Goal: Task Accomplishment & Management: Use online tool/utility

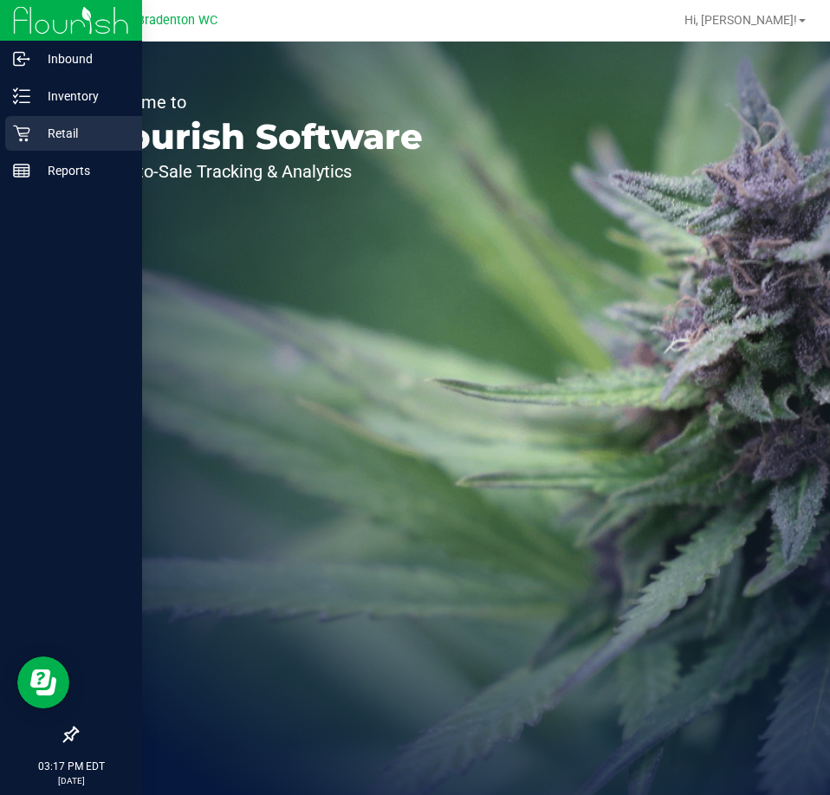
click at [42, 126] on p "Retail" at bounding box center [82, 133] width 104 height 21
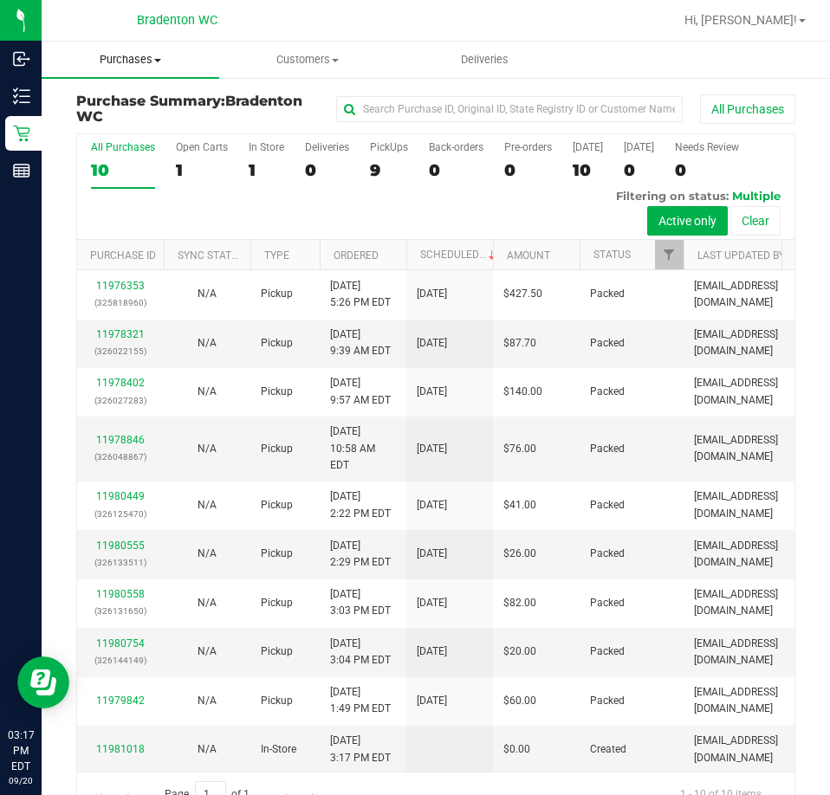
click at [146, 58] on span "Purchases" at bounding box center [131, 60] width 178 height 16
click at [138, 122] on span "Fulfillment" at bounding box center [95, 125] width 107 height 15
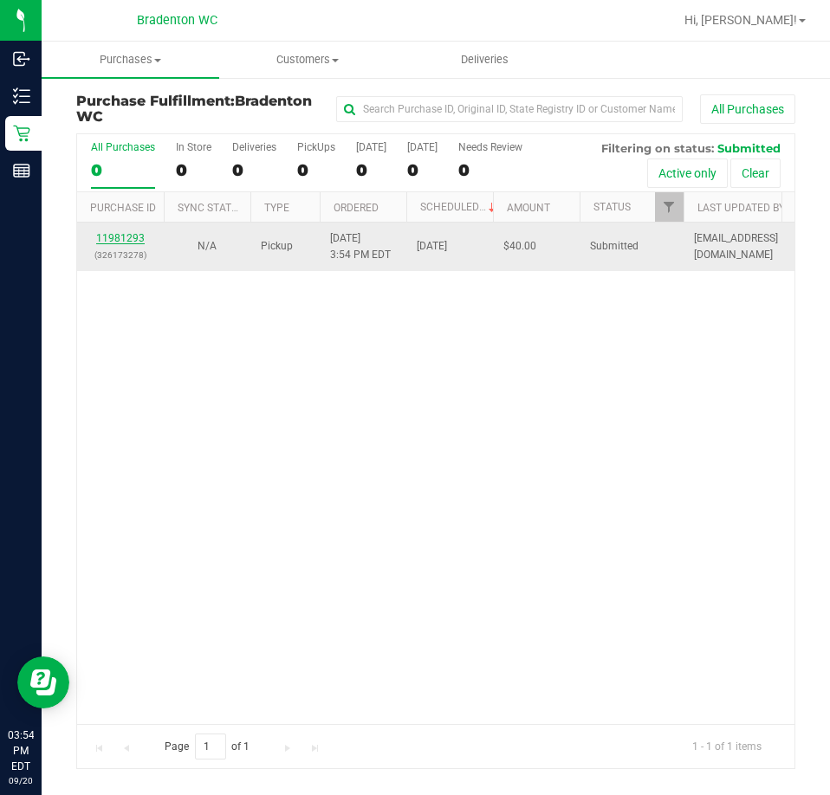
click at [128, 243] on link "11981293" at bounding box center [120, 238] width 49 height 12
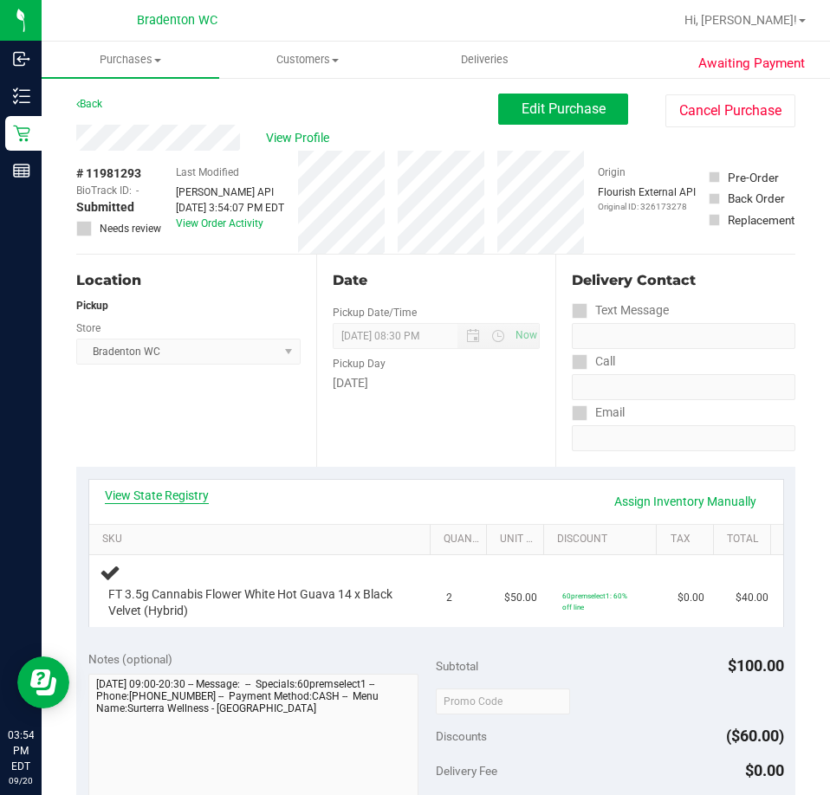
click at [180, 493] on link "View State Registry" at bounding box center [157, 495] width 104 height 17
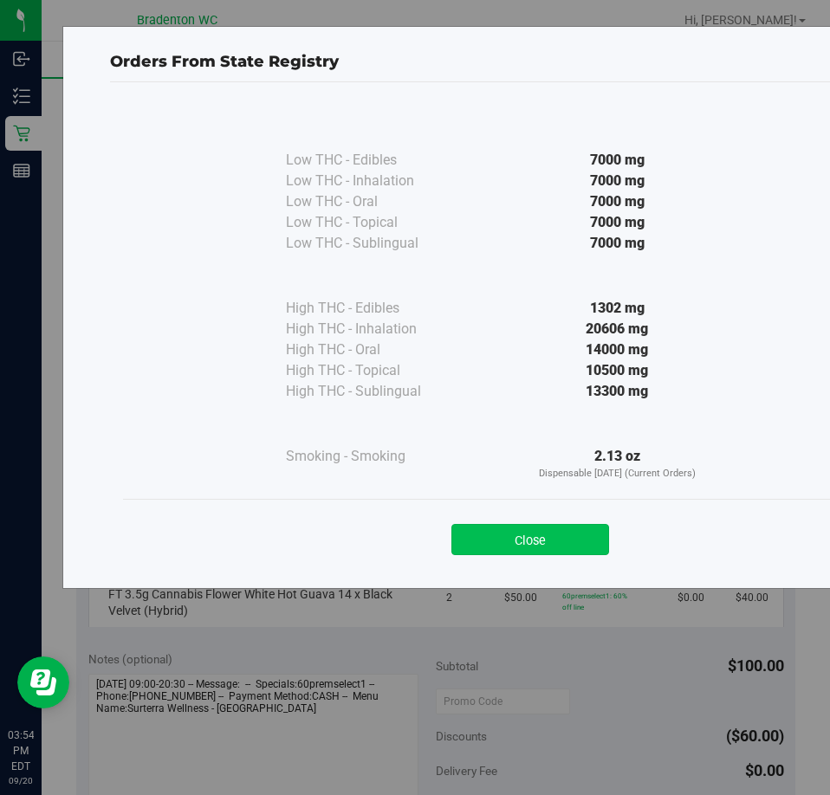
click at [560, 550] on button "Close" at bounding box center [530, 539] width 158 height 31
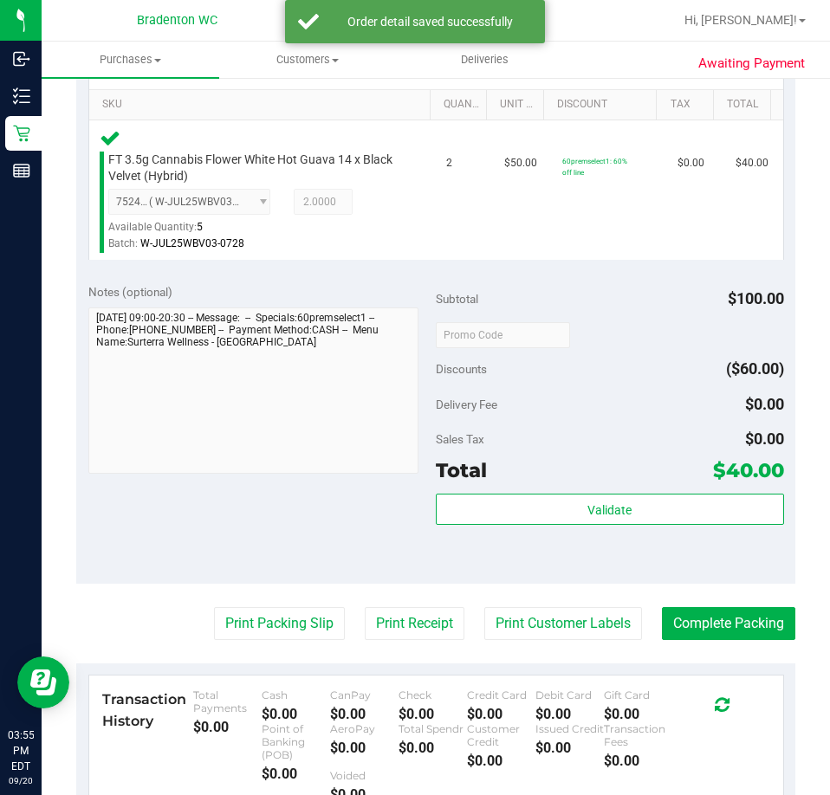
scroll to position [434, 0]
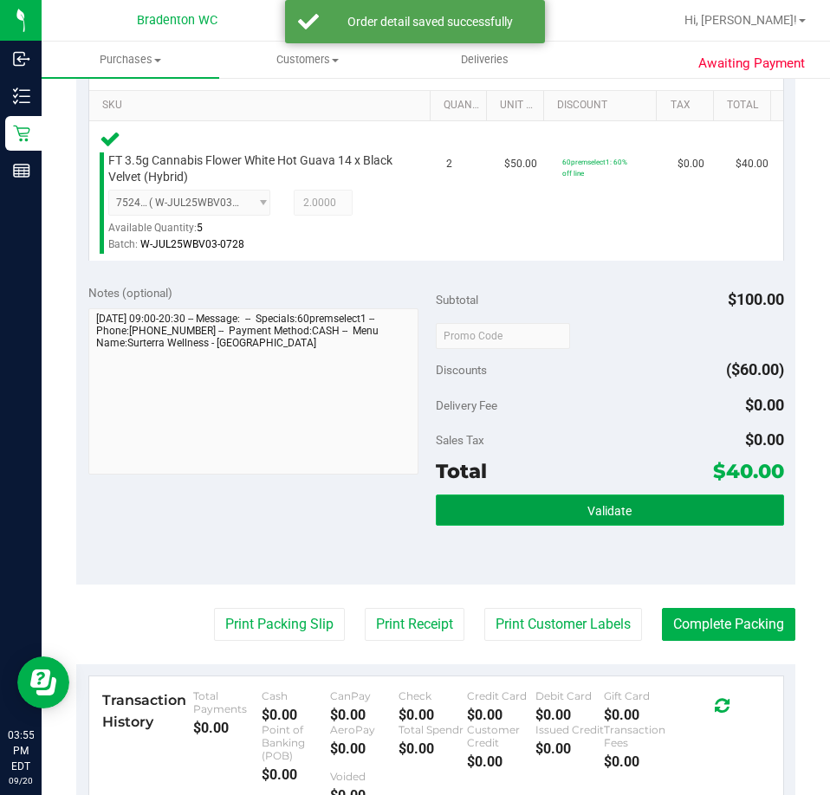
click at [569, 523] on button "Validate" at bounding box center [610, 510] width 348 height 31
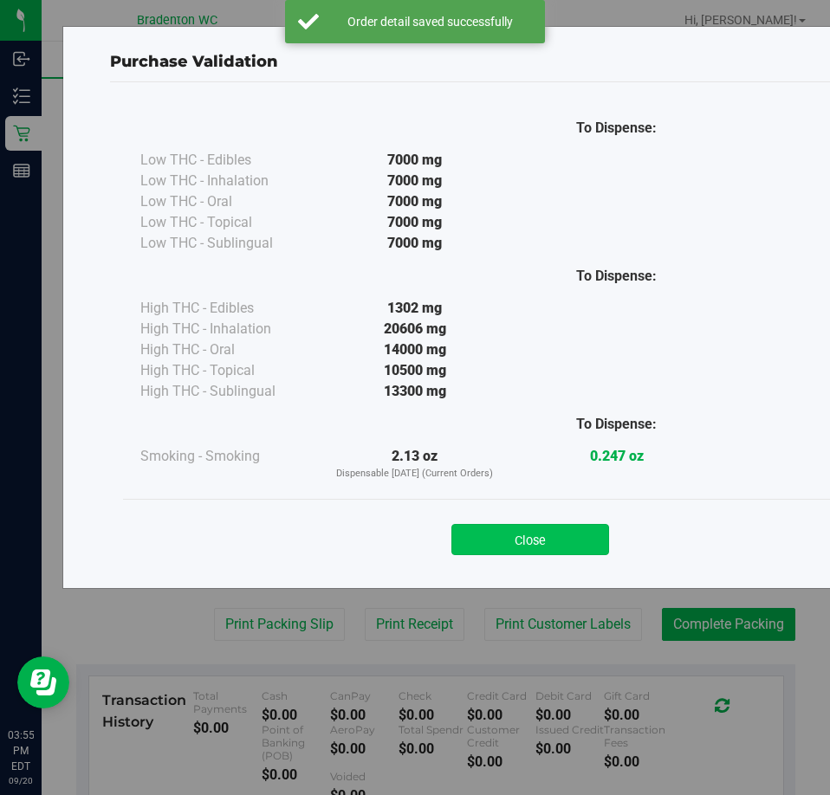
click at [546, 548] on button "Close" at bounding box center [530, 539] width 158 height 31
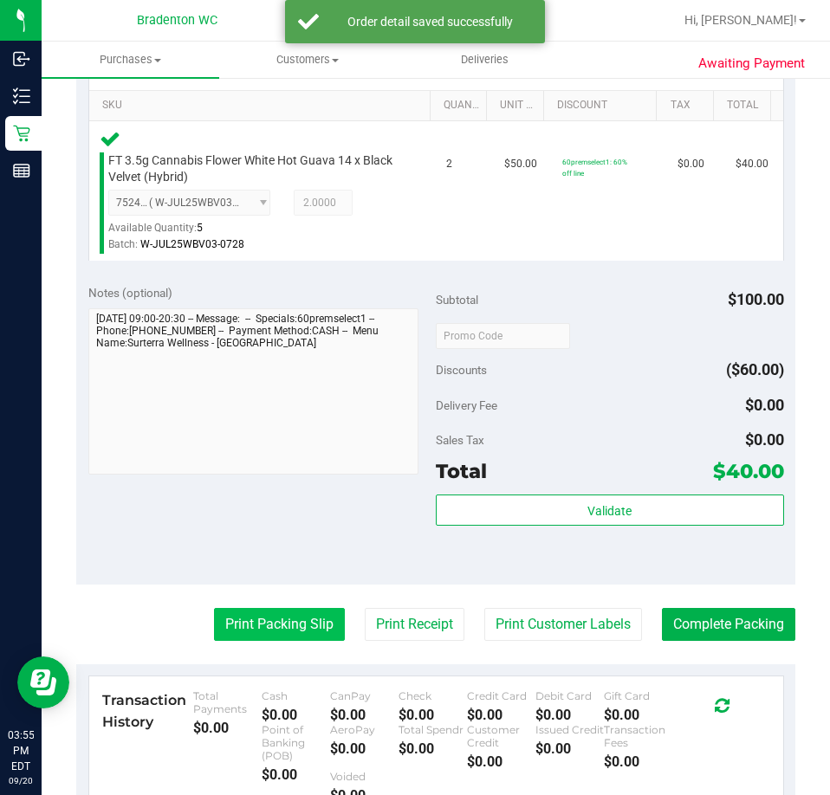
click at [275, 637] on button "Print Packing Slip" at bounding box center [279, 624] width 131 height 33
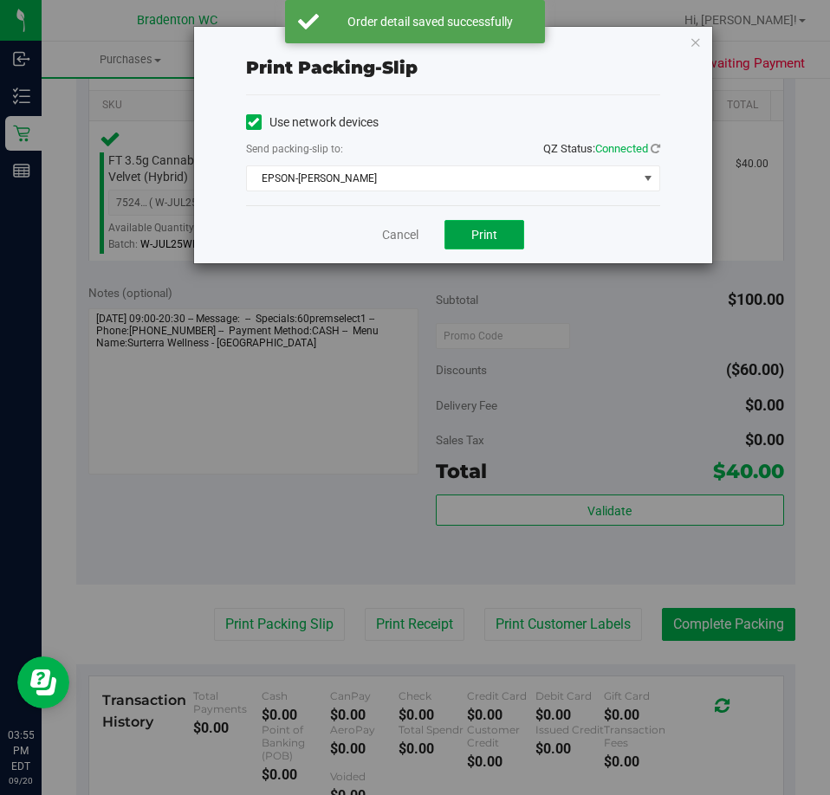
click at [502, 225] on button "Print" at bounding box center [484, 234] width 80 height 29
click at [431, 171] on span "EPSON-HUBIE-BERTIE" at bounding box center [442, 178] width 391 height 24
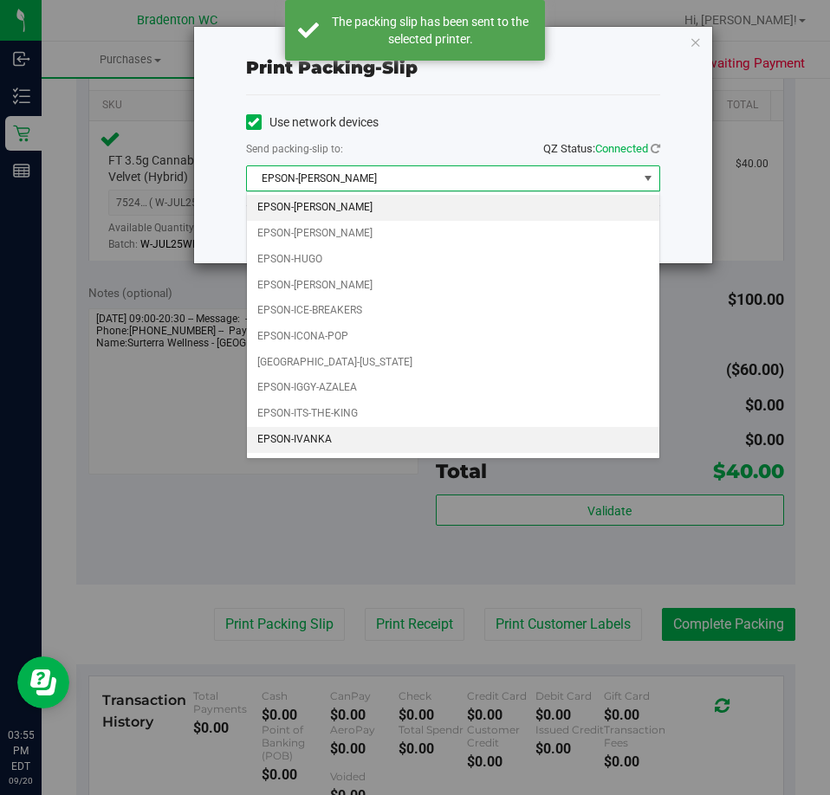
click at [334, 443] on li "EPSON-IVANKA" at bounding box center [453, 440] width 412 height 26
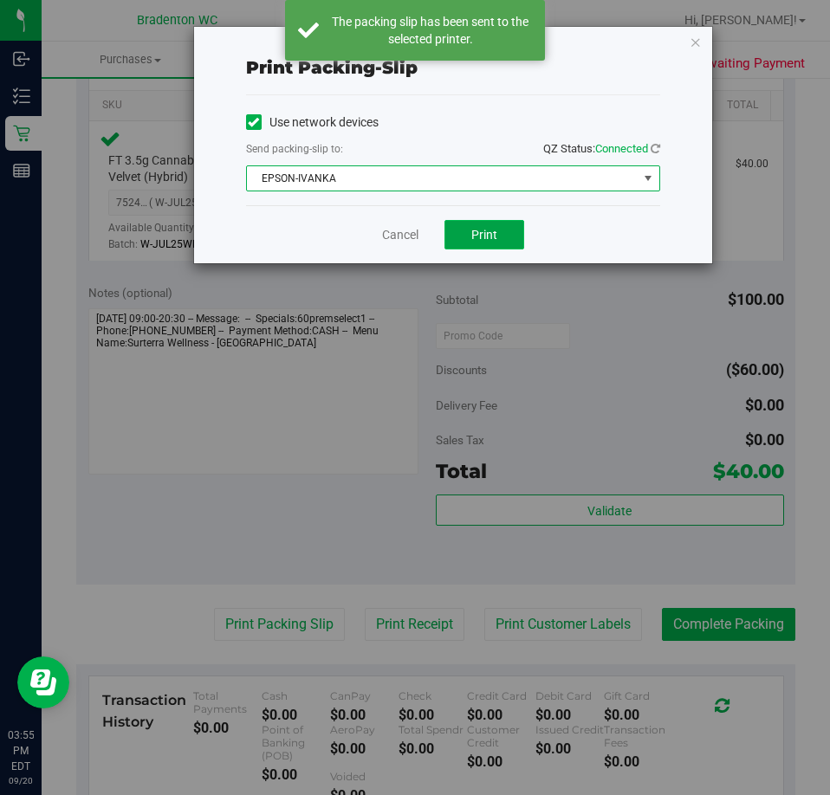
click at [501, 234] on button "Print" at bounding box center [484, 234] width 80 height 29
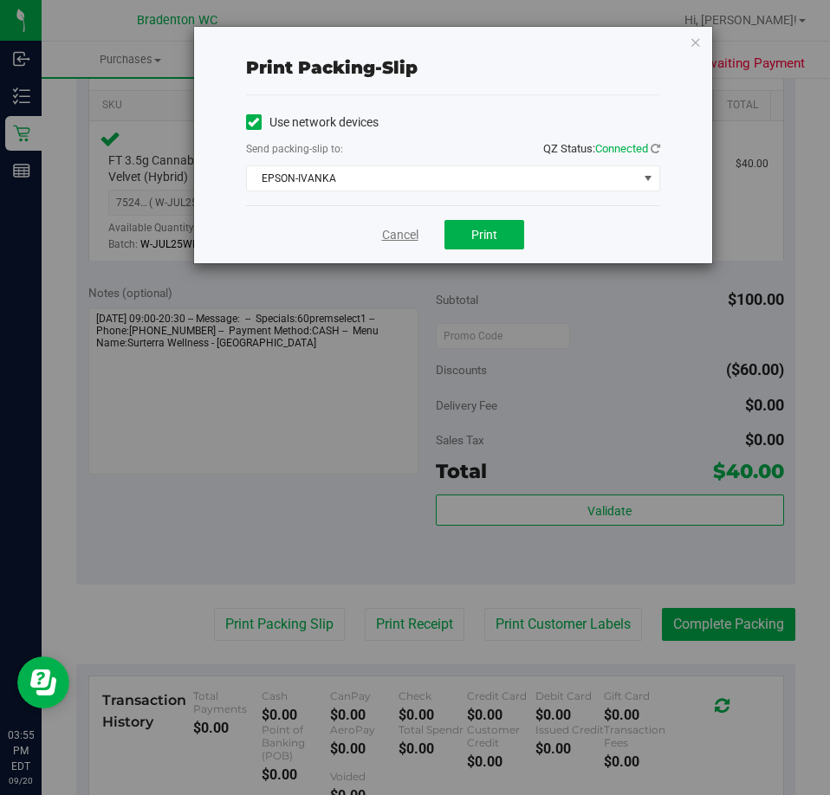
click at [404, 232] on link "Cancel" at bounding box center [400, 235] width 36 height 18
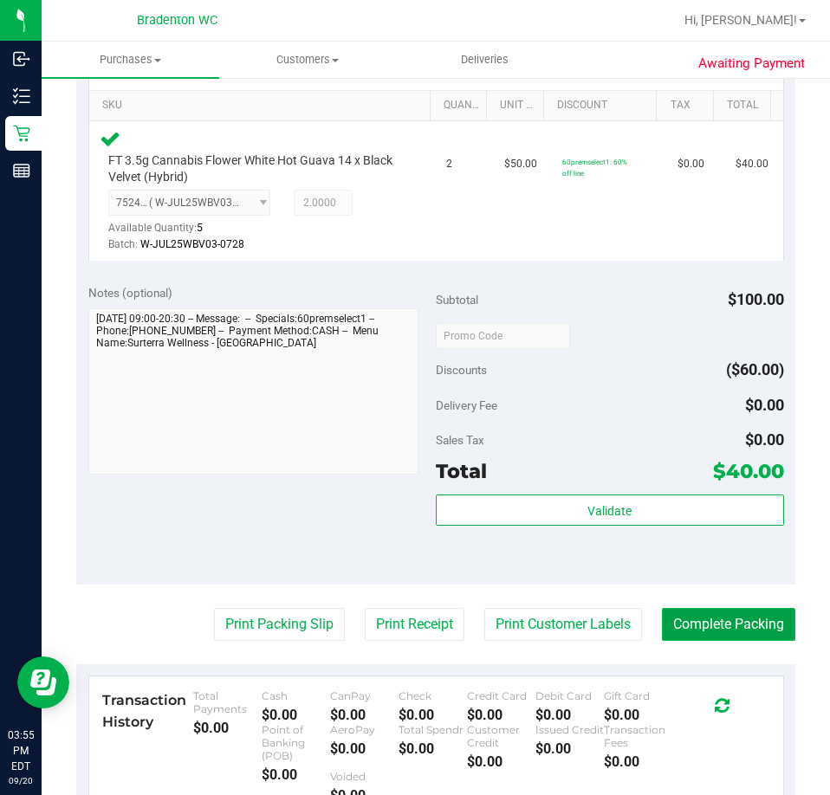
click at [725, 623] on button "Complete Packing" at bounding box center [728, 624] width 133 height 33
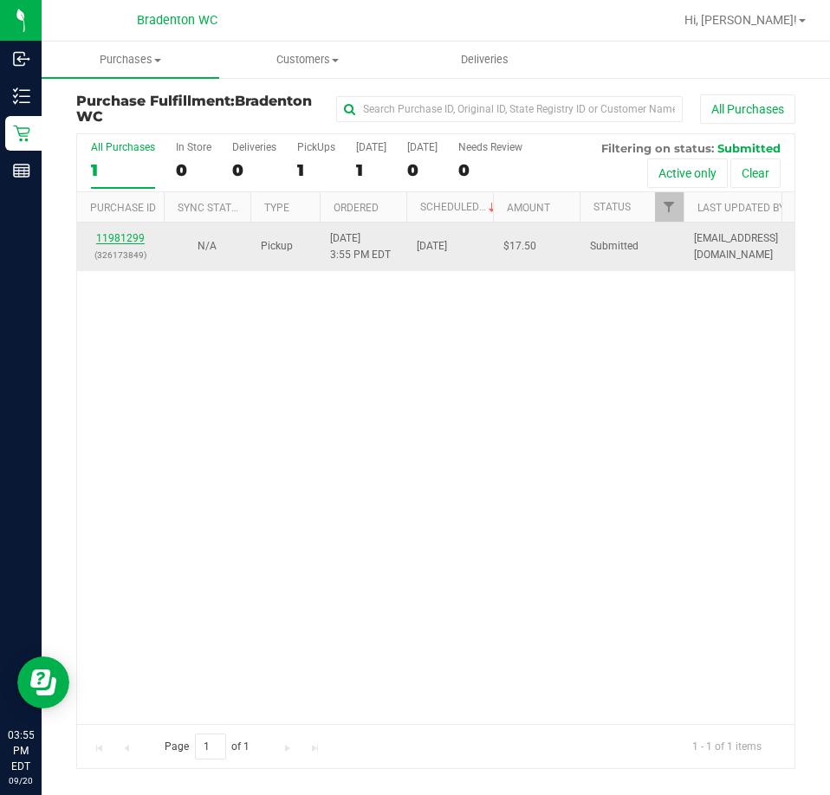
click at [130, 238] on link "11981299" at bounding box center [120, 238] width 49 height 12
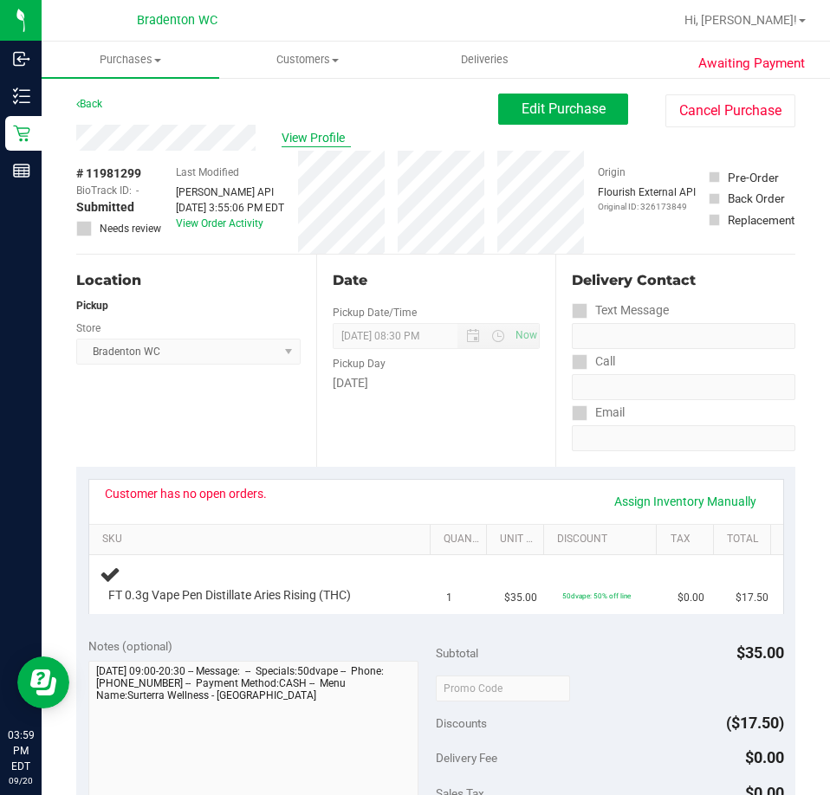
click at [295, 137] on span "View Profile" at bounding box center [316, 138] width 69 height 18
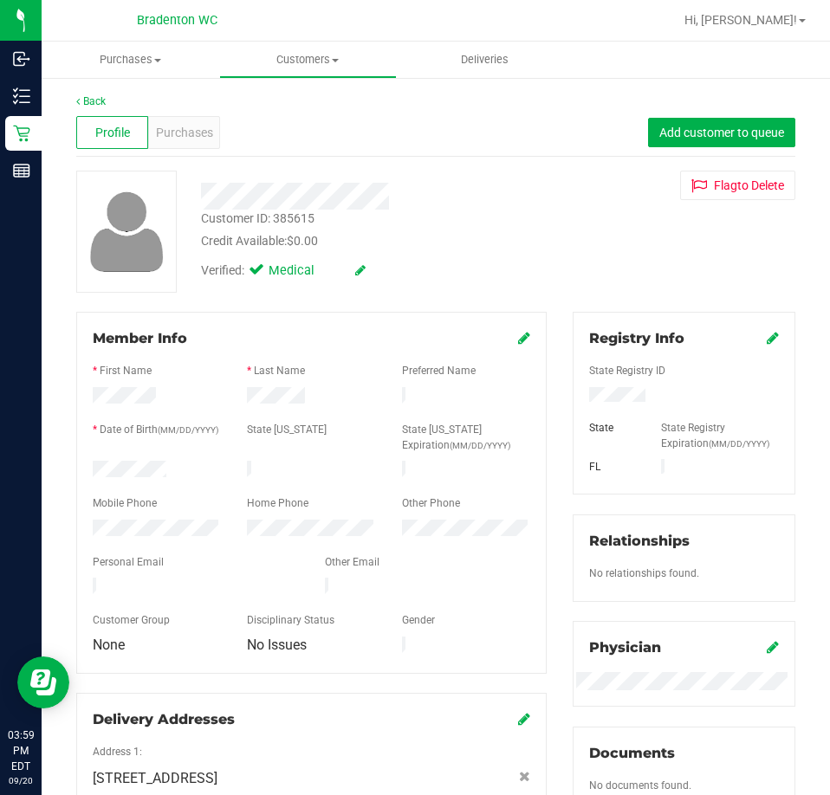
click at [273, 216] on div "Customer ID: 385615" at bounding box center [257, 219] width 113 height 18
drag, startPoint x: 321, startPoint y: 214, endPoint x: 204, endPoint y: 218, distance: 117.0
click at [204, 218] on div "Customer ID: 385615 Credit Available: $0.00" at bounding box center [374, 230] width 373 height 41
copy div "Customer ID: 385615"
click at [202, 125] on span "Purchases" at bounding box center [184, 133] width 57 height 18
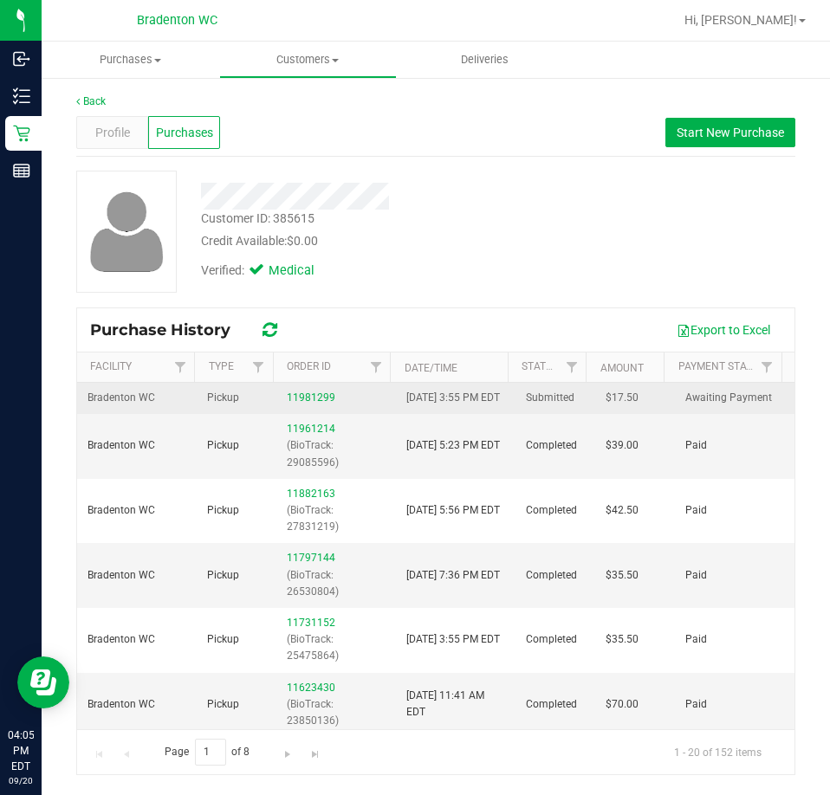
click at [282, 405] on td "11981299" at bounding box center [336, 398] width 120 height 31
click at [298, 404] on link "11981299" at bounding box center [311, 398] width 49 height 12
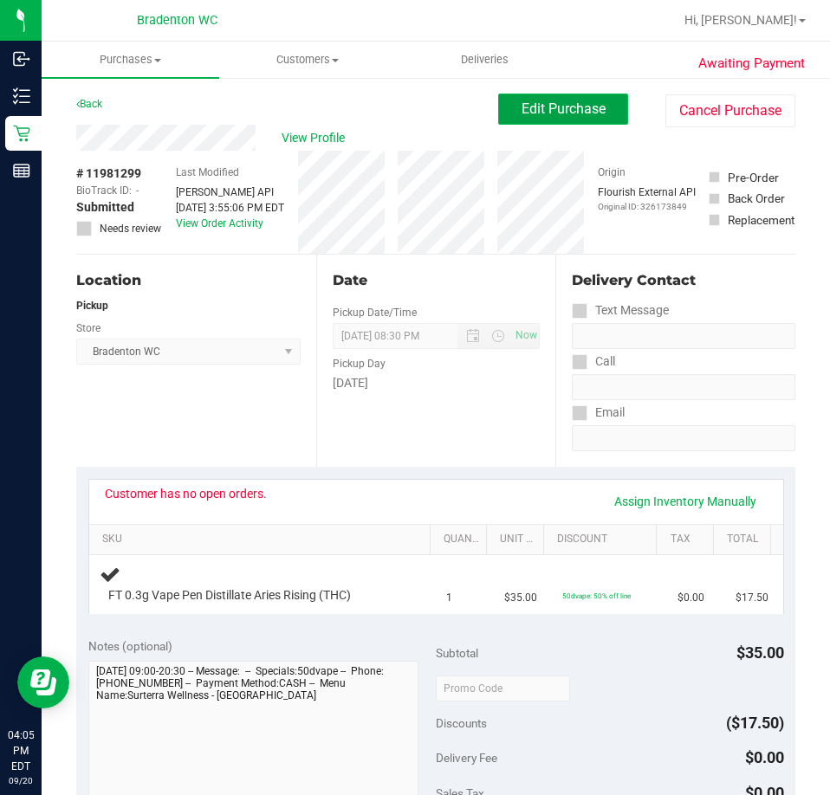
click at [555, 112] on span "Edit Purchase" at bounding box center [564, 108] width 84 height 16
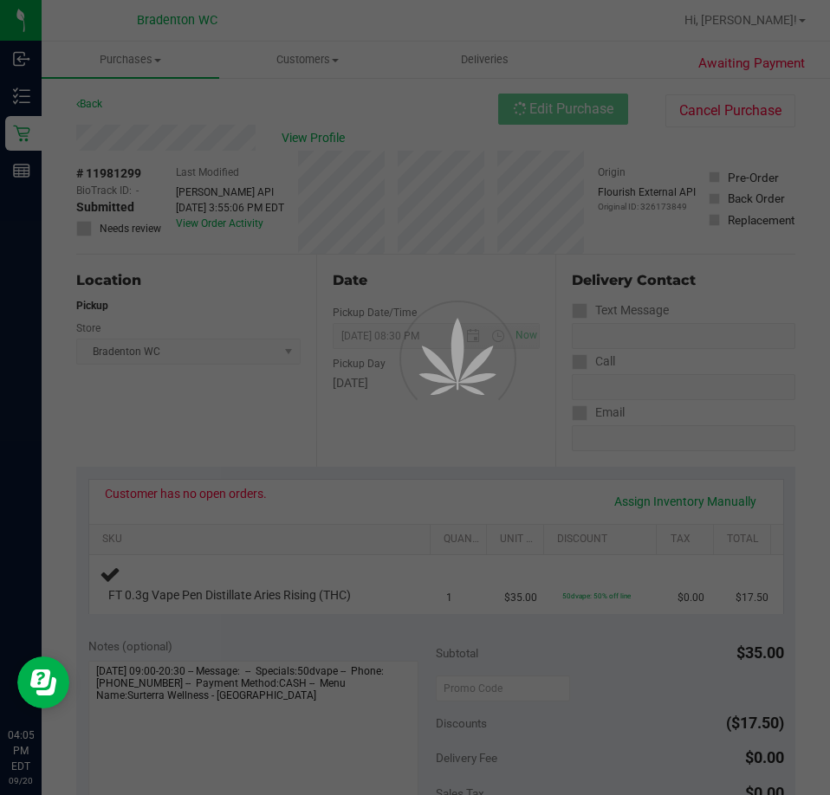
click at [100, 239] on div at bounding box center [415, 397] width 830 height 795
click at [104, 221] on div at bounding box center [415, 397] width 830 height 795
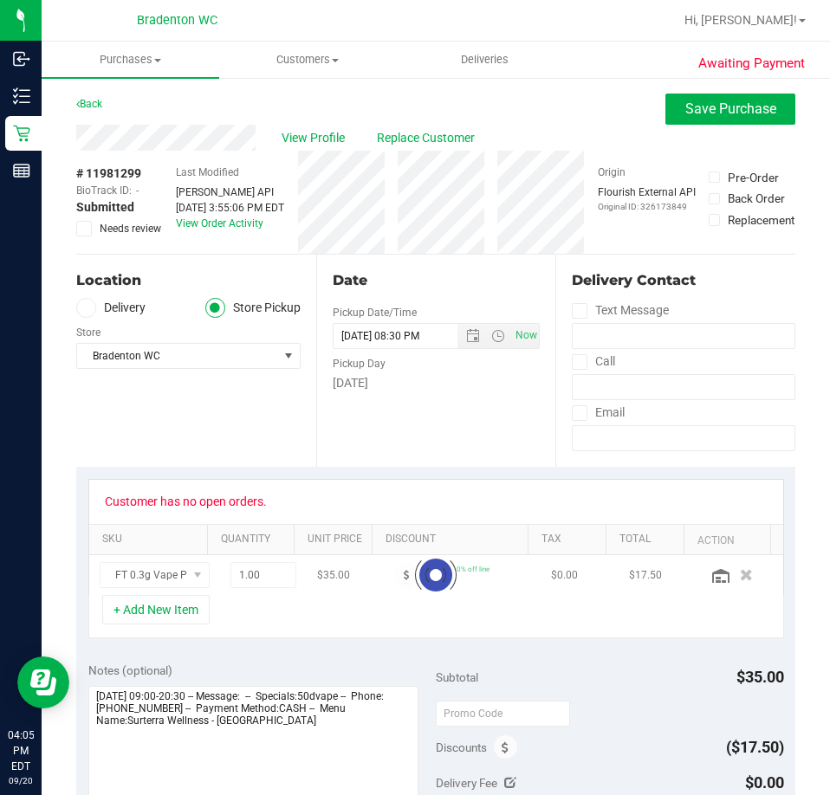
click at [100, 224] on span "Needs review" at bounding box center [131, 229] width 62 height 16
click at [0, 0] on input "Needs review" at bounding box center [0, 0] width 0 height 0
click at [665, 108] on button "Save Purchase" at bounding box center [730, 109] width 130 height 31
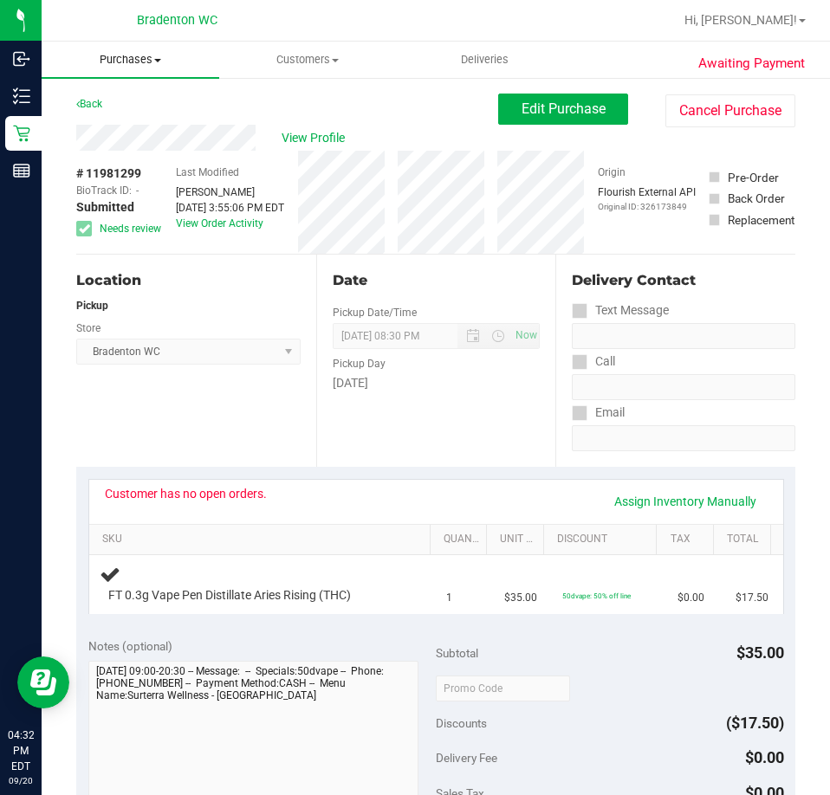
click at [102, 67] on span "Purchases" at bounding box center [131, 60] width 178 height 16
click at [95, 132] on span "Fulfillment" at bounding box center [95, 125] width 107 height 15
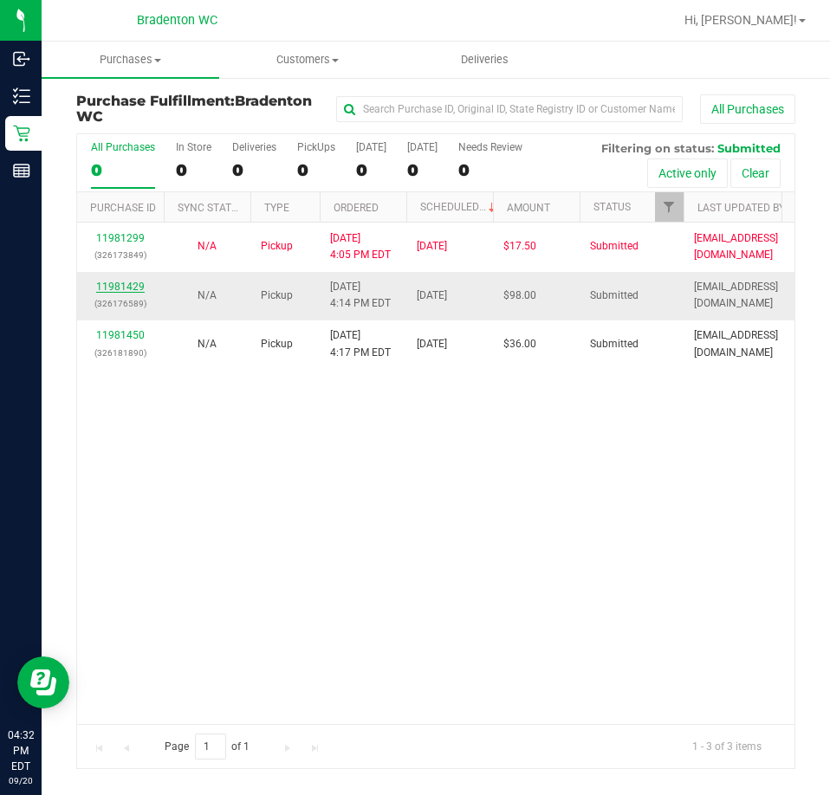
click at [130, 284] on link "11981429" at bounding box center [120, 287] width 49 height 12
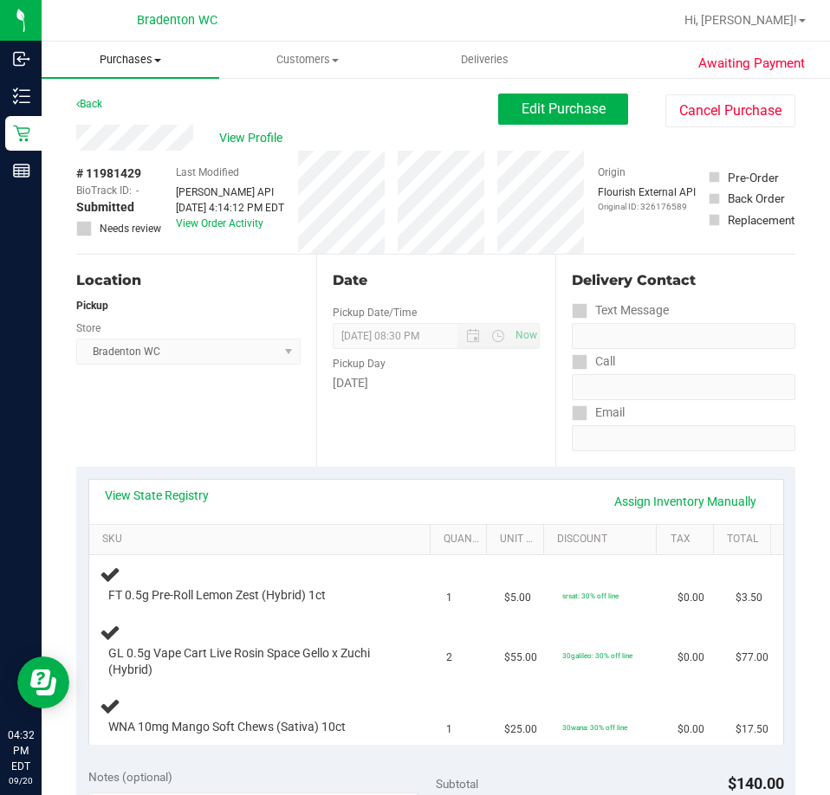
click at [130, 66] on span "Purchases" at bounding box center [131, 60] width 178 height 16
click at [117, 126] on span "Fulfillment" at bounding box center [95, 125] width 107 height 15
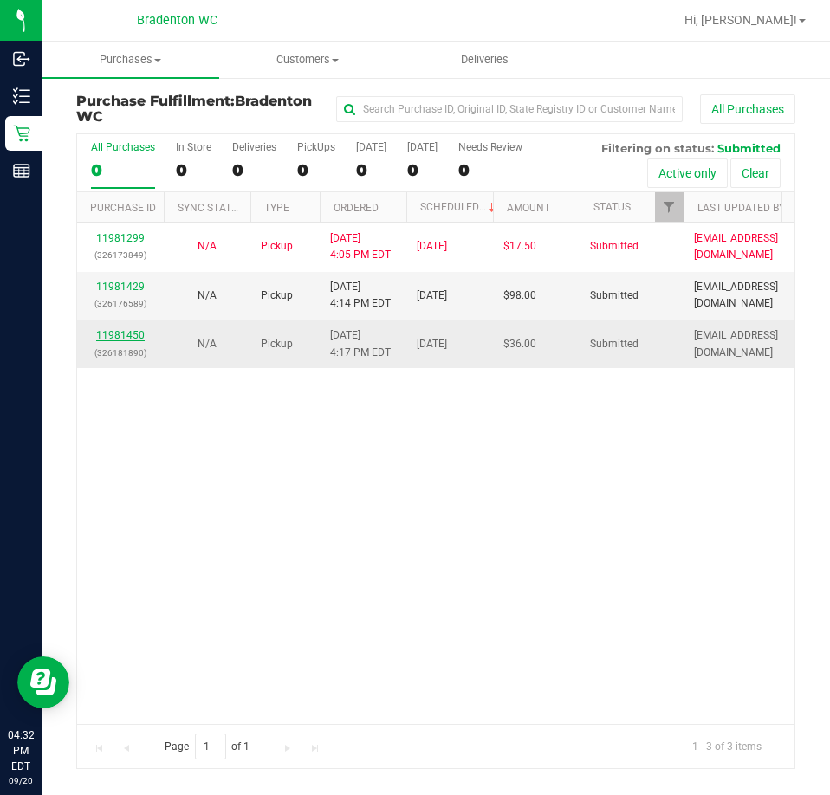
click at [124, 338] on link "11981450" at bounding box center [120, 335] width 49 height 12
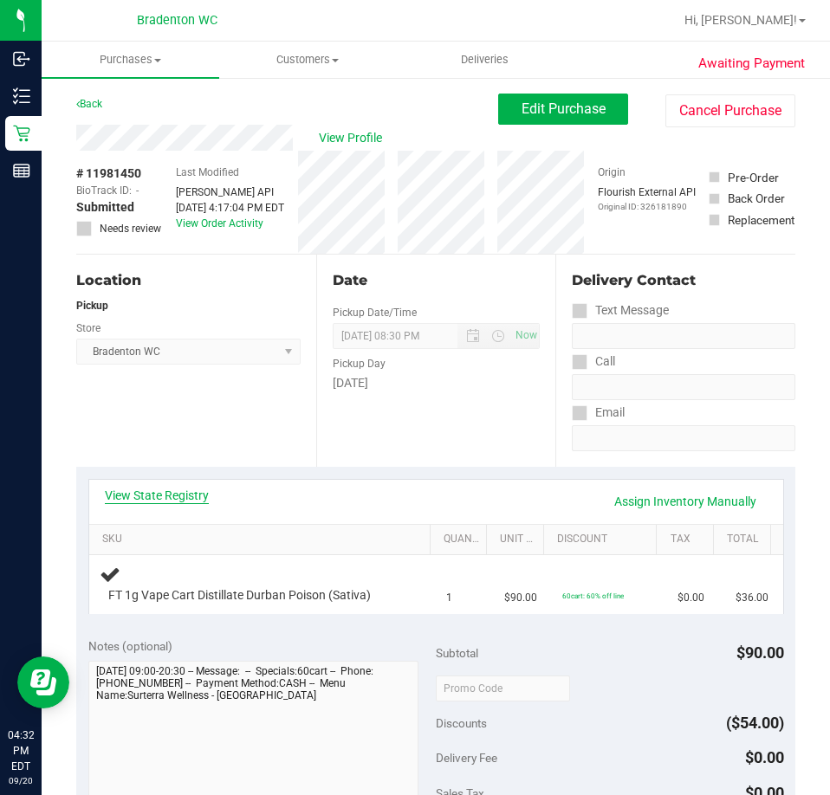
click at [187, 494] on link "View State Registry" at bounding box center [157, 495] width 104 height 17
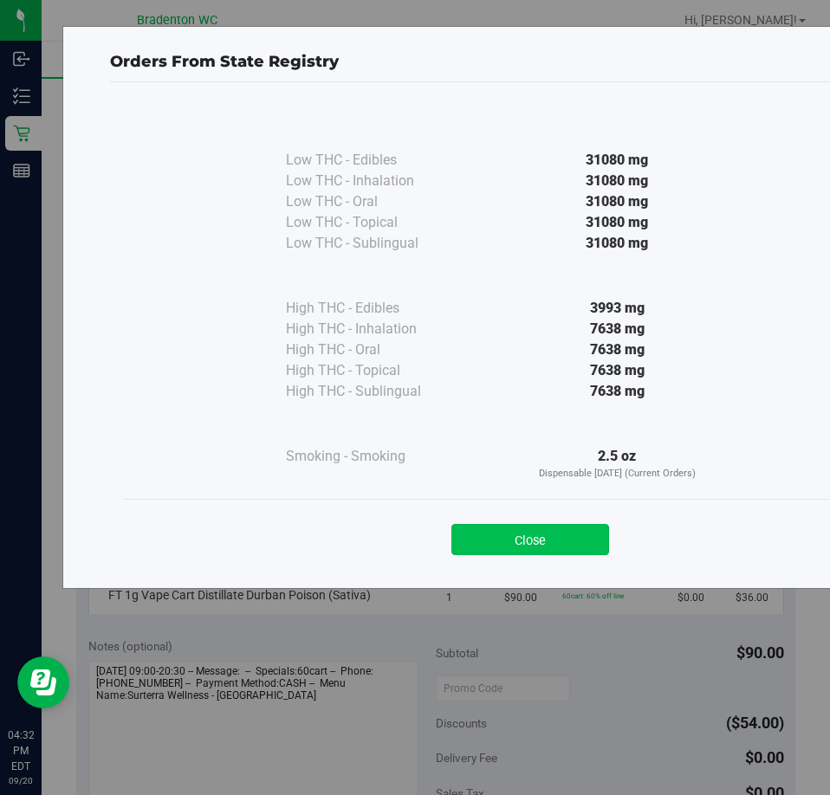
click at [503, 538] on button "Close" at bounding box center [530, 539] width 158 height 31
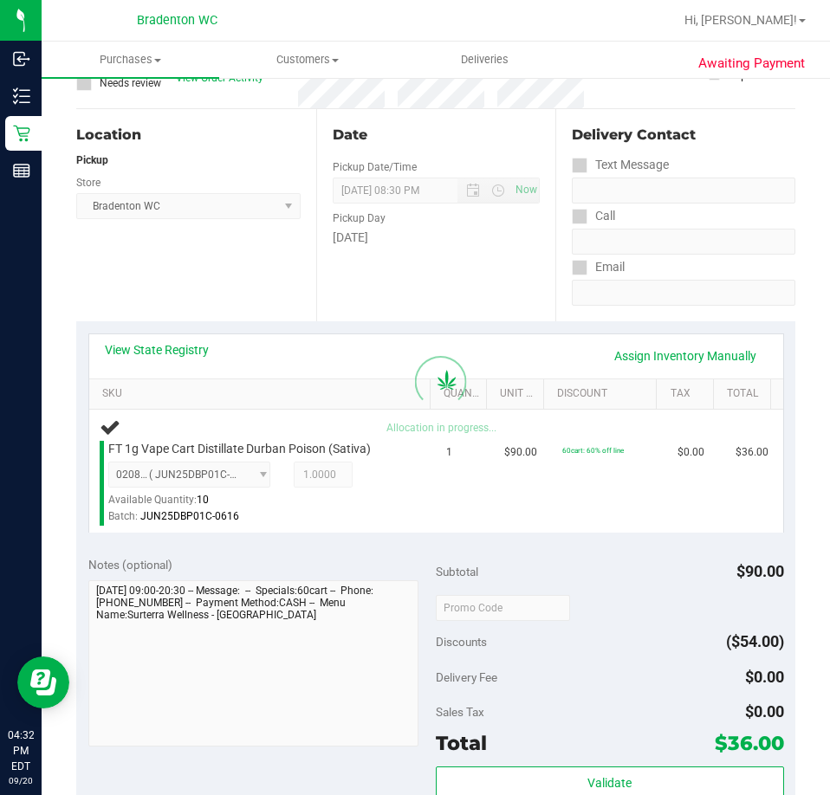
scroll to position [166, 0]
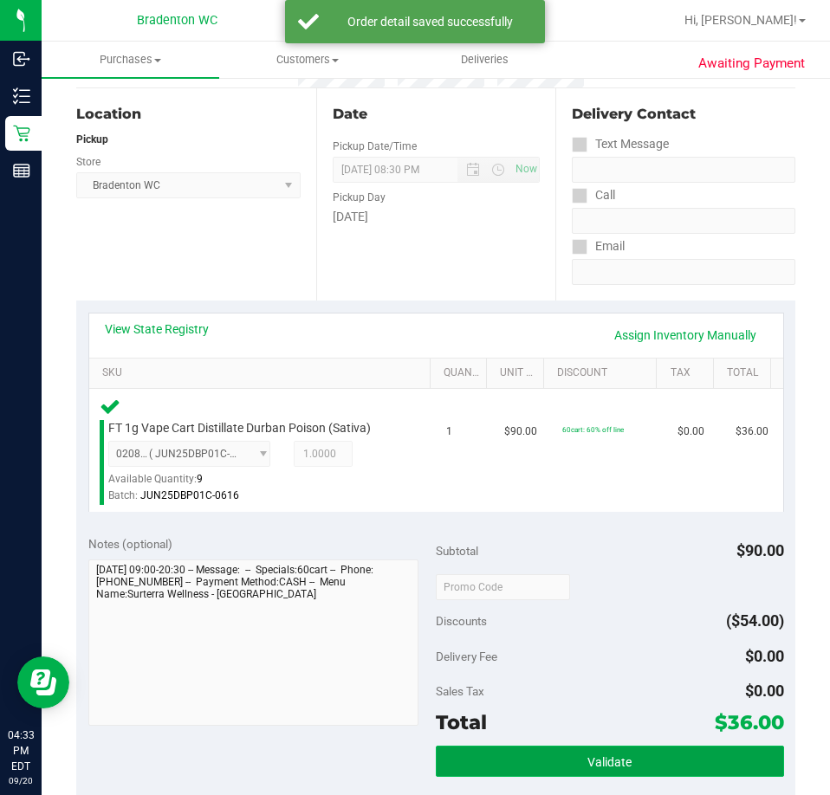
click at [536, 748] on button "Validate" at bounding box center [610, 761] width 348 height 31
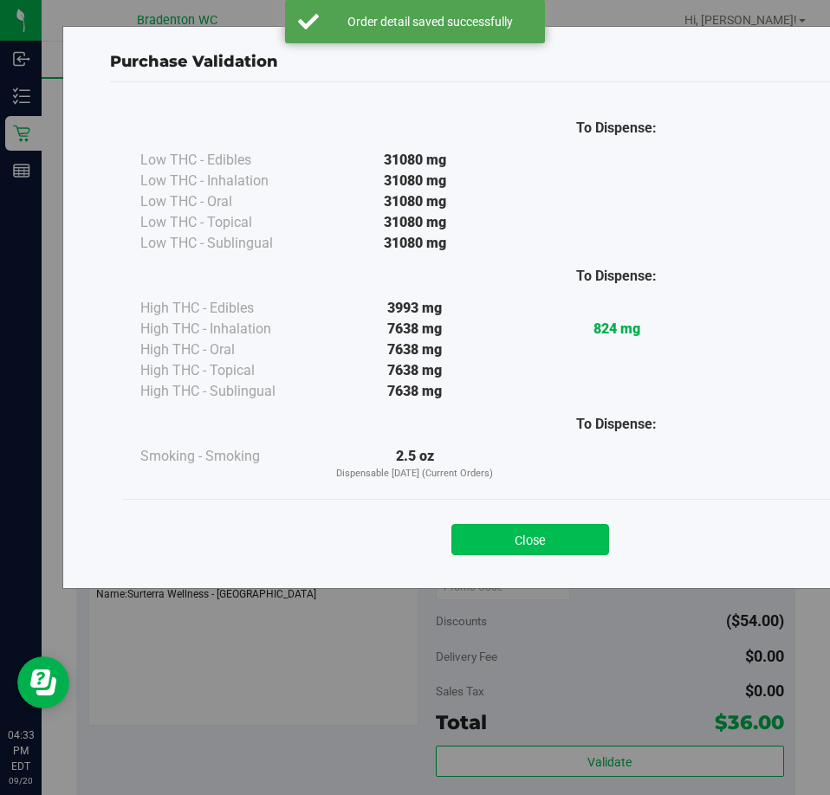
click at [499, 533] on button "Close" at bounding box center [530, 539] width 158 height 31
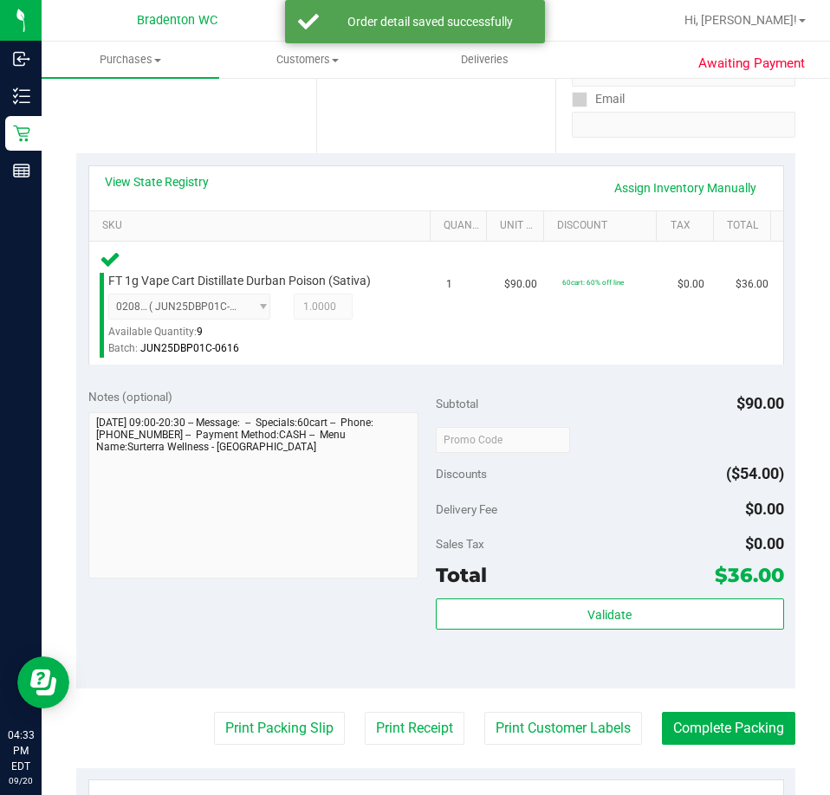
scroll to position [323, 0]
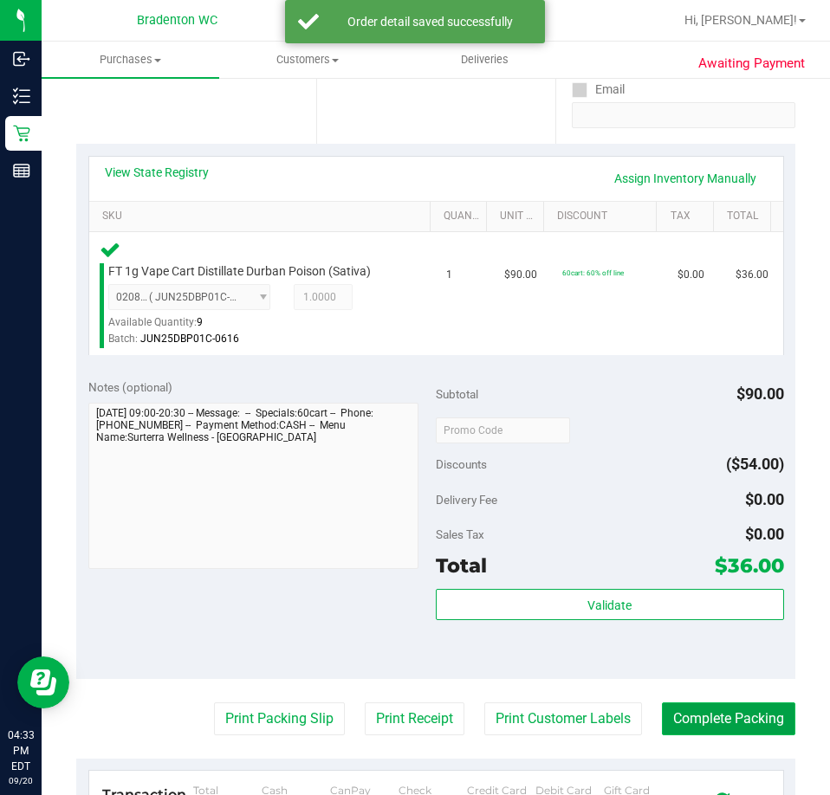
click at [670, 716] on button "Complete Packing" at bounding box center [728, 719] width 133 height 33
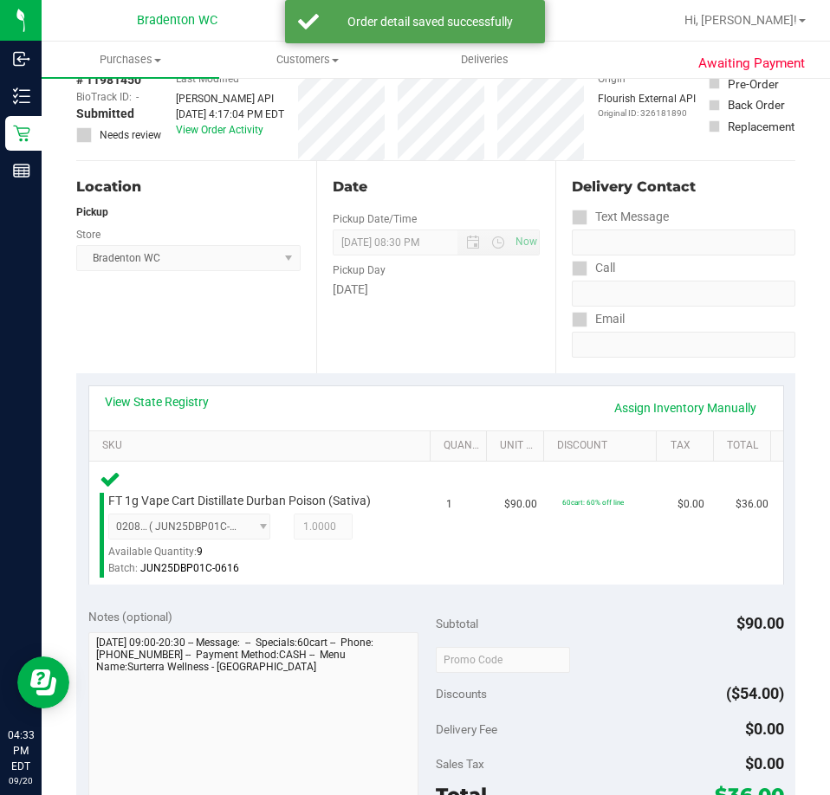
scroll to position [0, 0]
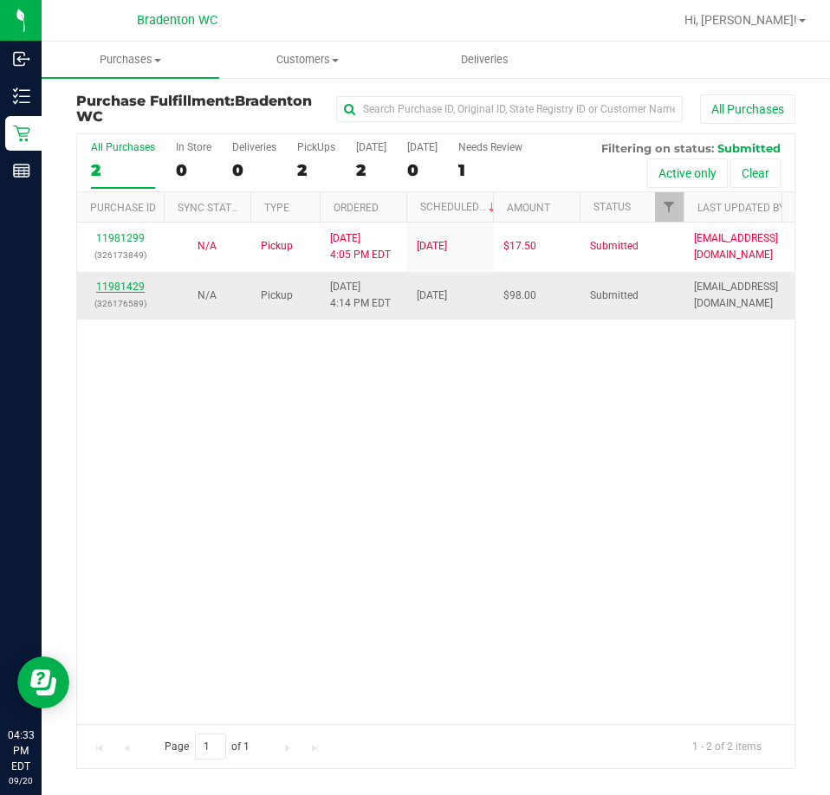
click at [141, 287] on link "11981429" at bounding box center [120, 287] width 49 height 12
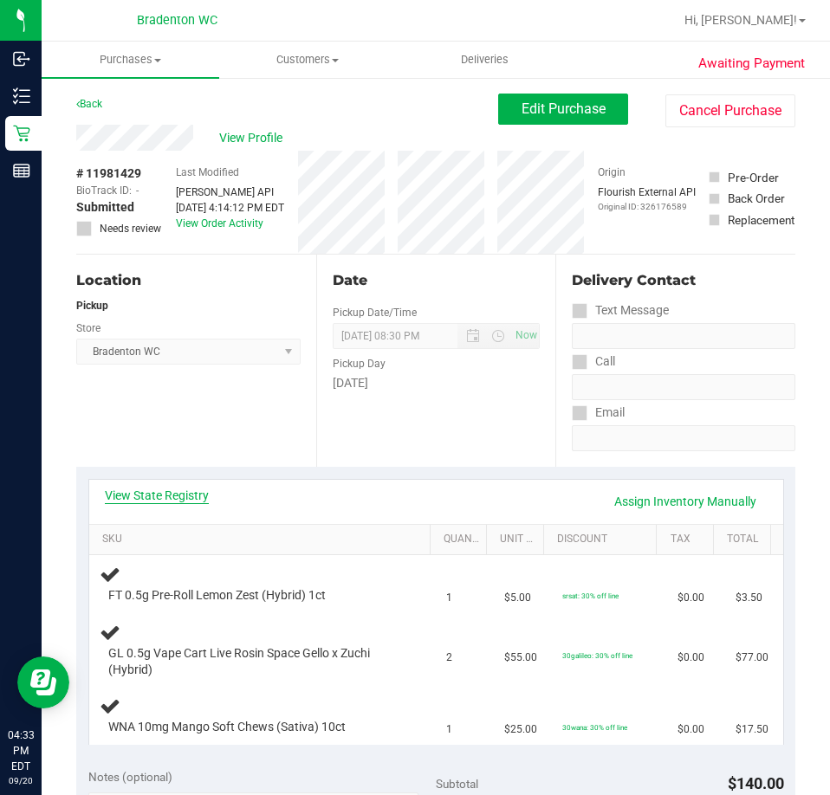
click at [192, 497] on link "View State Registry" at bounding box center [157, 495] width 104 height 17
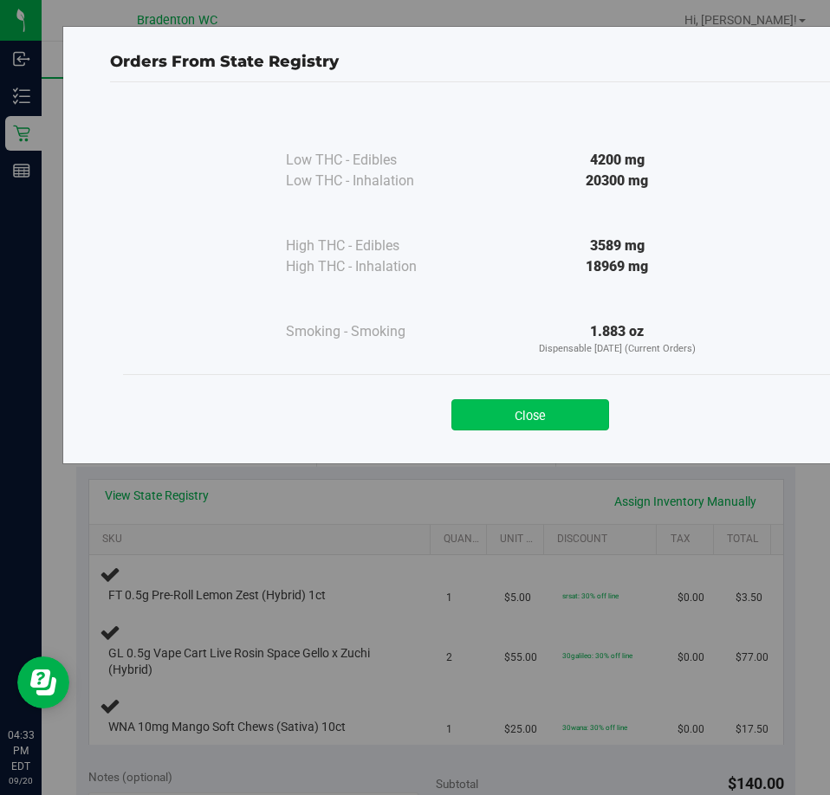
click at [508, 413] on button "Close" at bounding box center [530, 414] width 158 height 31
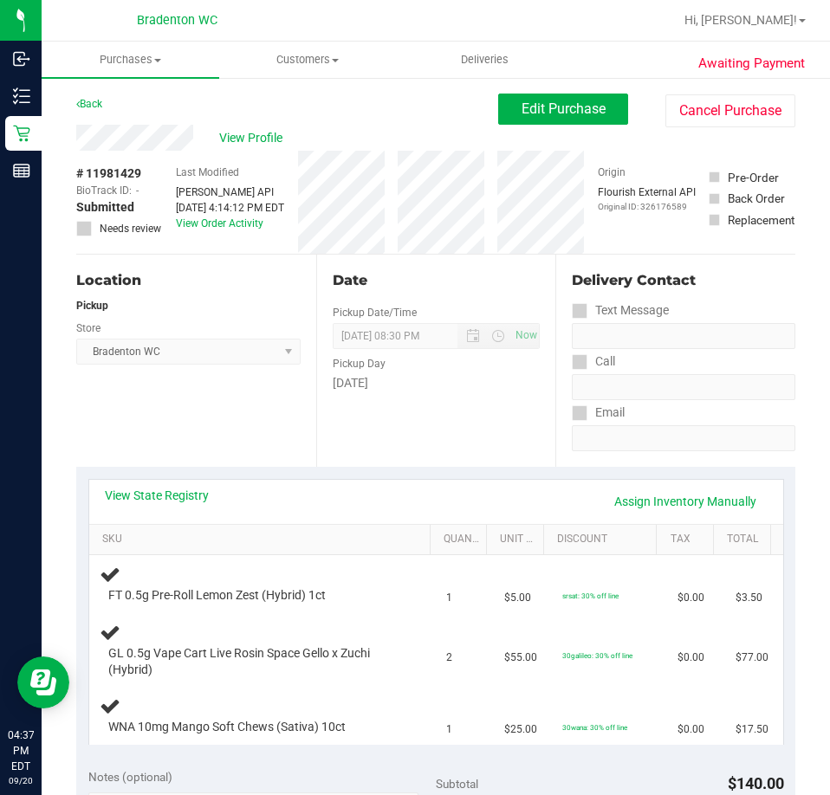
click at [230, 481] on div "View State Registry Assign Inventory Manually" at bounding box center [436, 502] width 694 height 44
click at [195, 492] on link "View State Registry" at bounding box center [157, 495] width 104 height 17
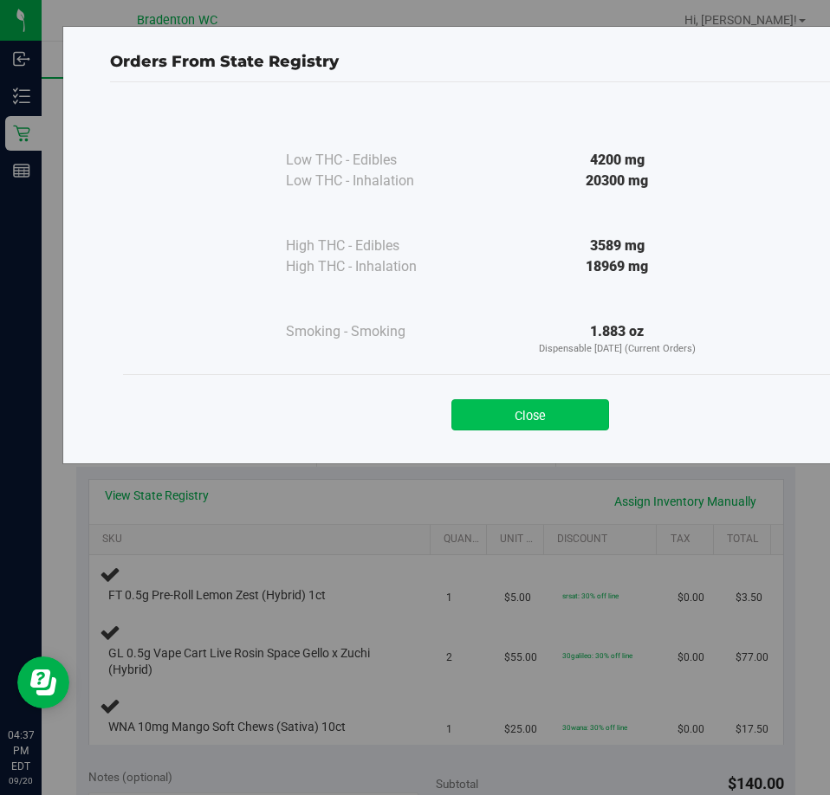
click at [536, 422] on button "Close" at bounding box center [530, 414] width 158 height 31
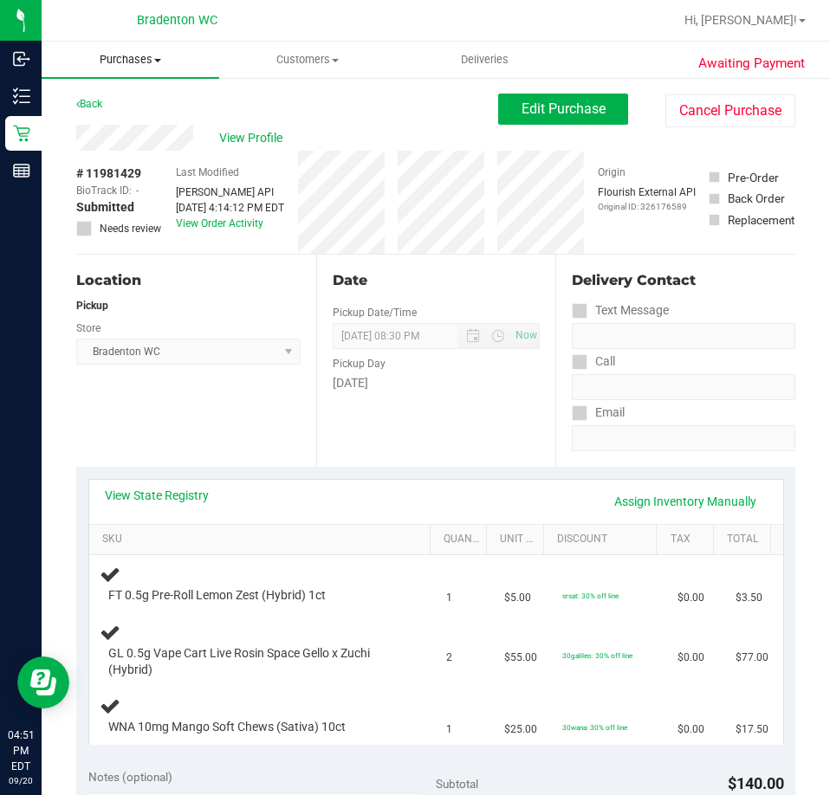
click at [167, 55] on span "Purchases" at bounding box center [131, 60] width 178 height 16
click at [127, 122] on span "Fulfillment" at bounding box center [95, 125] width 107 height 15
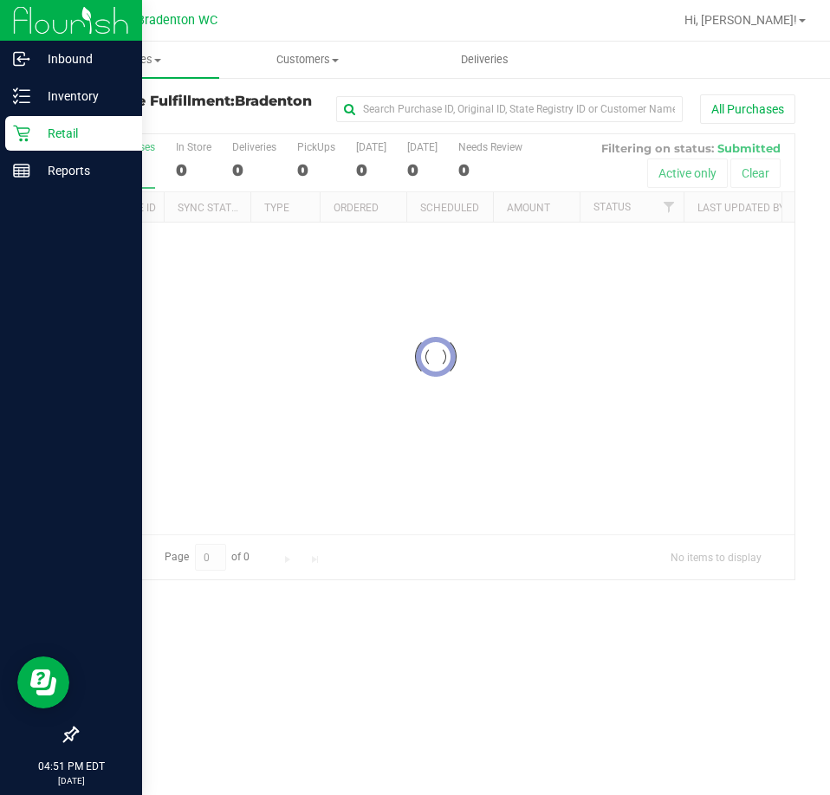
click at [31, 133] on p "Retail" at bounding box center [82, 133] width 104 height 21
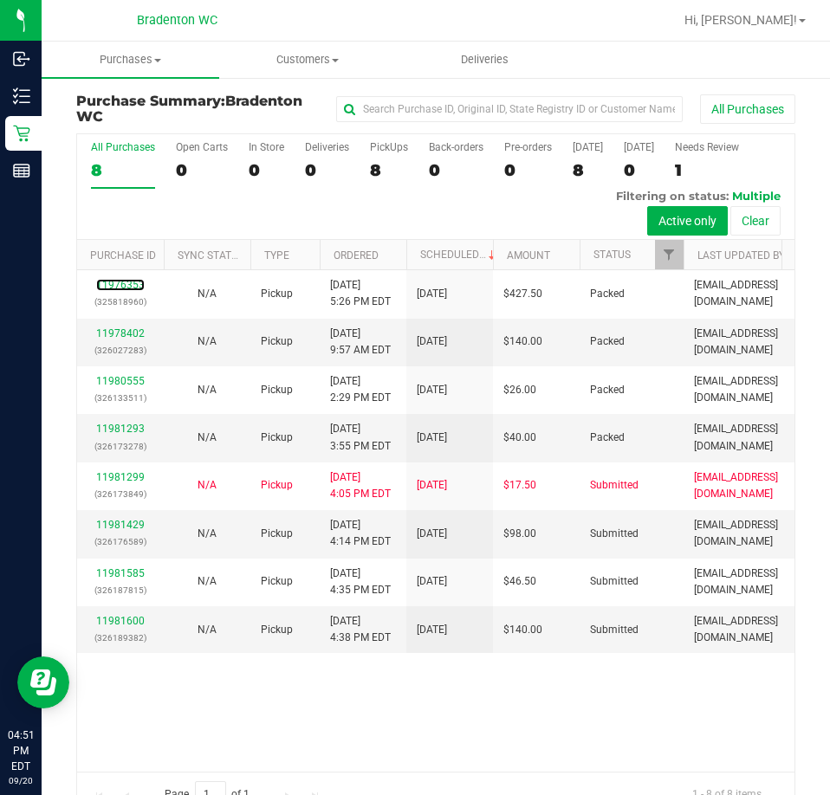
click at [132, 287] on link "11976353" at bounding box center [120, 285] width 49 height 12
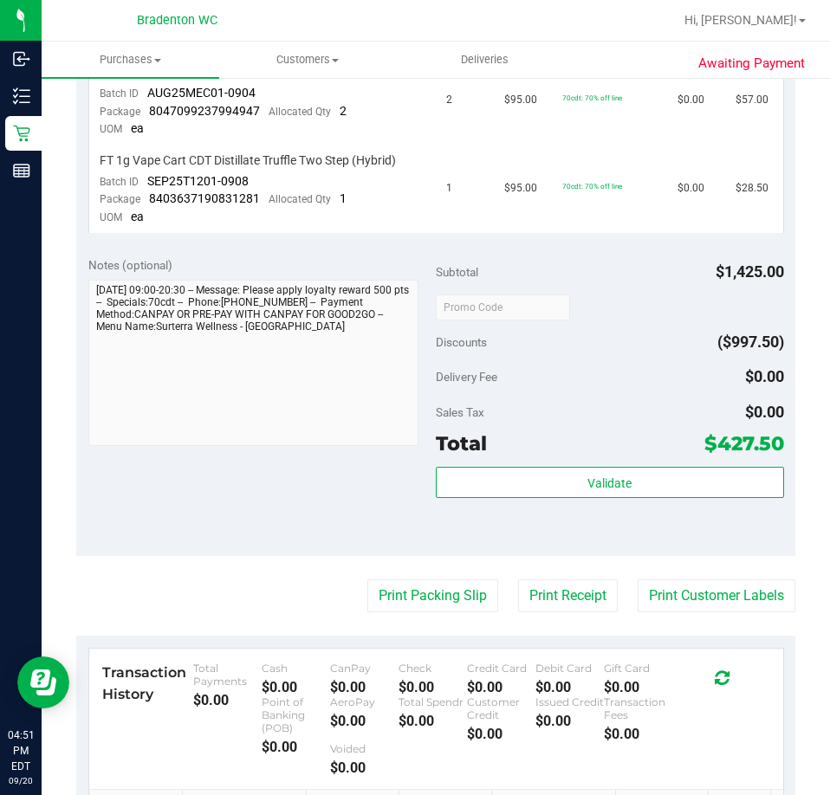
scroll to position [1299, 0]
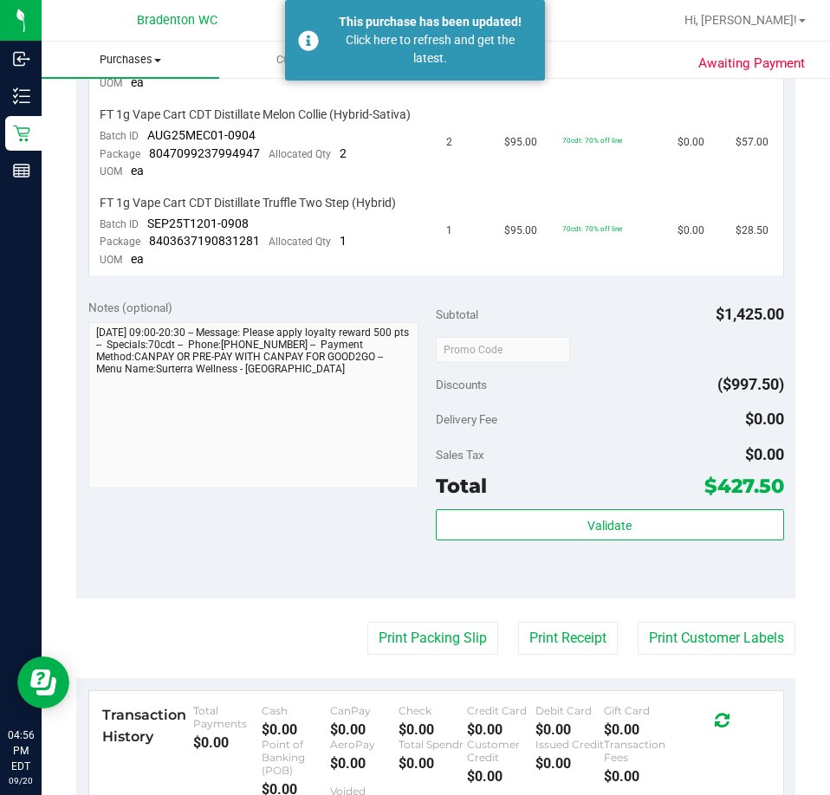
click at [126, 69] on uib-tab-heading "Purchases Summary of purchases Fulfillment All purchases" at bounding box center [131, 60] width 178 height 36
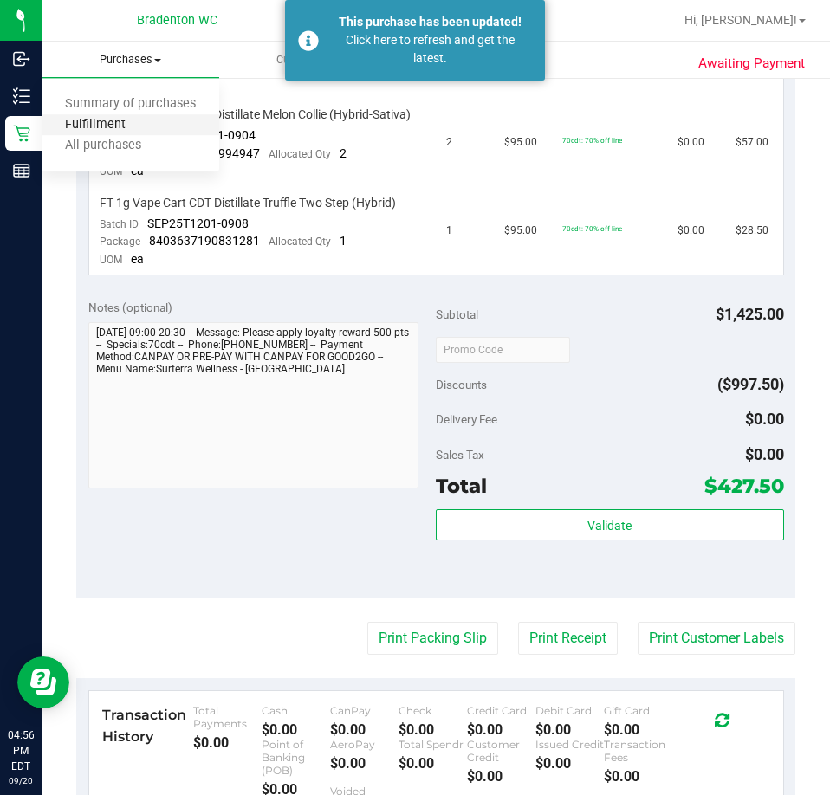
click at [105, 118] on span "Fulfillment" at bounding box center [95, 125] width 107 height 15
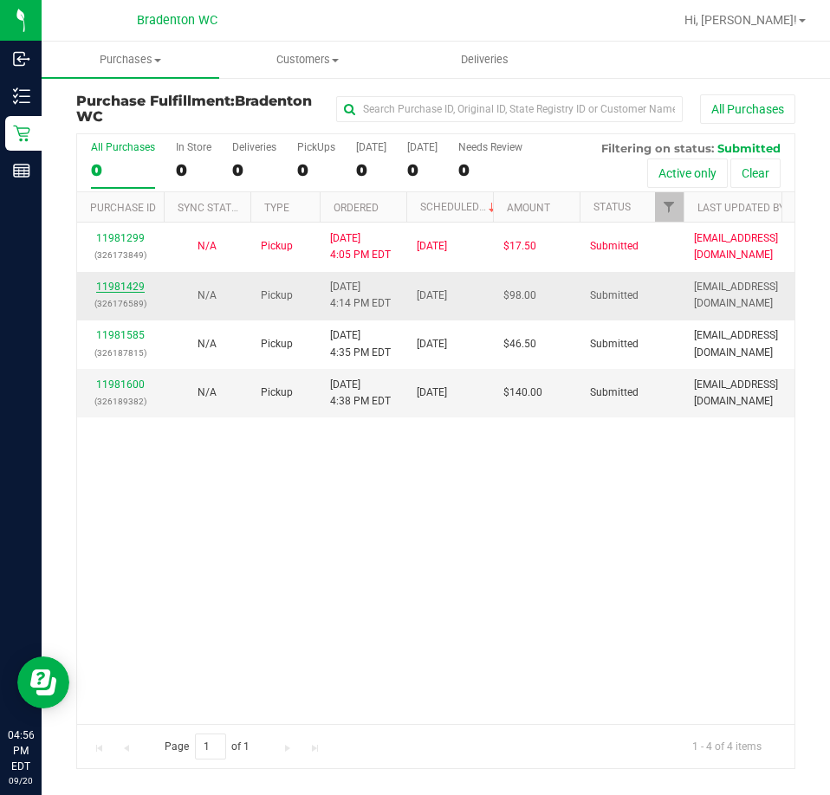
click at [120, 285] on link "11981429" at bounding box center [120, 287] width 49 height 12
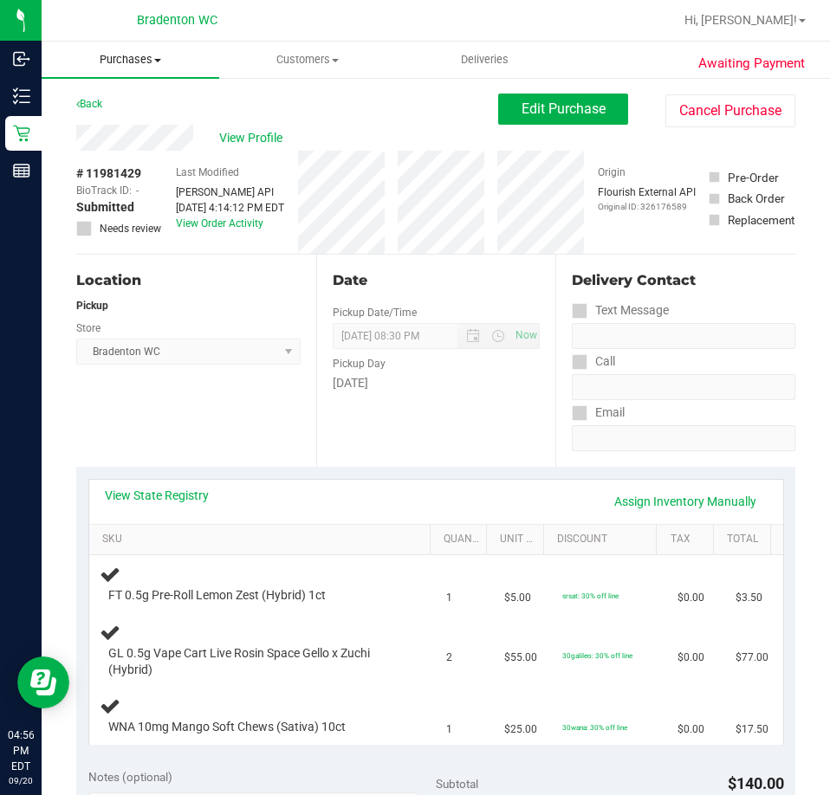
click at [122, 55] on span "Purchases" at bounding box center [131, 60] width 178 height 16
click at [110, 125] on span "Fulfillment" at bounding box center [95, 125] width 107 height 15
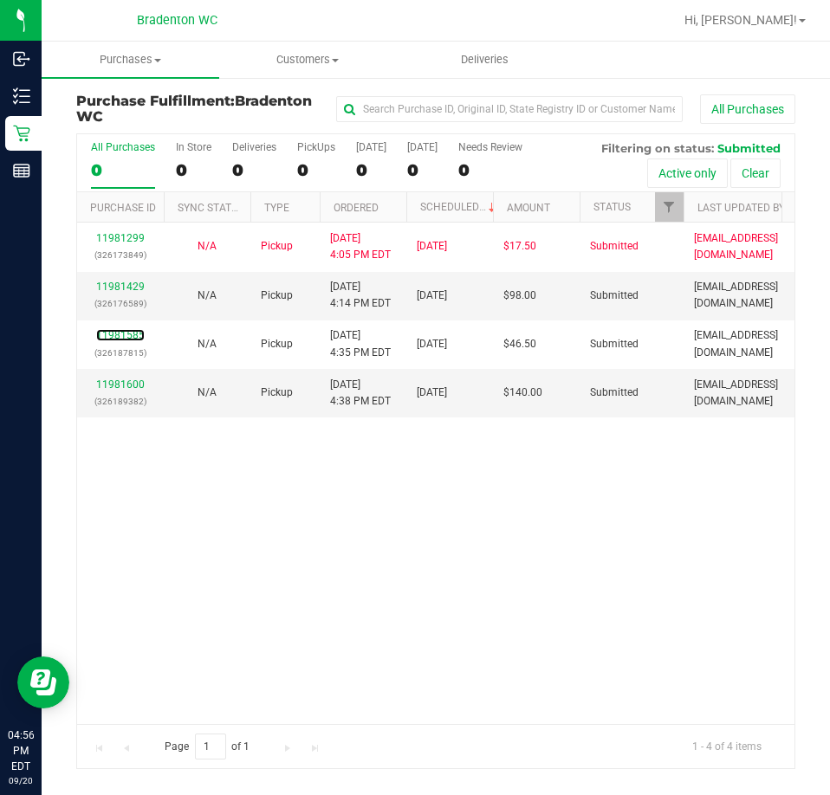
click at [118, 336] on link "11981585" at bounding box center [120, 335] width 49 height 12
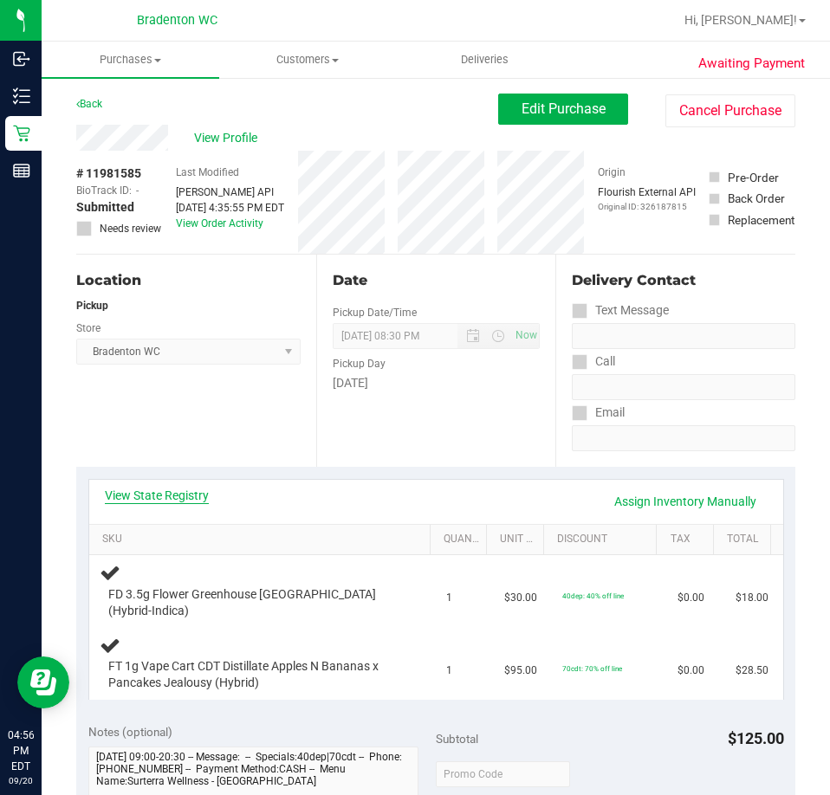
click at [166, 489] on link "View State Registry" at bounding box center [157, 495] width 104 height 17
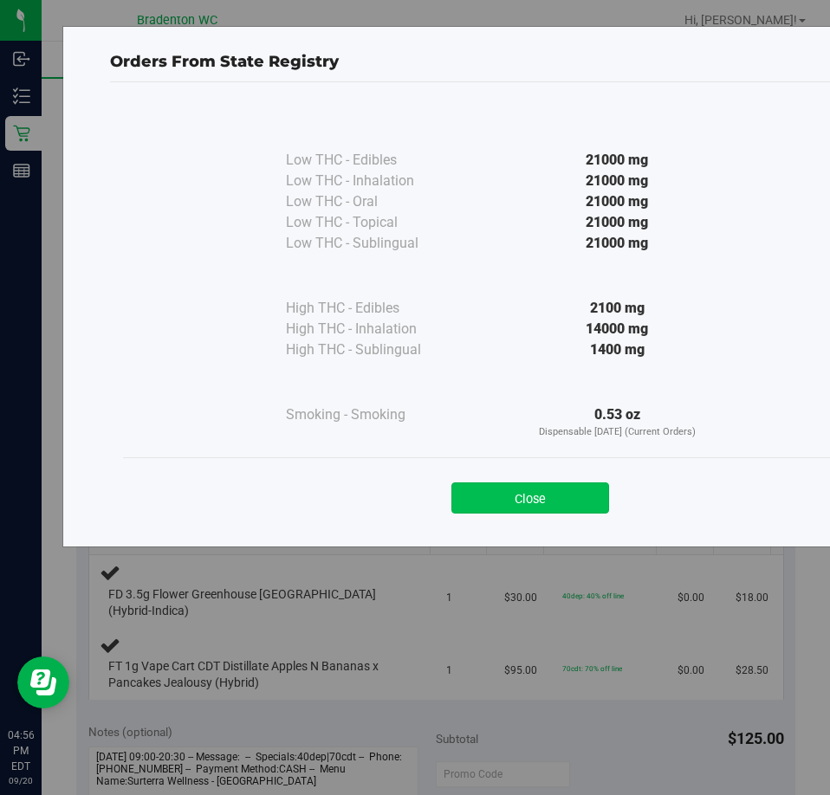
click at [593, 501] on button "Close" at bounding box center [530, 498] width 158 height 31
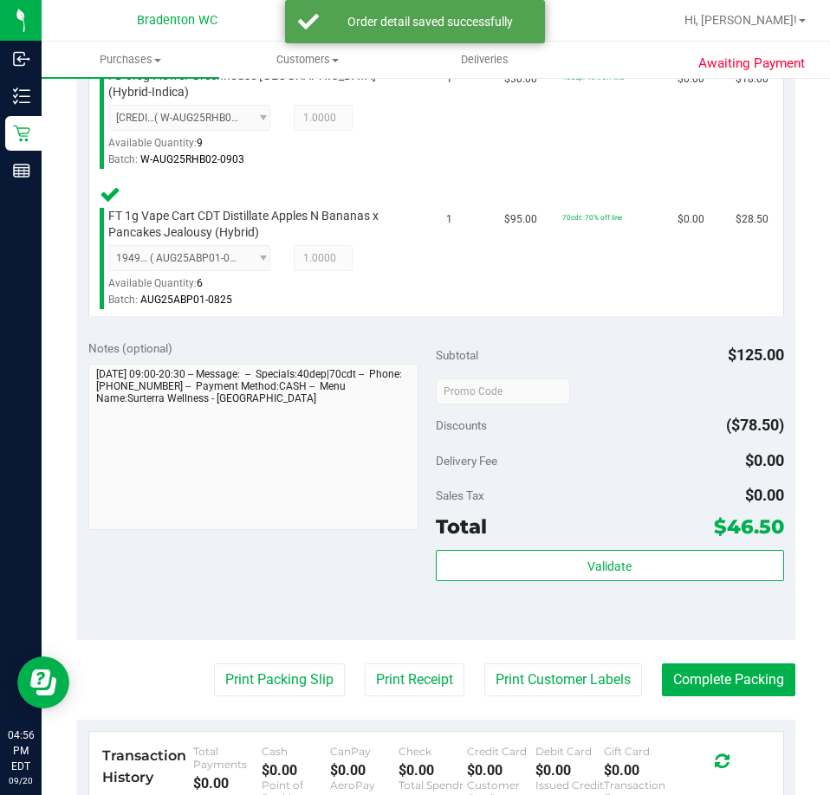
scroll to position [520, 0]
click at [582, 532] on div "Total $46.50" at bounding box center [610, 525] width 348 height 31
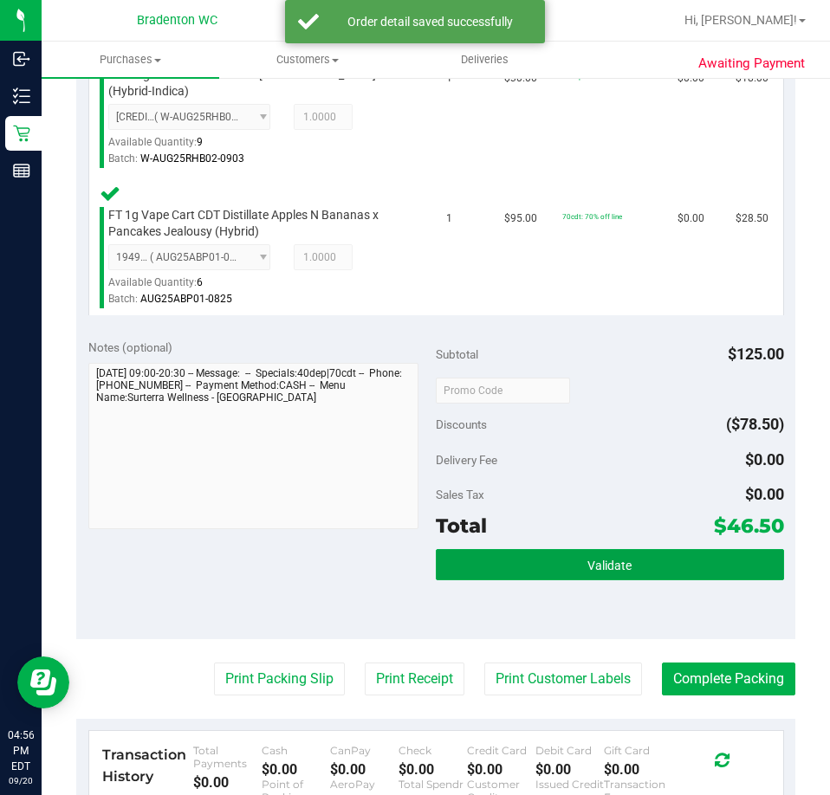
drag, startPoint x: 554, startPoint y: 551, endPoint x: 548, endPoint y: 534, distance: 17.5
click at [554, 552] on button "Validate" at bounding box center [610, 564] width 348 height 31
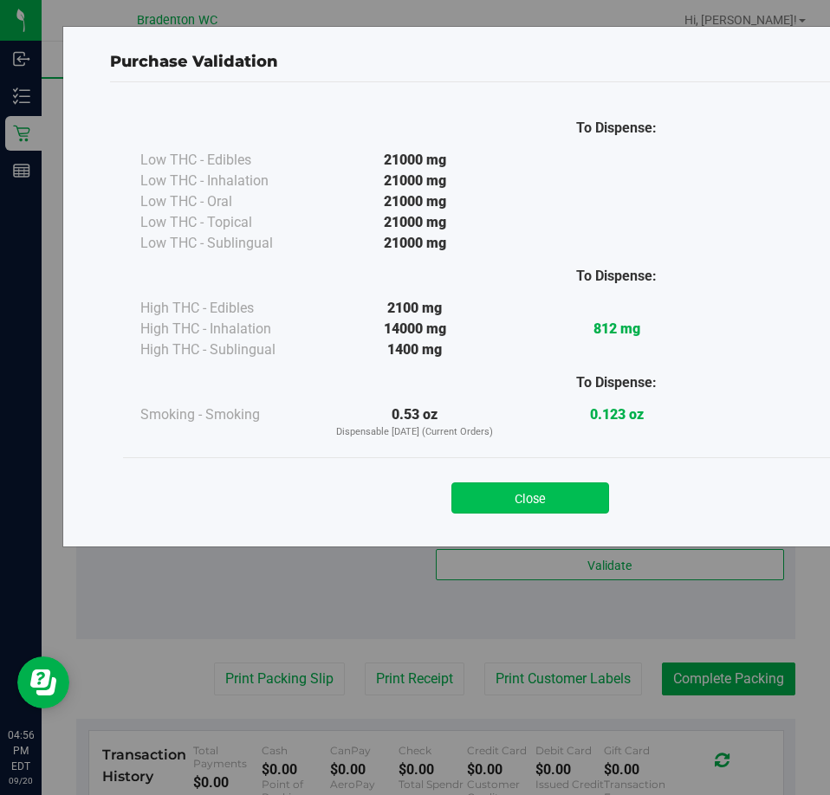
click at [498, 502] on button "Close" at bounding box center [530, 498] width 158 height 31
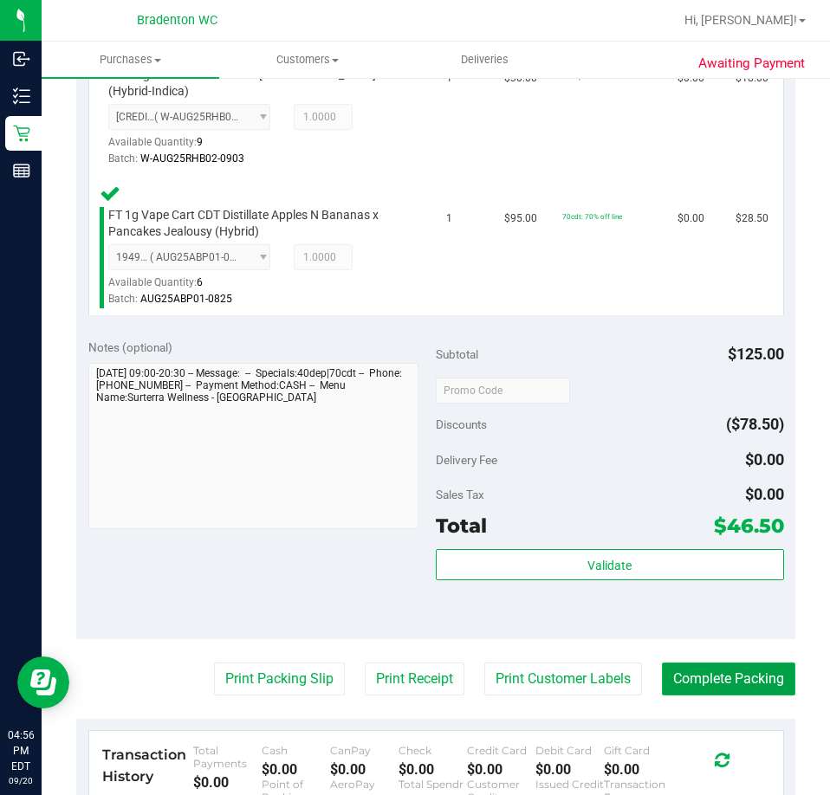
click at [727, 685] on button "Complete Packing" at bounding box center [728, 679] width 133 height 33
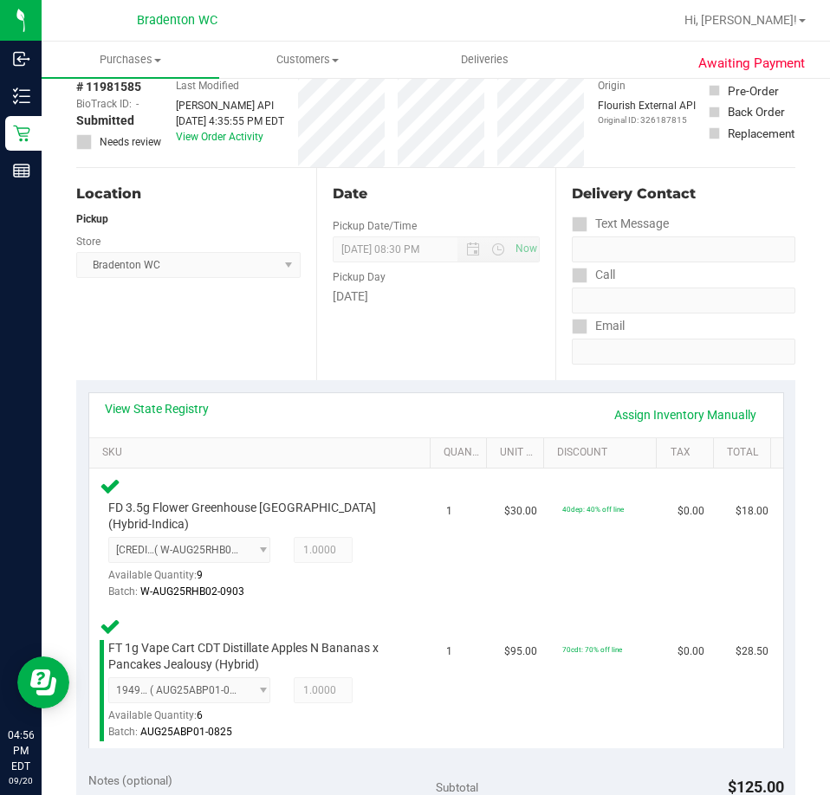
scroll to position [0, 0]
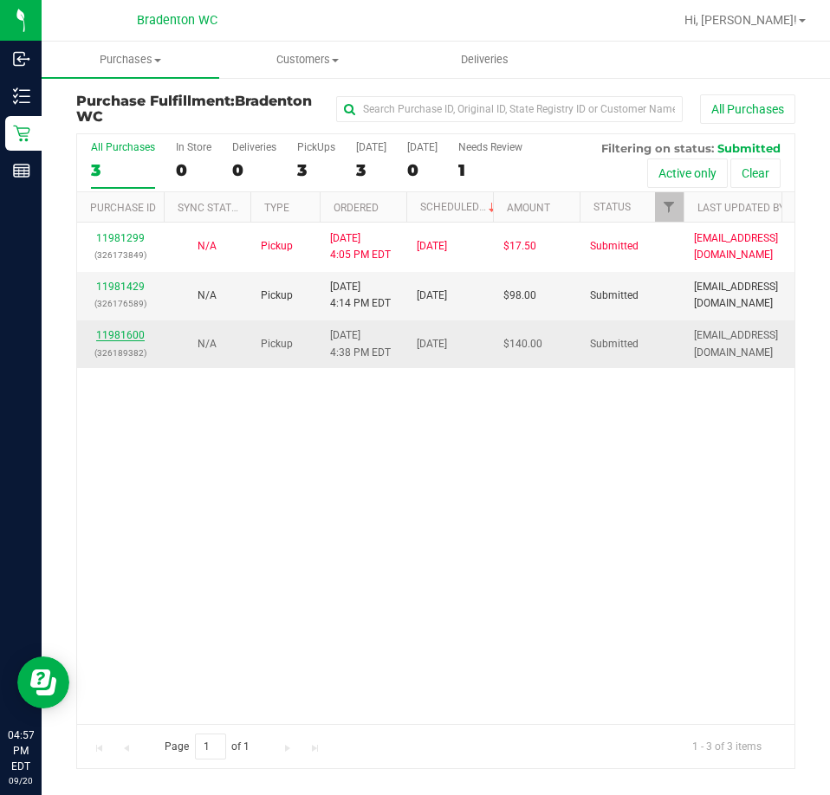
click at [114, 332] on link "11981600" at bounding box center [120, 335] width 49 height 12
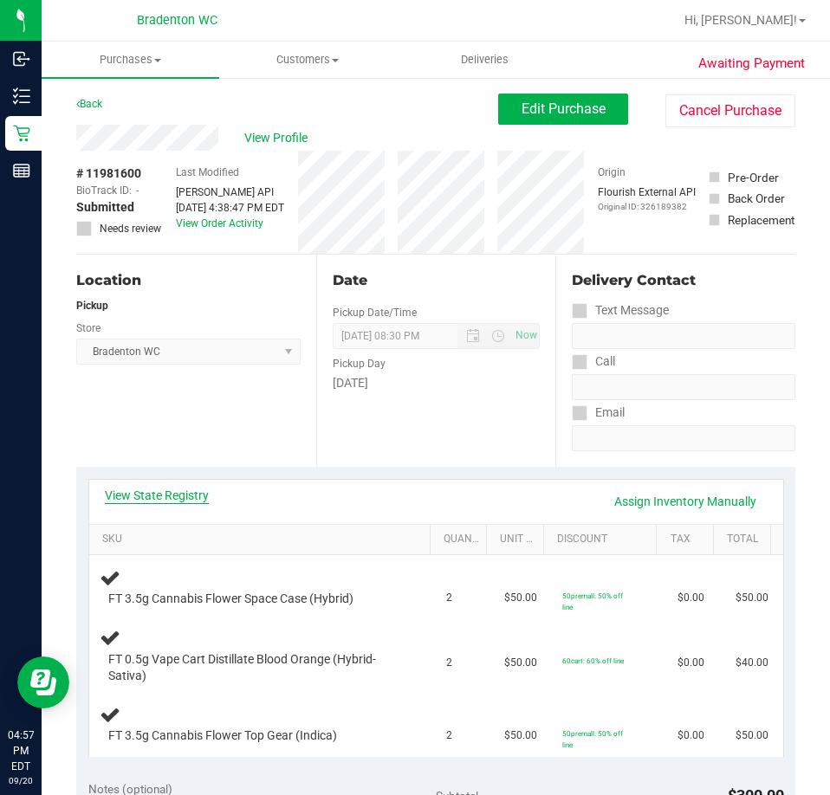
click at [174, 492] on link "View State Registry" at bounding box center [157, 495] width 104 height 17
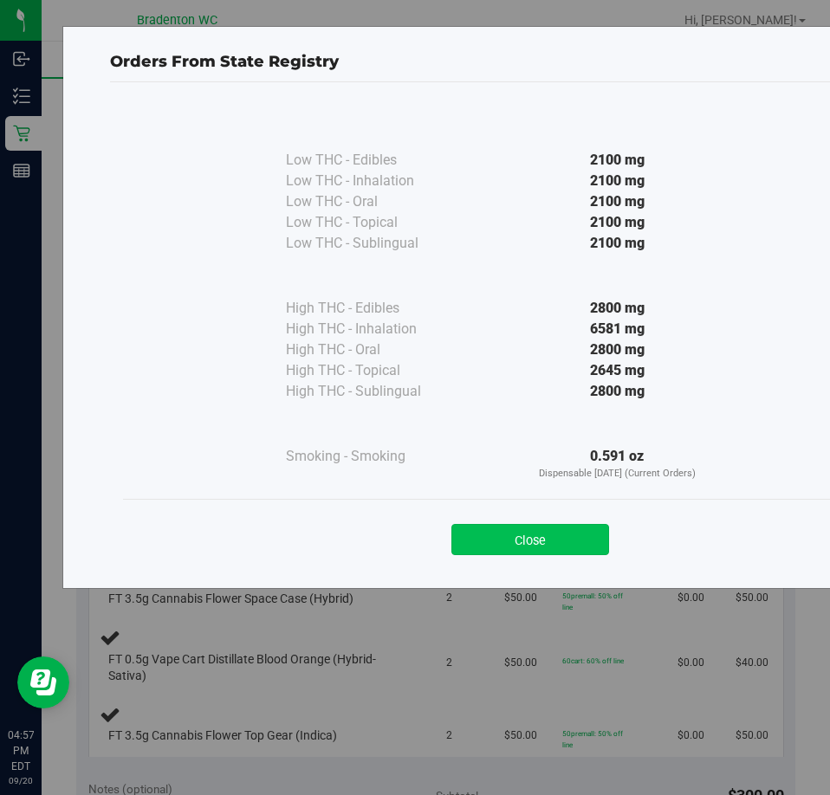
click at [530, 545] on button "Close" at bounding box center [530, 539] width 158 height 31
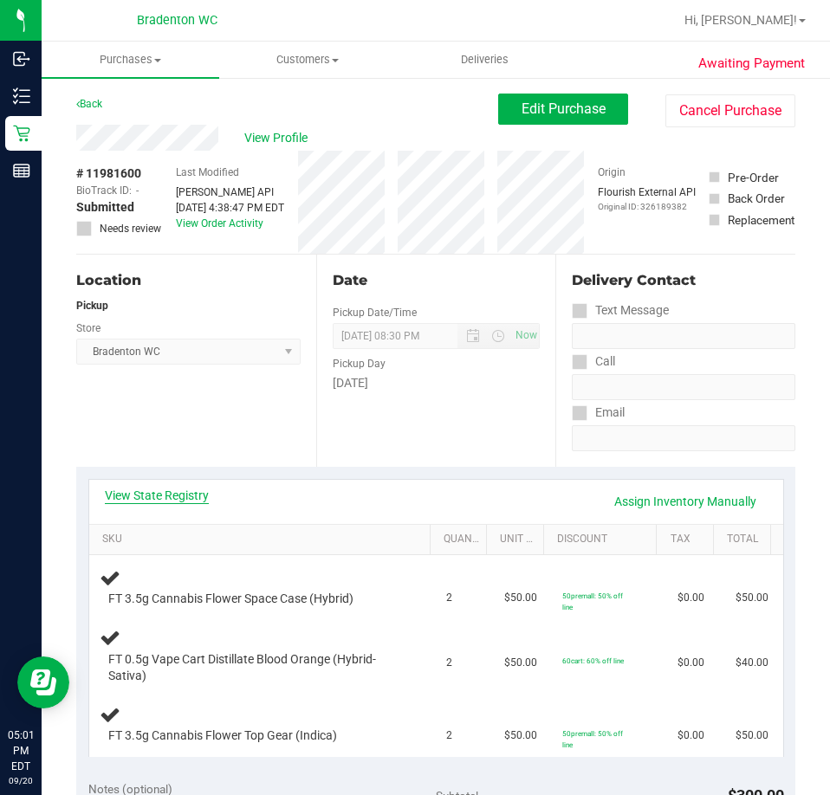
click at [184, 494] on link "View State Registry" at bounding box center [157, 495] width 104 height 17
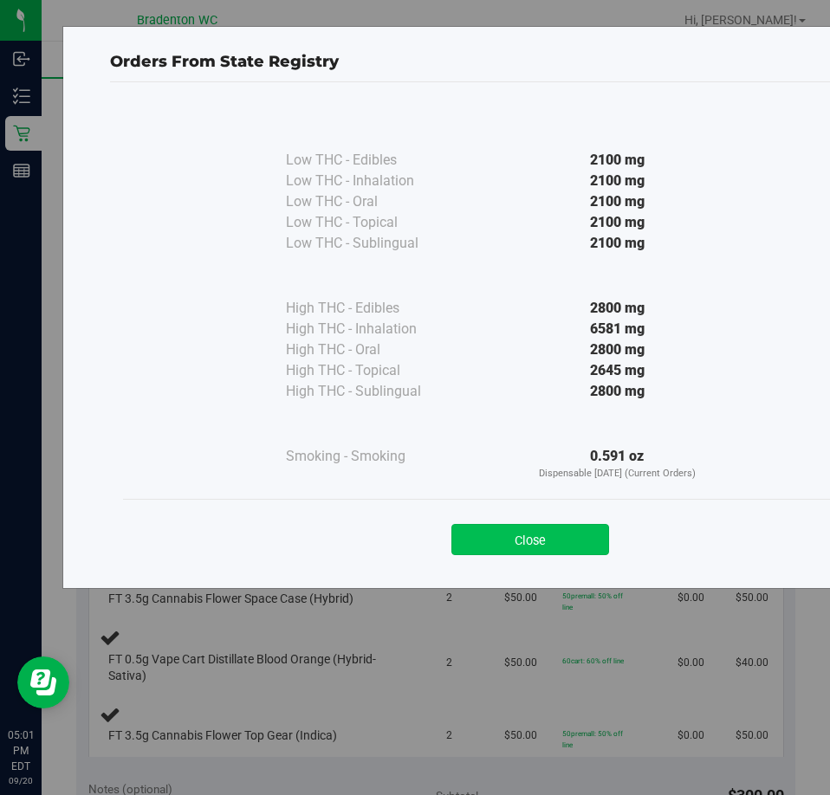
click at [541, 546] on button "Close" at bounding box center [530, 539] width 158 height 31
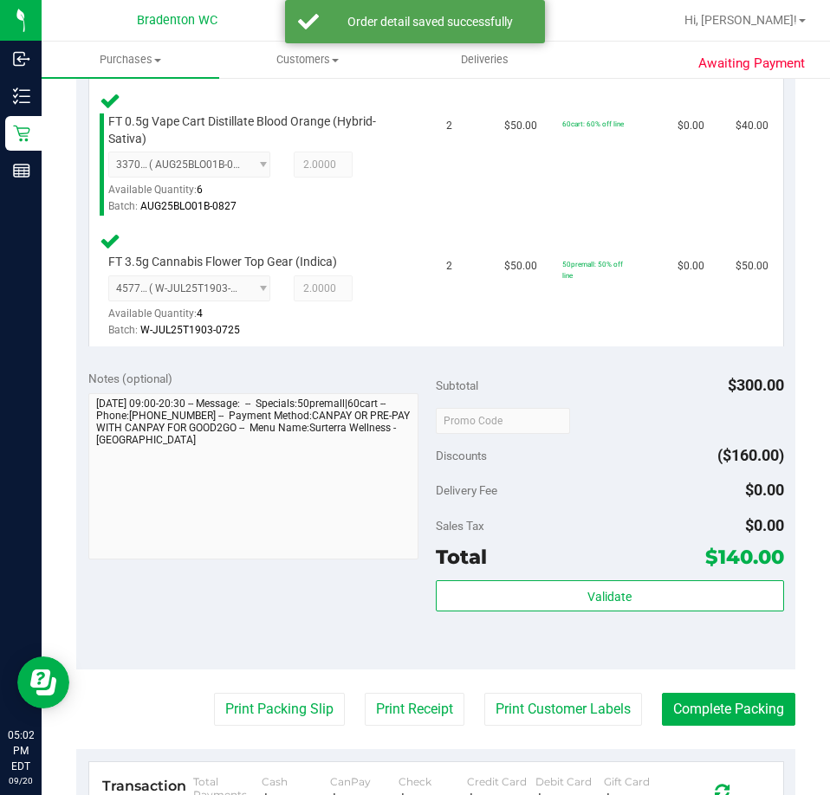
scroll to position [597, 0]
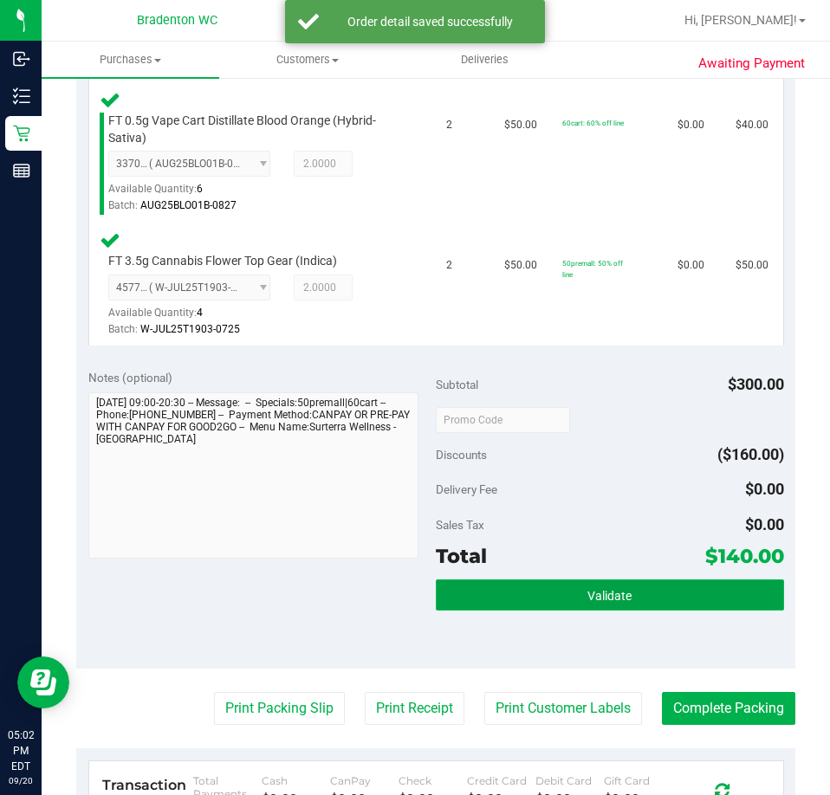
click at [587, 602] on span "Validate" at bounding box center [609, 596] width 44 height 14
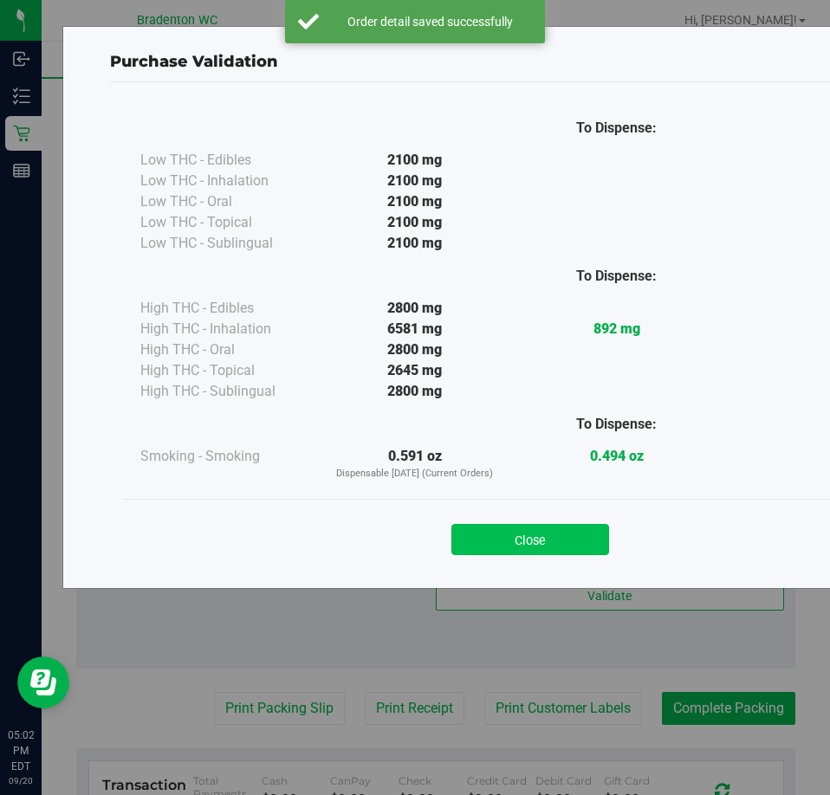
click at [501, 551] on button "Close" at bounding box center [530, 539] width 158 height 31
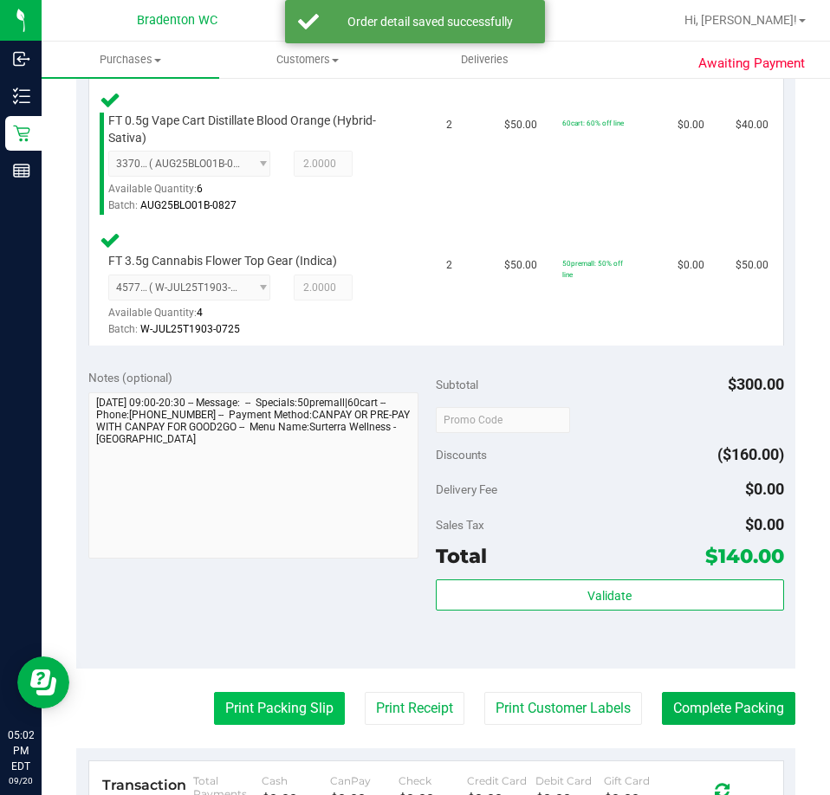
click at [275, 702] on button "Print Packing Slip" at bounding box center [279, 708] width 131 height 33
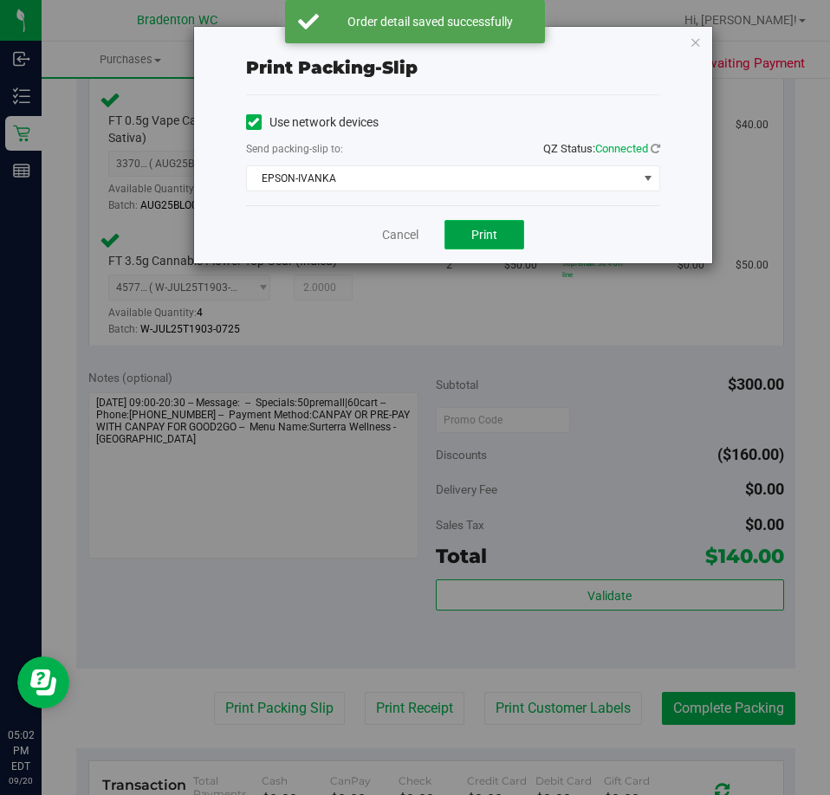
click at [476, 243] on button "Print" at bounding box center [484, 234] width 80 height 29
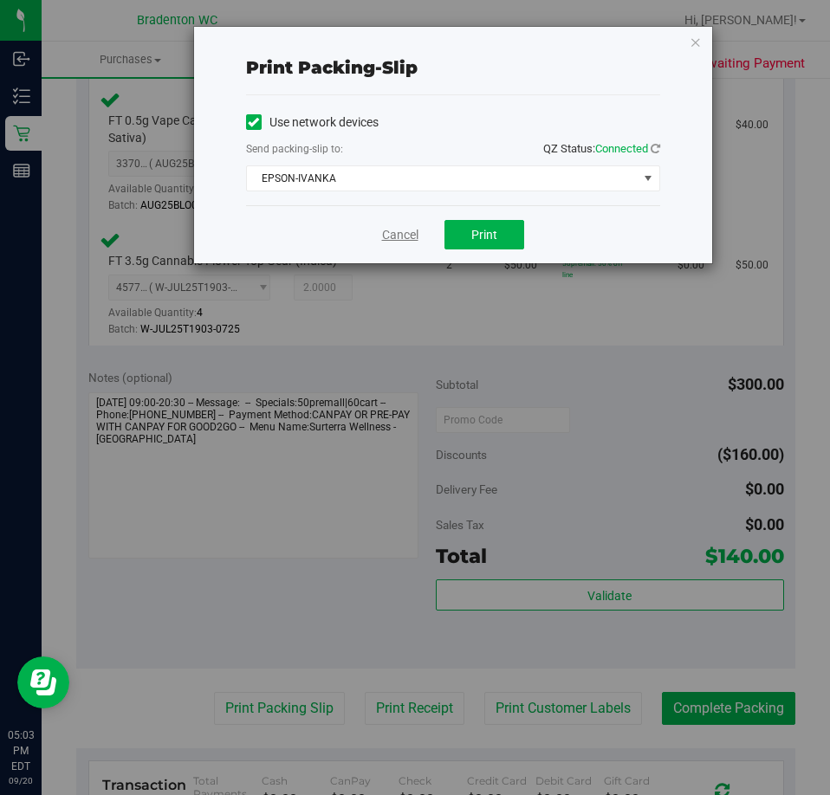
click at [405, 241] on link "Cancel" at bounding box center [400, 235] width 36 height 18
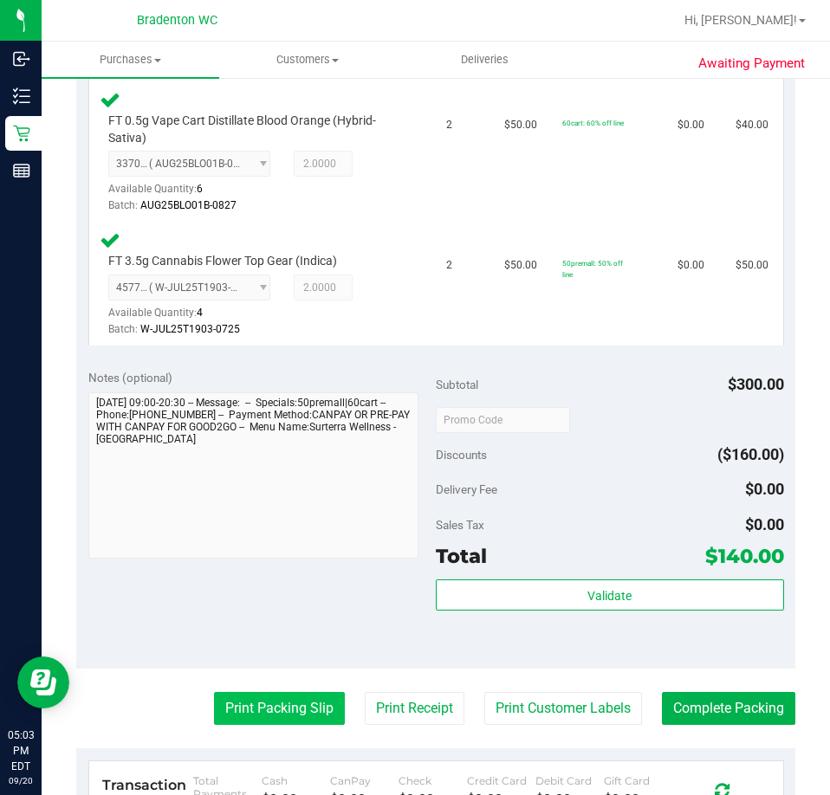
click at [256, 698] on button "Print Packing Slip" at bounding box center [279, 708] width 131 height 33
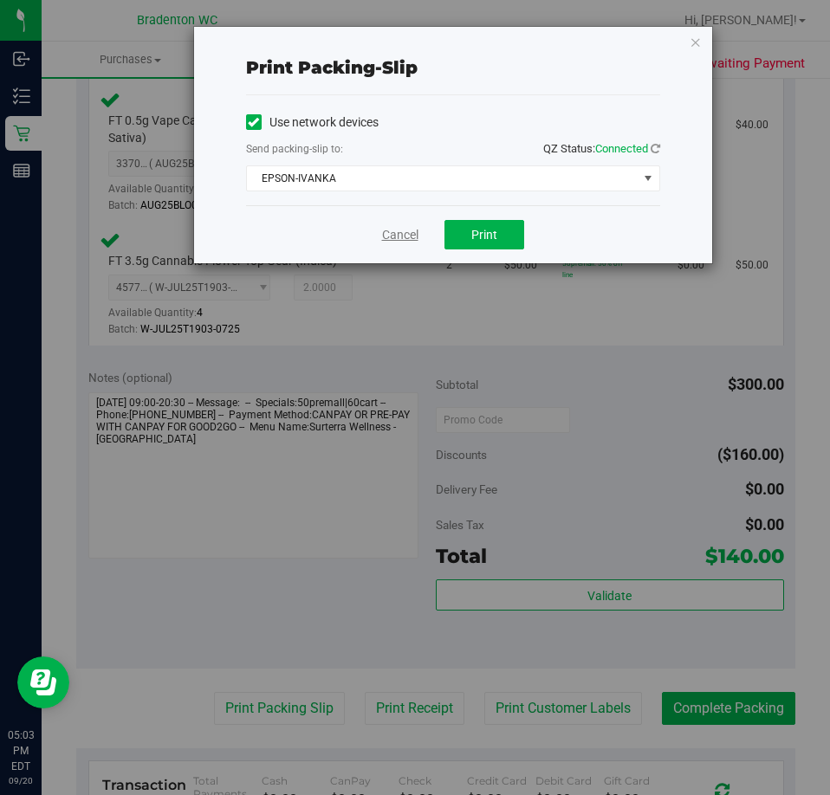
click at [401, 240] on link "Cancel" at bounding box center [400, 235] width 36 height 18
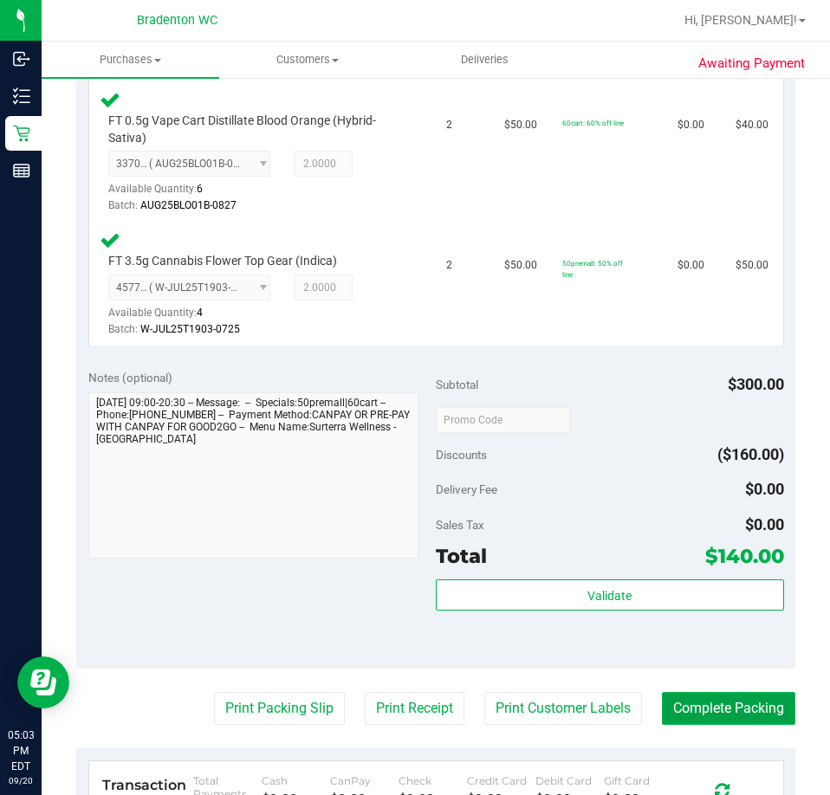
click at [697, 697] on button "Complete Packing" at bounding box center [728, 708] width 133 height 33
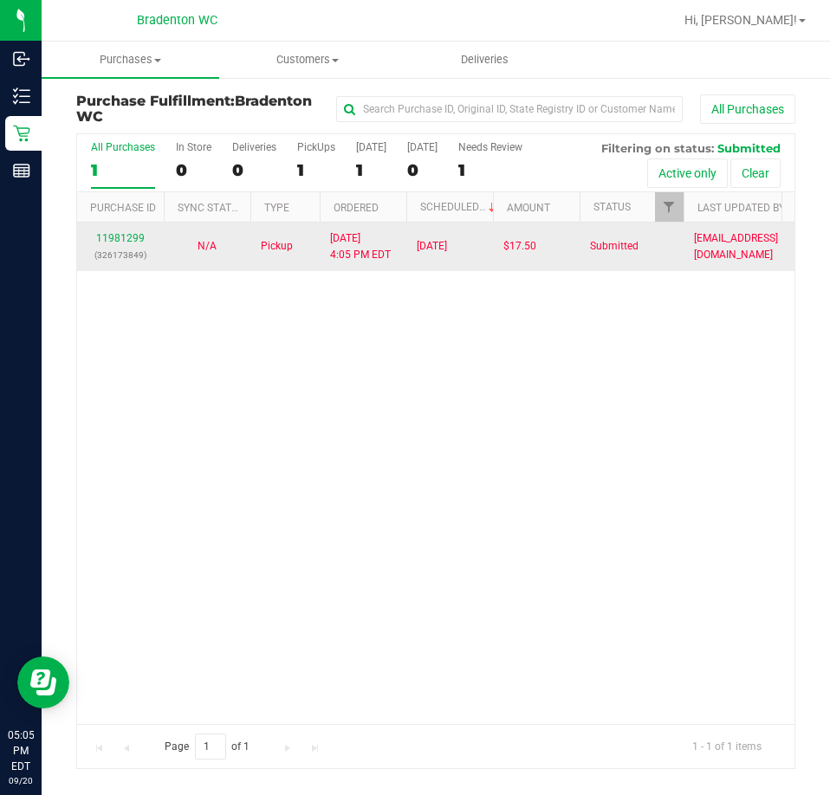
click at [128, 243] on div "11981299 (326173849)" at bounding box center [120, 246] width 66 height 33
click at [124, 238] on link "11981299" at bounding box center [120, 238] width 49 height 12
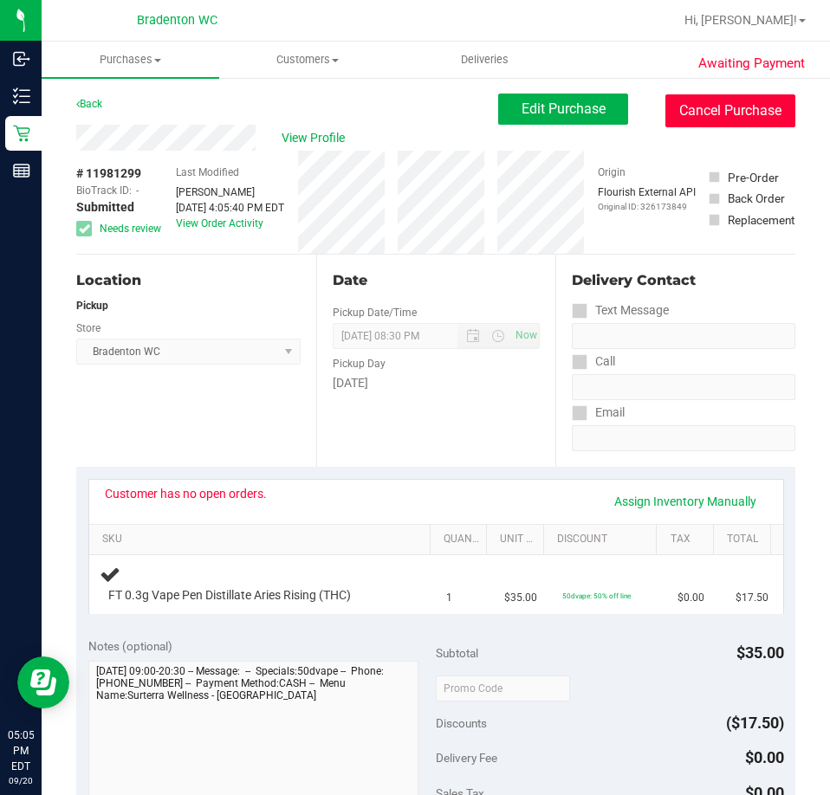
click at [684, 122] on button "Cancel Purchase" at bounding box center [730, 110] width 130 height 33
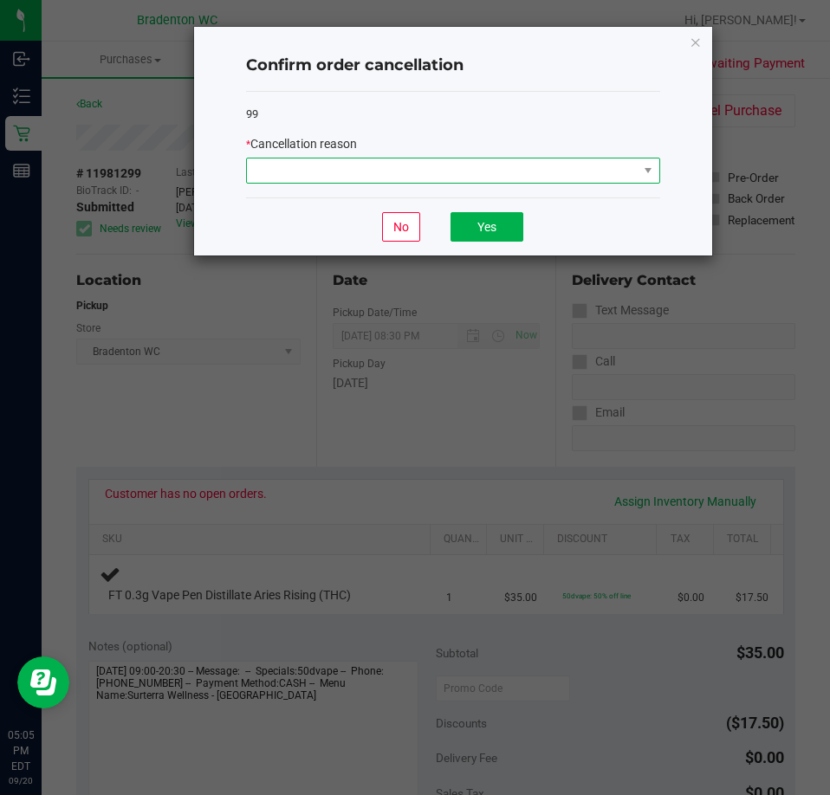
click at [478, 161] on span at bounding box center [442, 171] width 391 height 24
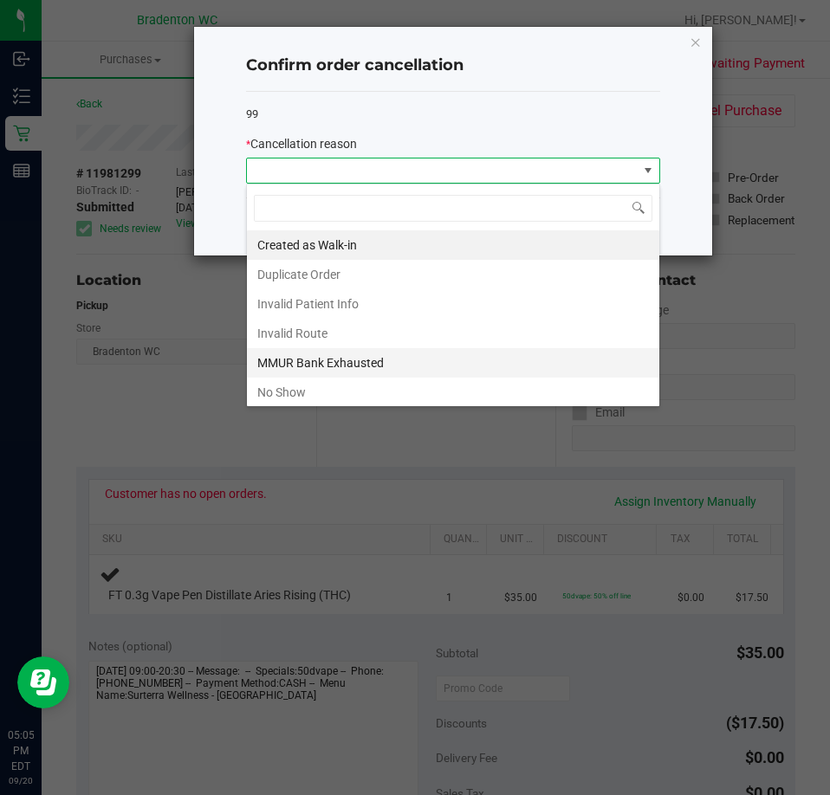
click at [371, 364] on li "MMUR Bank Exhausted" at bounding box center [453, 362] width 412 height 29
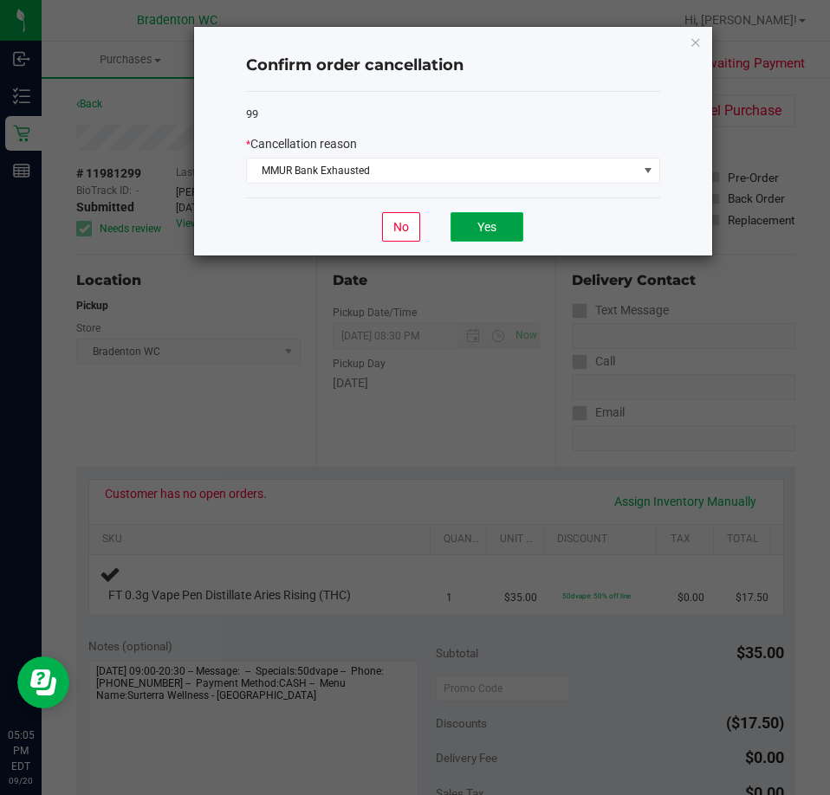
click at [482, 234] on button "Yes" at bounding box center [486, 226] width 73 height 29
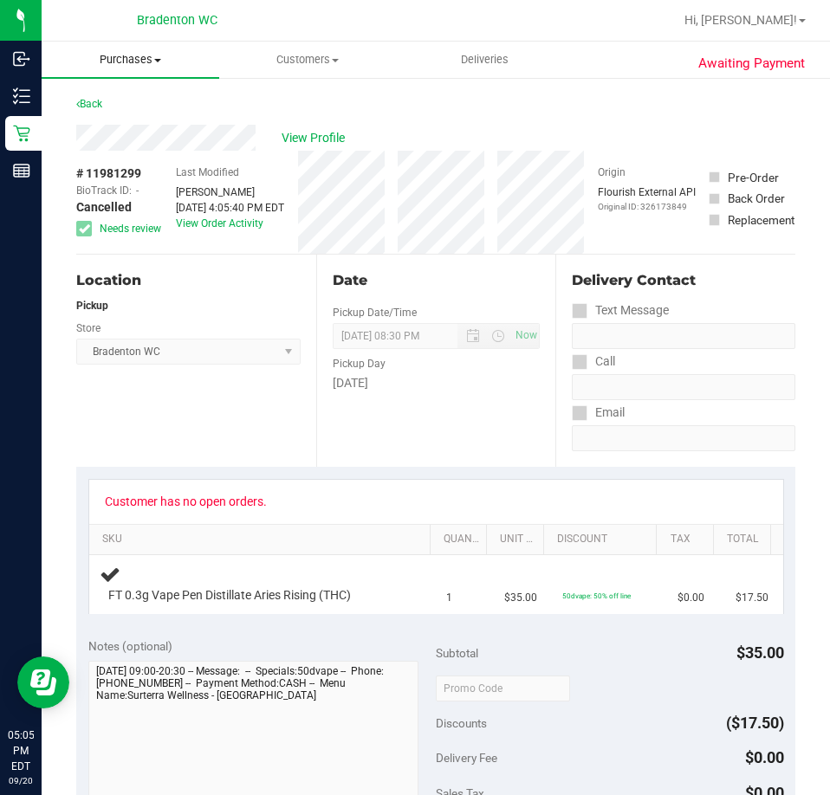
click at [127, 62] on span "Purchases" at bounding box center [131, 60] width 178 height 16
click at [105, 139] on span "All purchases" at bounding box center [103, 146] width 123 height 15
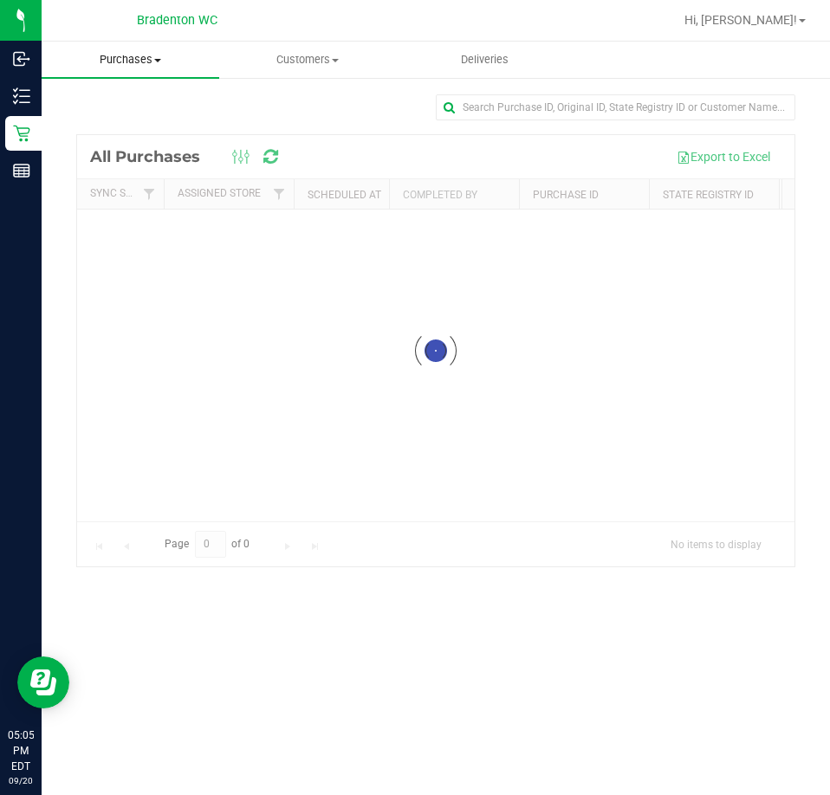
click at [133, 55] on span "Purchases" at bounding box center [131, 60] width 178 height 16
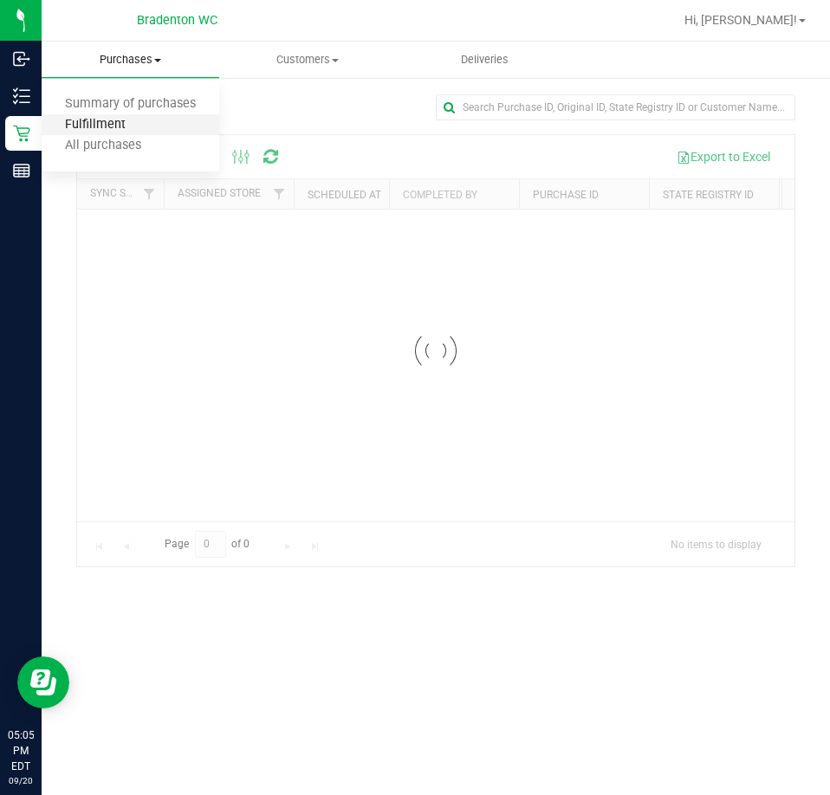
click at [133, 127] on span "Fulfillment" at bounding box center [95, 125] width 107 height 15
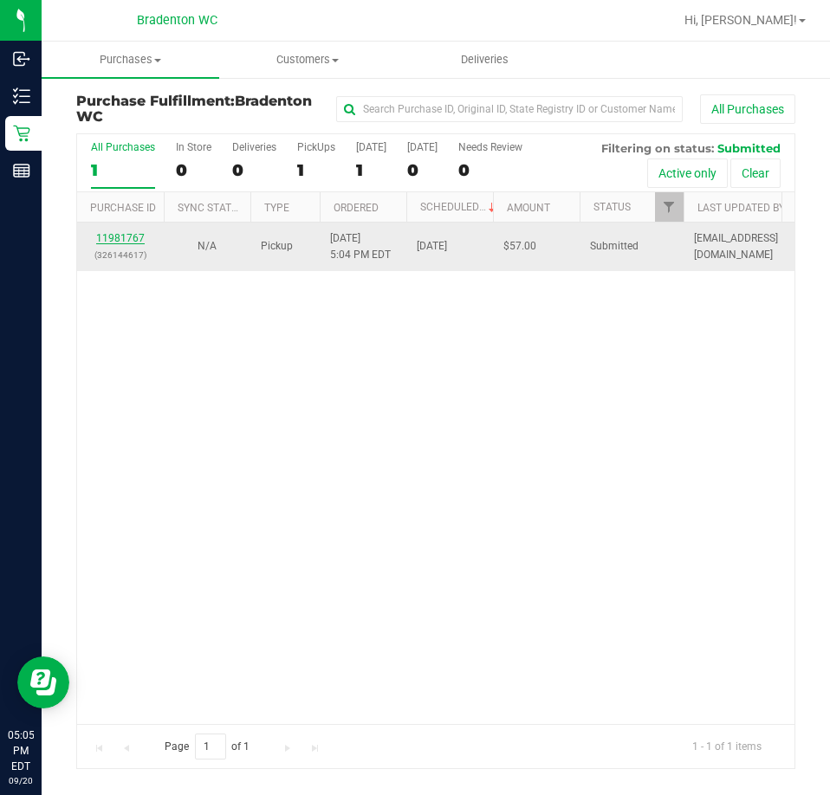
click at [123, 238] on link "11981767" at bounding box center [120, 238] width 49 height 12
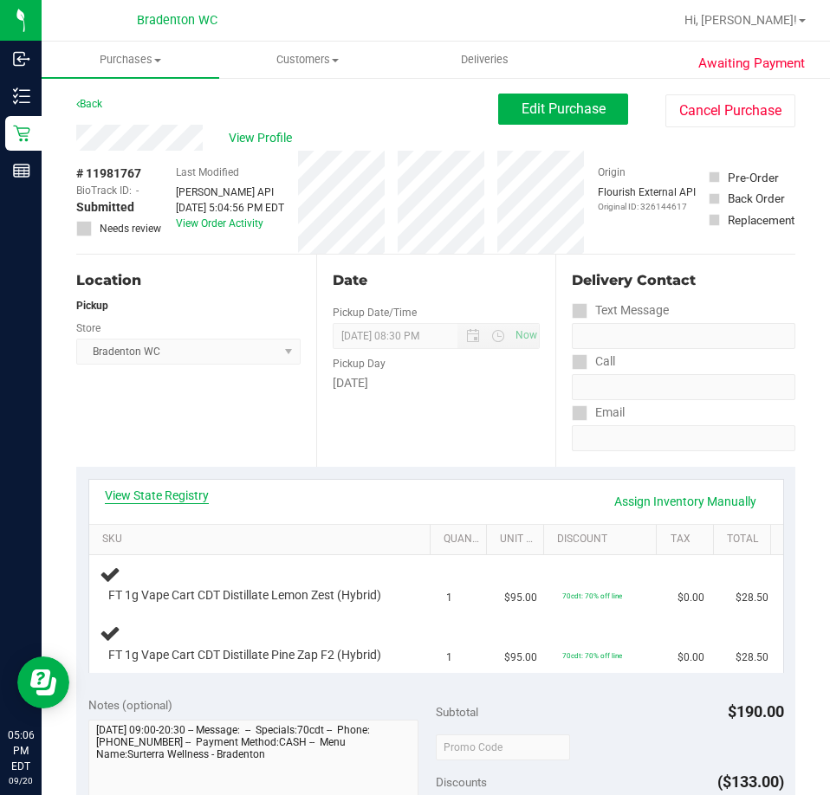
click at [165, 496] on link "View State Registry" at bounding box center [157, 495] width 104 height 17
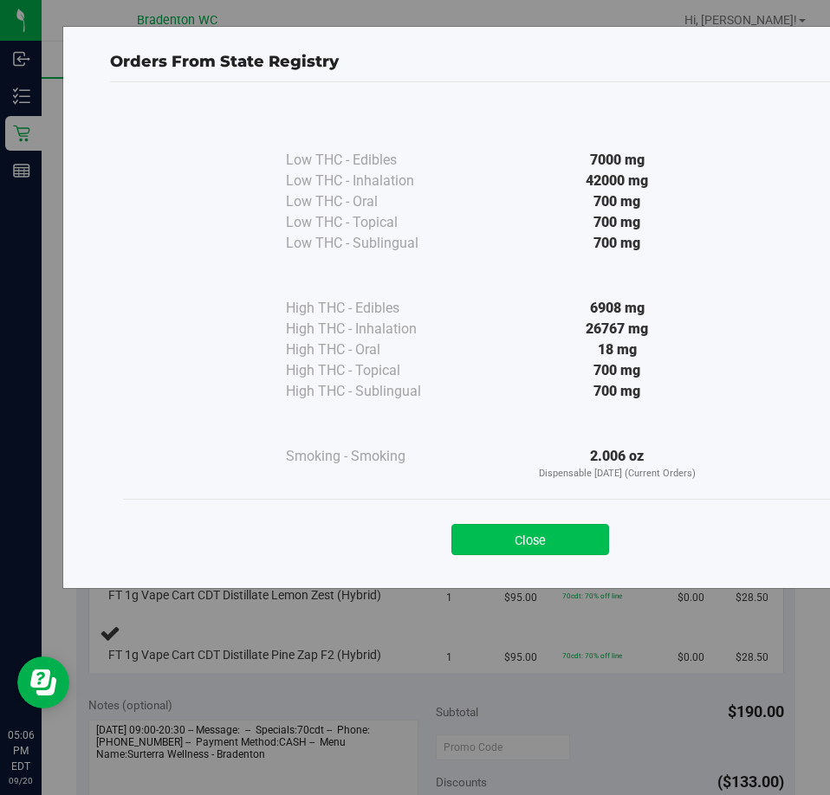
click at [545, 538] on button "Close" at bounding box center [530, 539] width 158 height 31
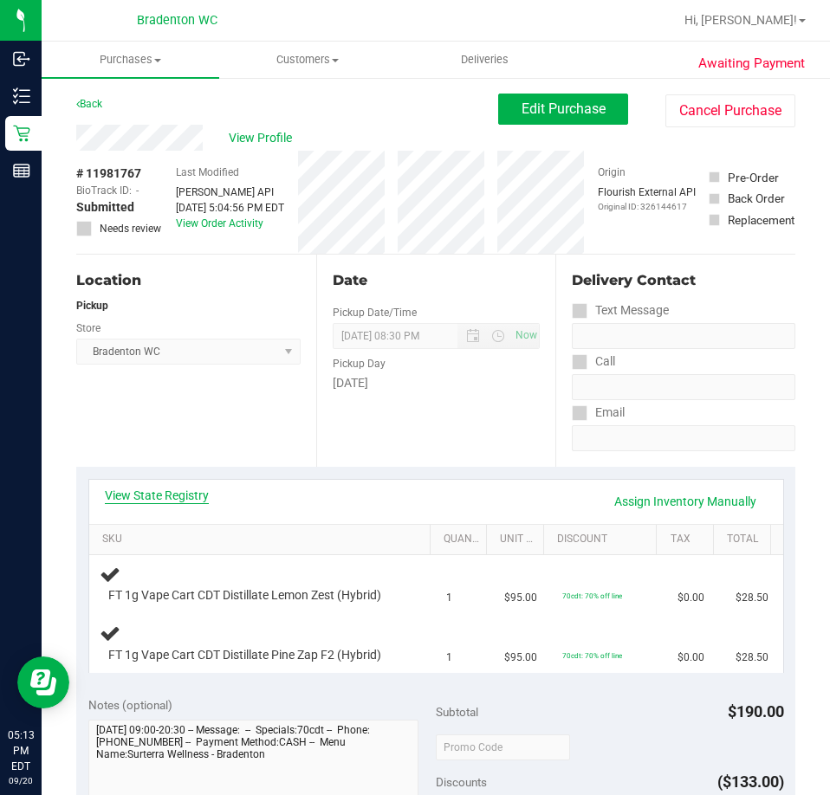
click at [184, 498] on link "View State Registry" at bounding box center [157, 495] width 104 height 17
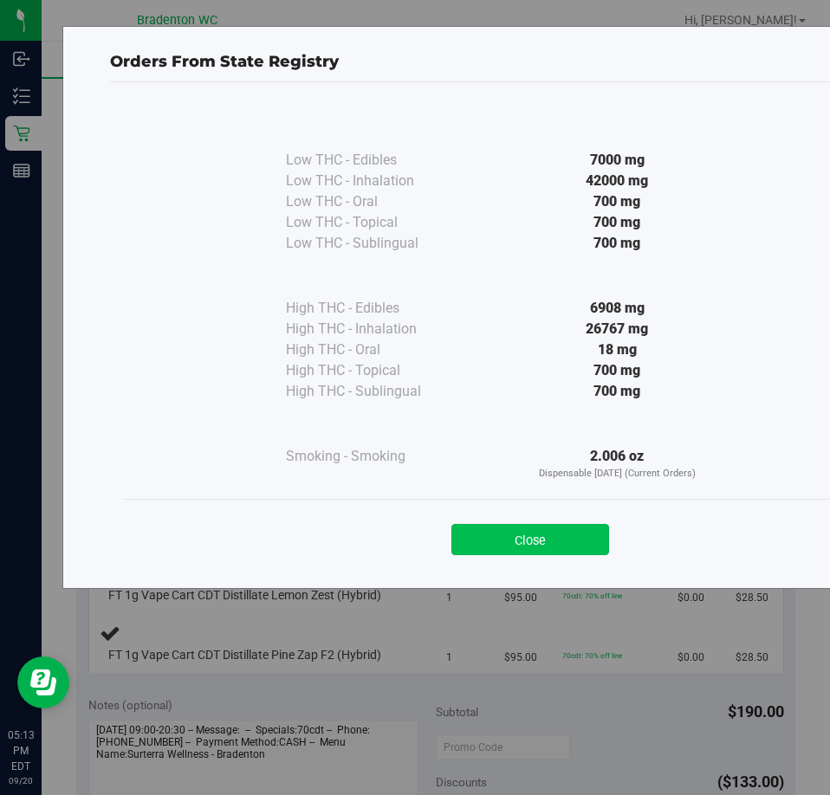
click at [572, 538] on button "Close" at bounding box center [530, 539] width 158 height 31
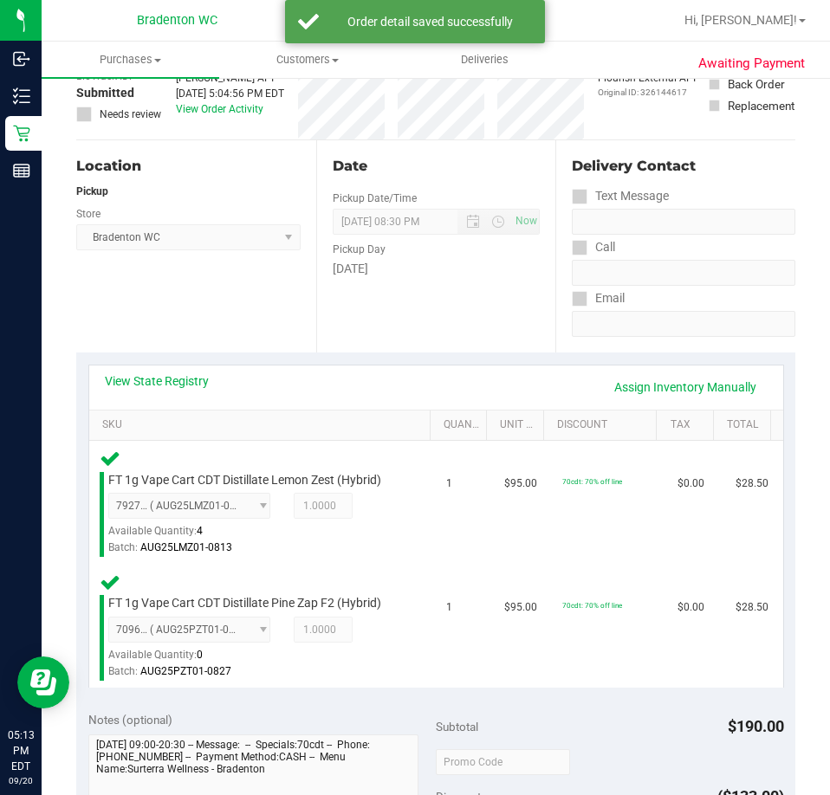
scroll to position [352, 0]
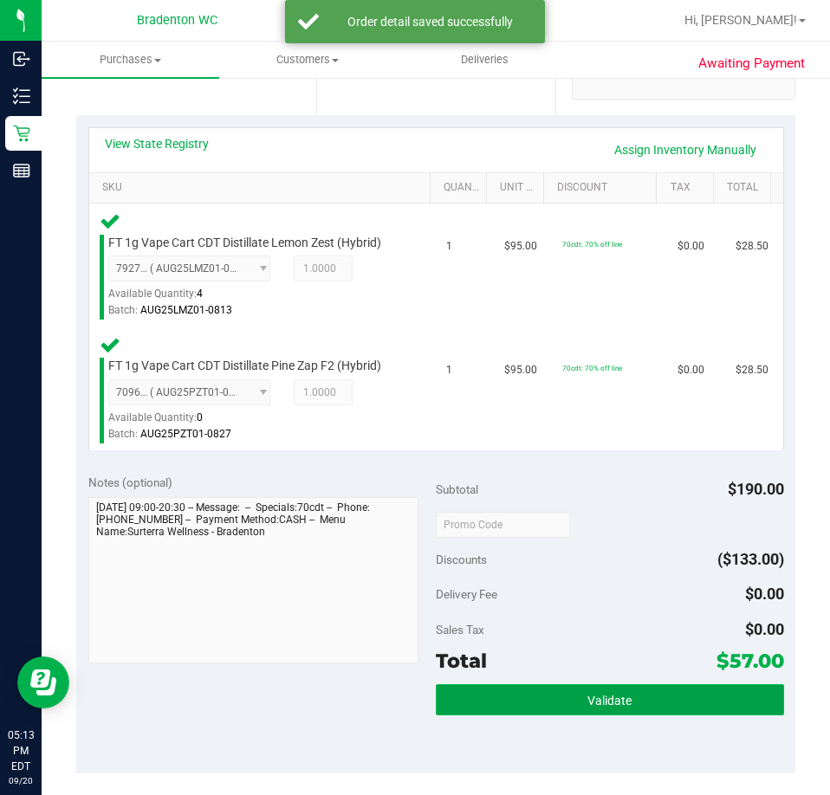
click at [562, 684] on button "Validate" at bounding box center [610, 699] width 348 height 31
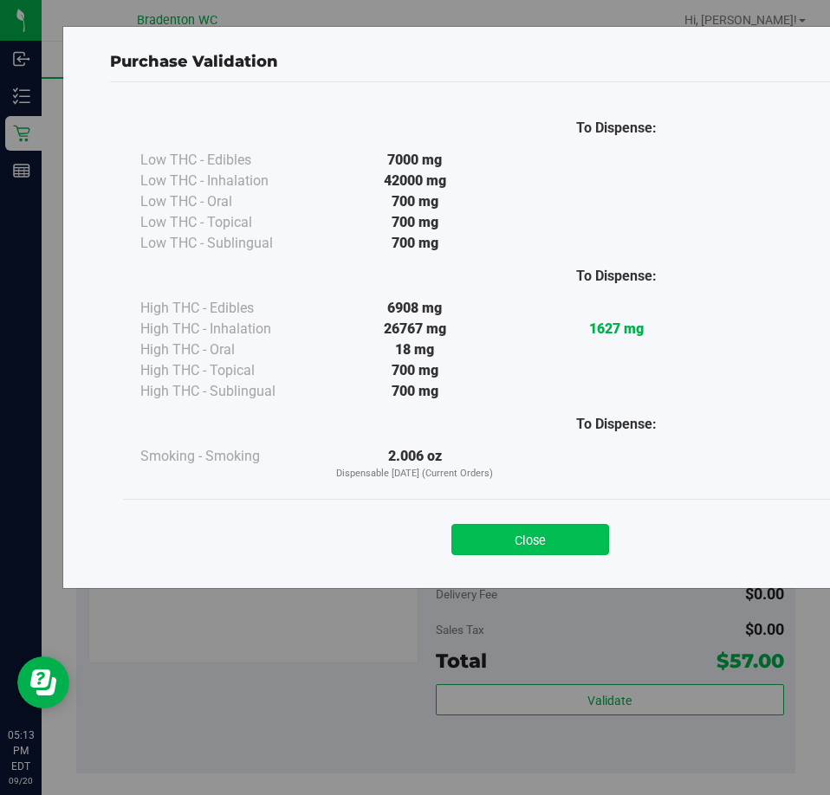
click at [538, 549] on button "Close" at bounding box center [530, 539] width 158 height 31
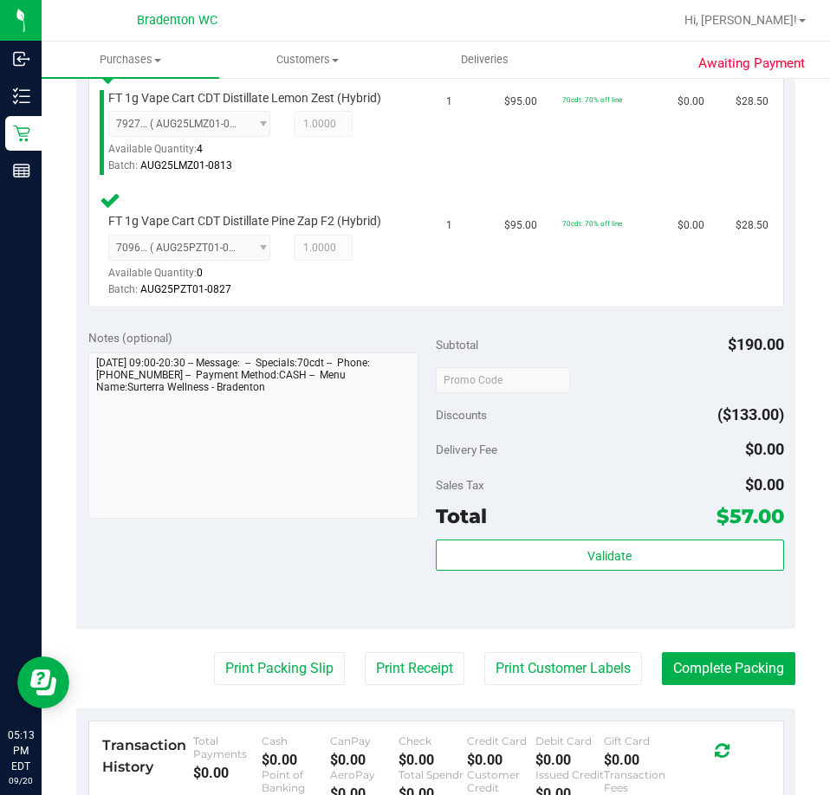
scroll to position [516, 0]
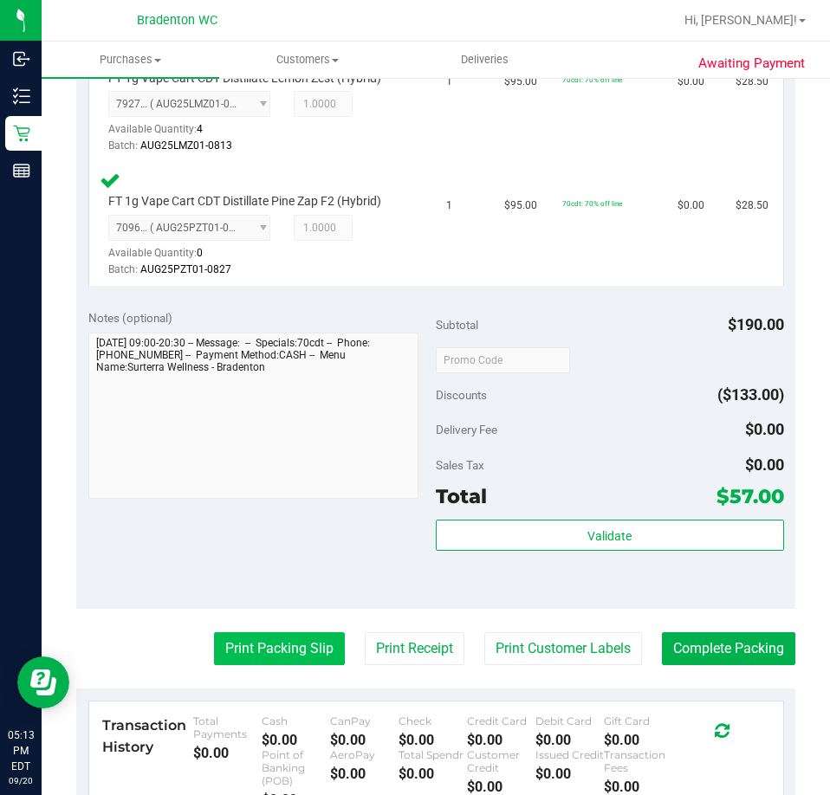
click at [253, 642] on button "Print Packing Slip" at bounding box center [279, 648] width 131 height 33
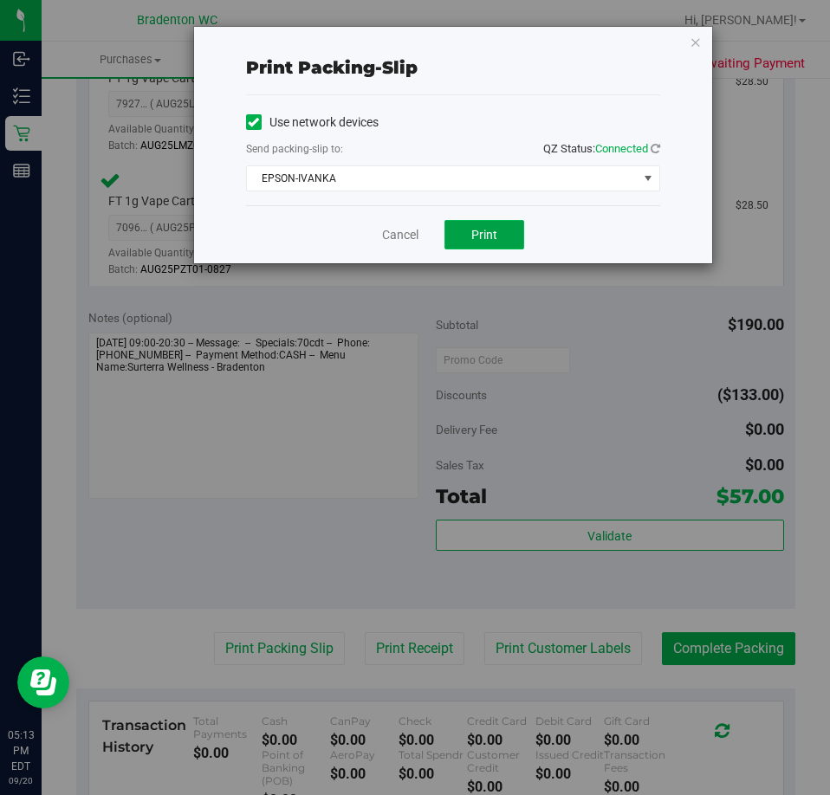
click at [489, 247] on button "Print" at bounding box center [484, 234] width 80 height 29
click at [387, 236] on link "Cancel" at bounding box center [400, 235] width 36 height 18
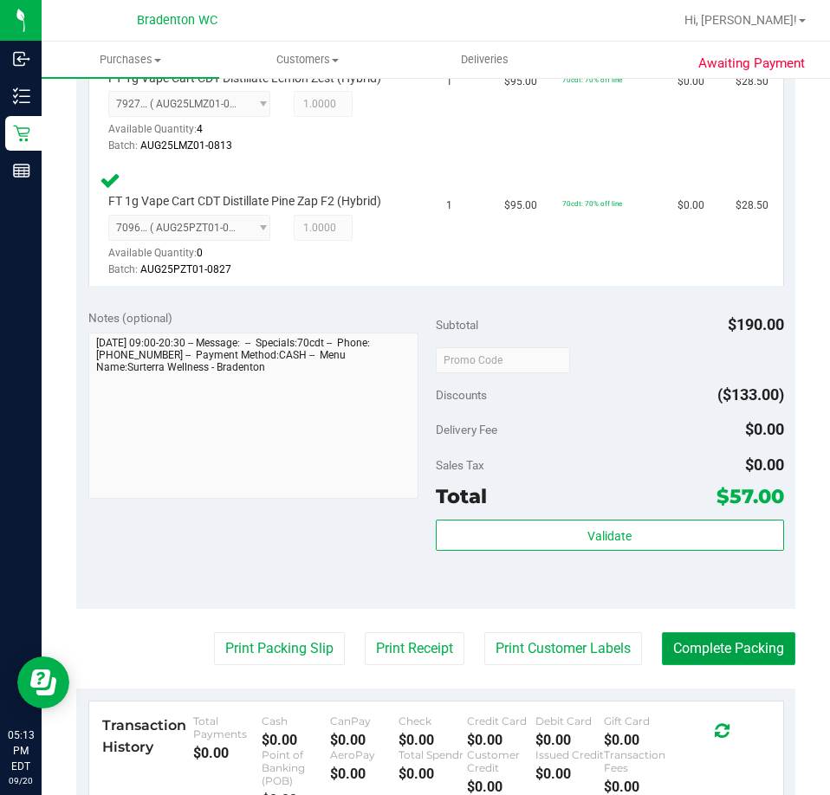
click at [707, 648] on button "Complete Packing" at bounding box center [728, 648] width 133 height 33
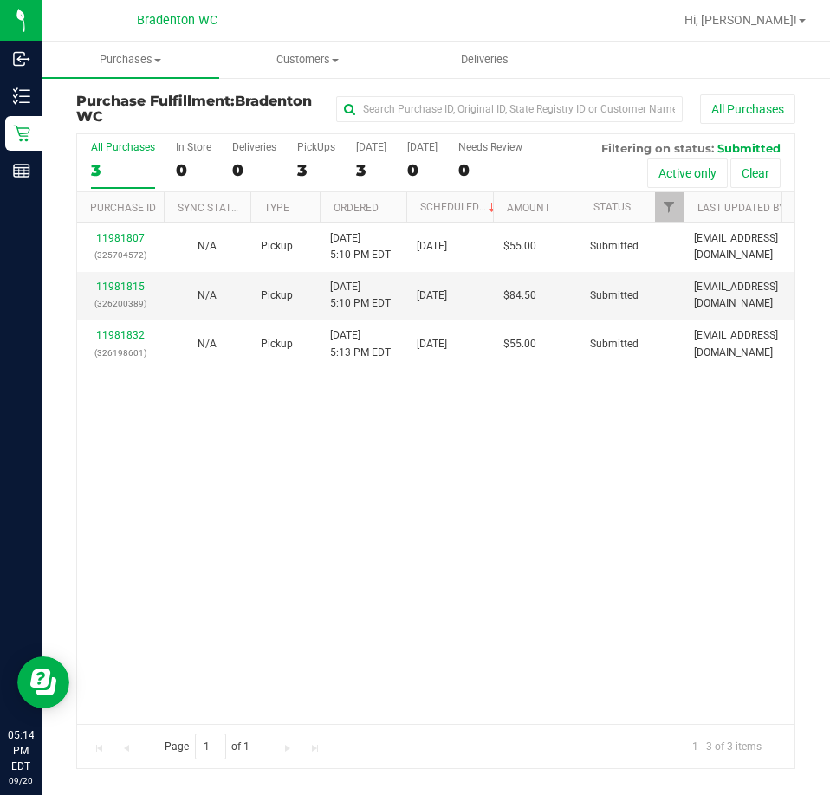
click at [148, 219] on th "Purchase ID" at bounding box center [120, 207] width 87 height 30
click at [120, 287] on link "11981815" at bounding box center [120, 287] width 49 height 12
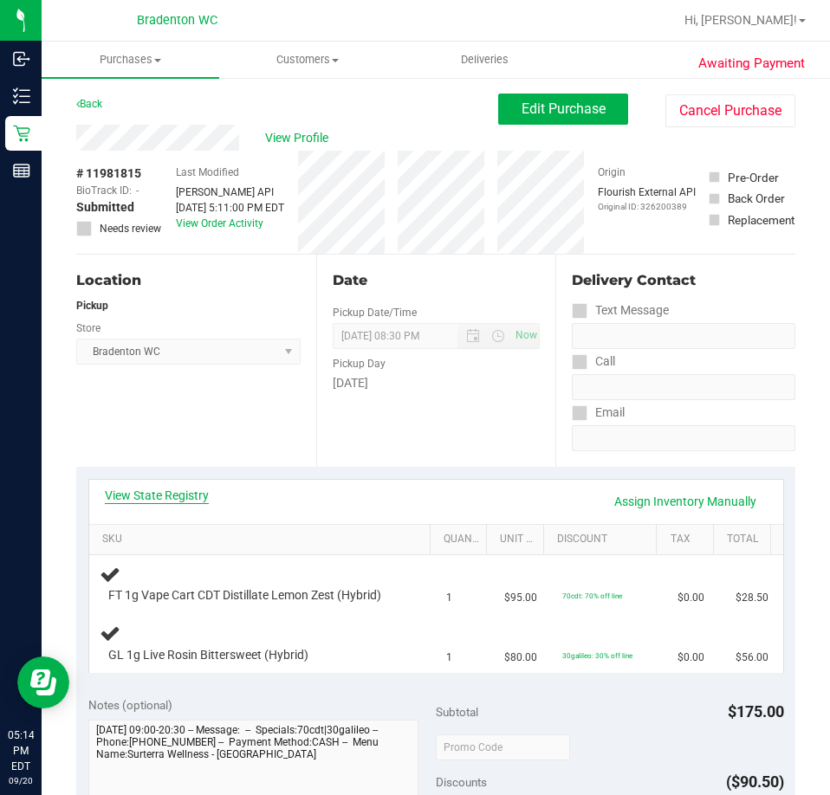
click at [160, 502] on link "View State Registry" at bounding box center [157, 495] width 104 height 17
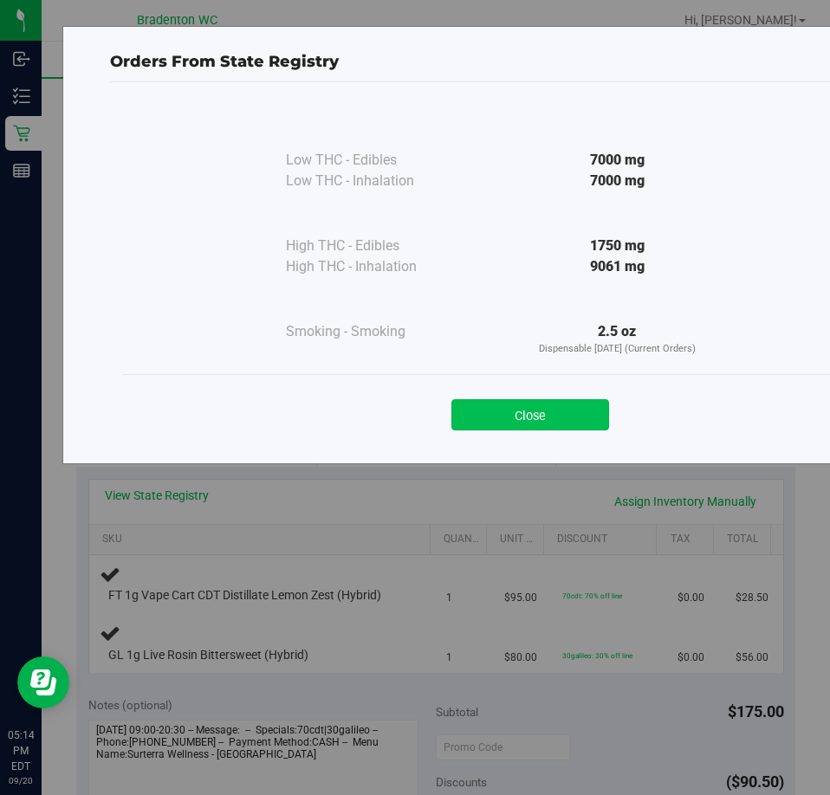
click at [521, 411] on button "Close" at bounding box center [530, 414] width 158 height 31
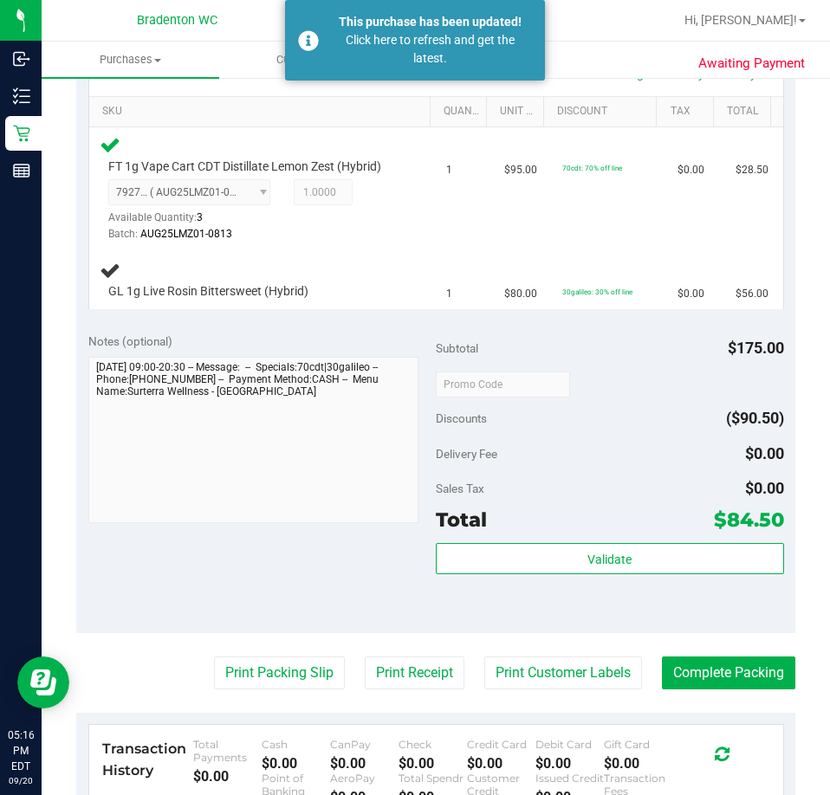
scroll to position [544, 0]
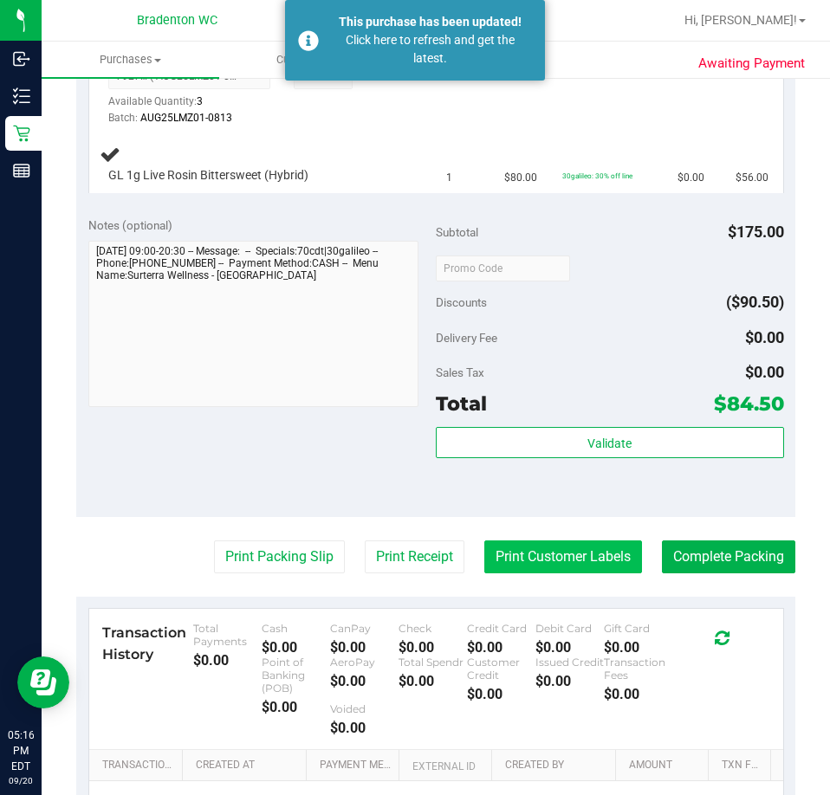
click at [558, 573] on button "Print Customer Labels" at bounding box center [563, 557] width 158 height 33
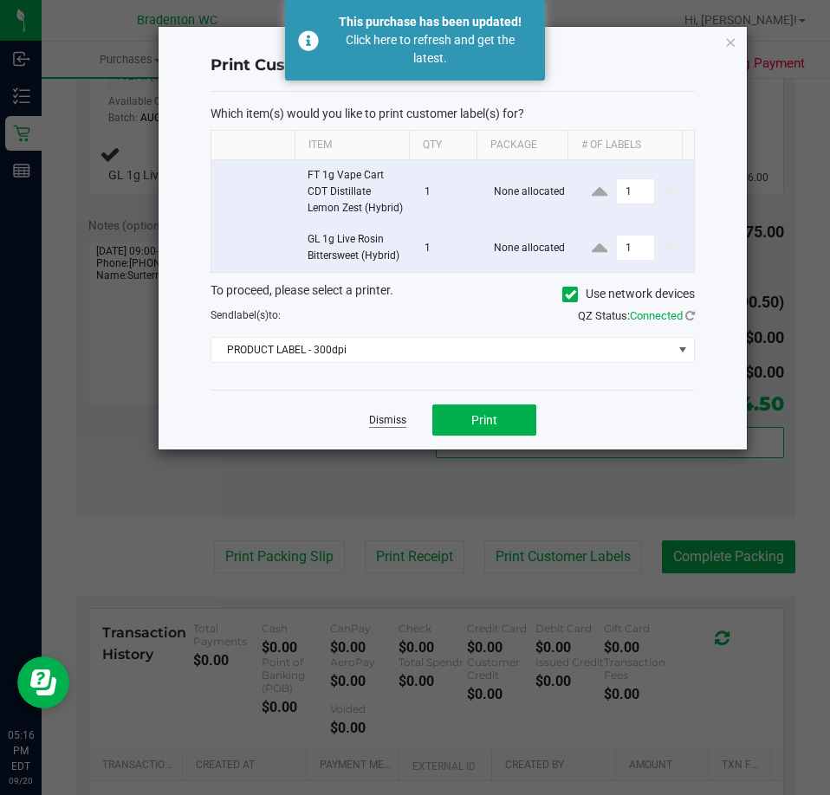
click at [385, 428] on link "Dismiss" at bounding box center [387, 420] width 37 height 15
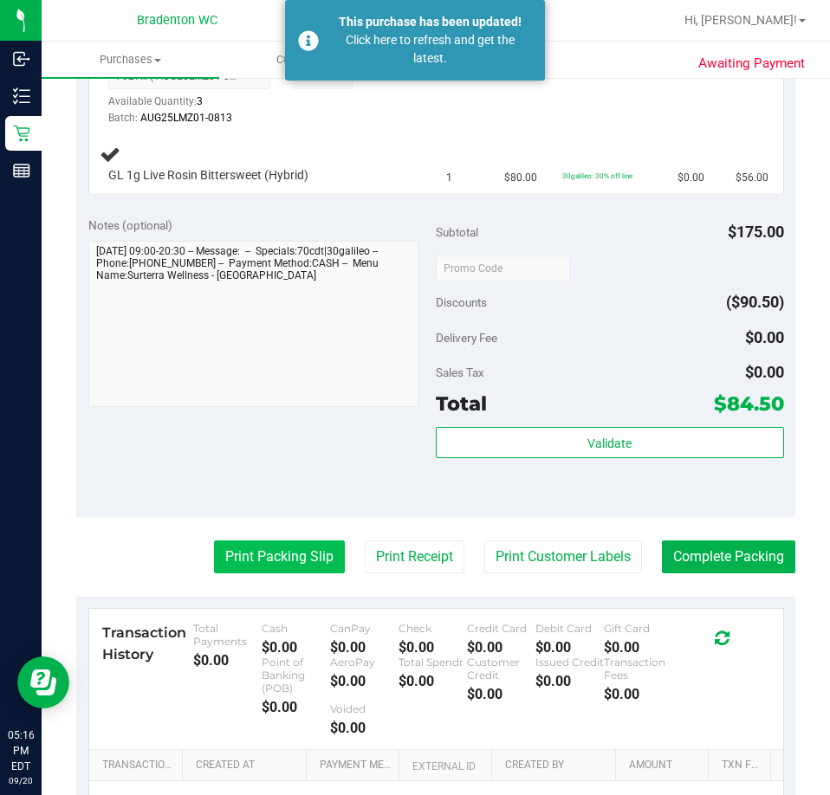
click at [272, 573] on button "Print Packing Slip" at bounding box center [279, 557] width 131 height 33
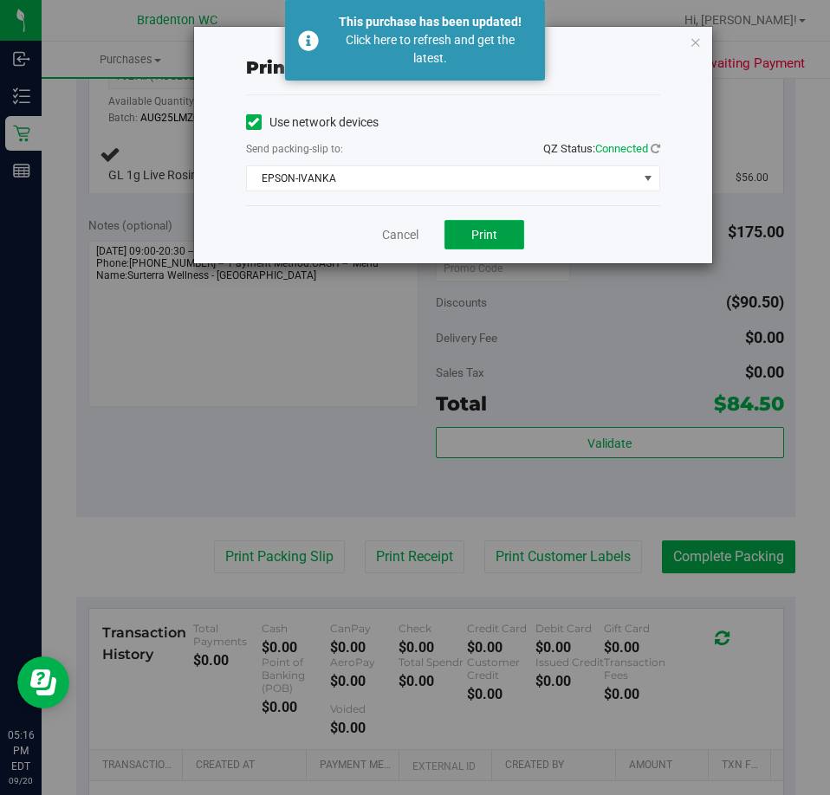
click at [499, 242] on button "Print" at bounding box center [484, 234] width 80 height 29
click at [409, 228] on link "Cancel" at bounding box center [400, 235] width 36 height 18
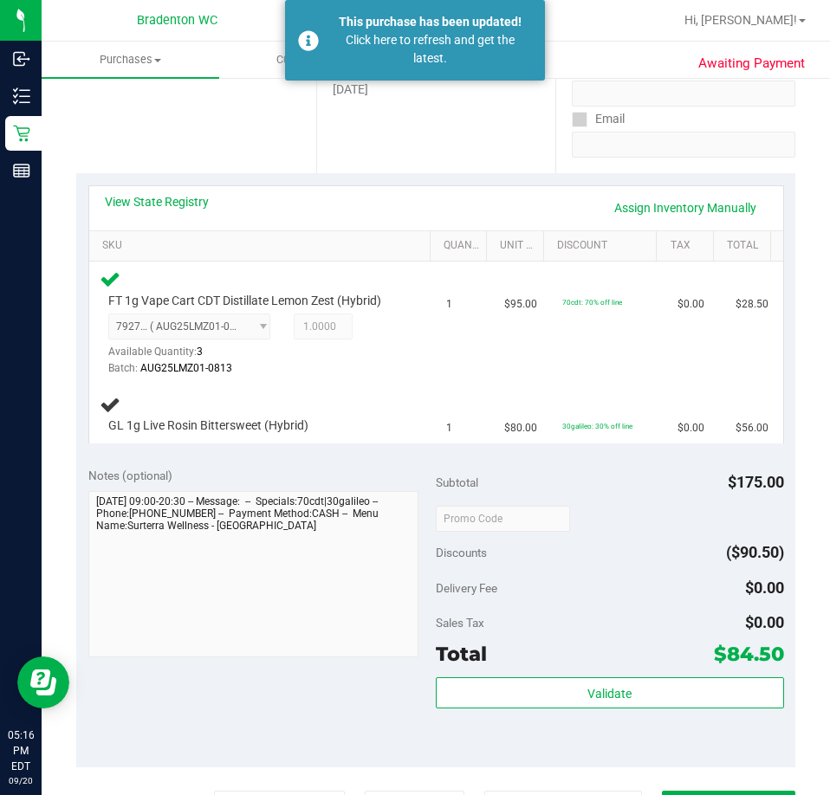
scroll to position [0, 0]
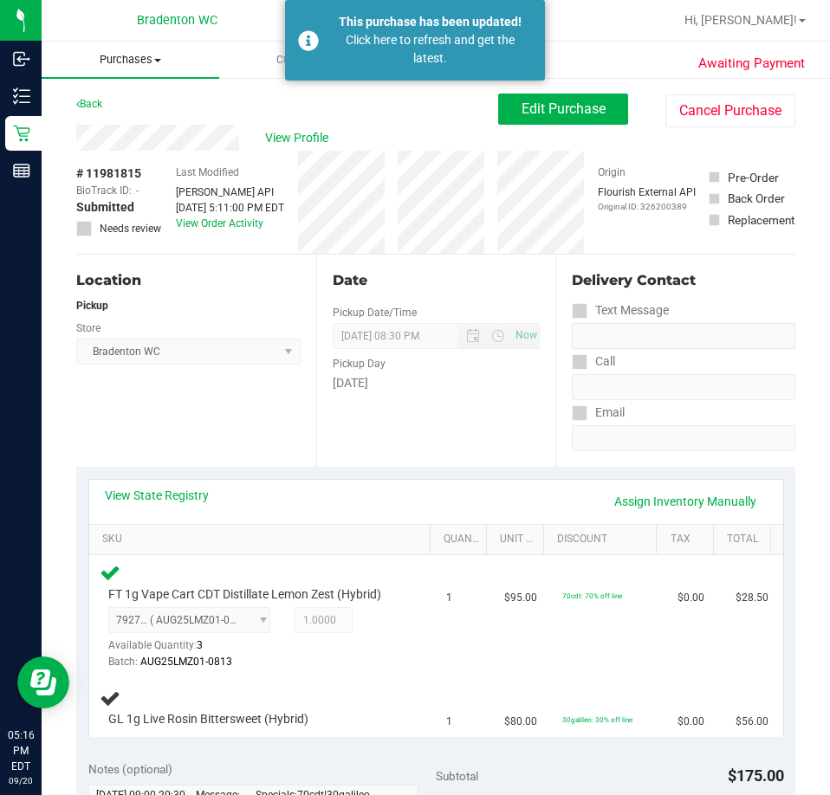
click at [139, 69] on uib-tab-heading "Purchases Summary of purchases Fulfillment All purchases" at bounding box center [131, 60] width 178 height 36
click at [134, 126] on span "Fulfillment" at bounding box center [95, 125] width 107 height 15
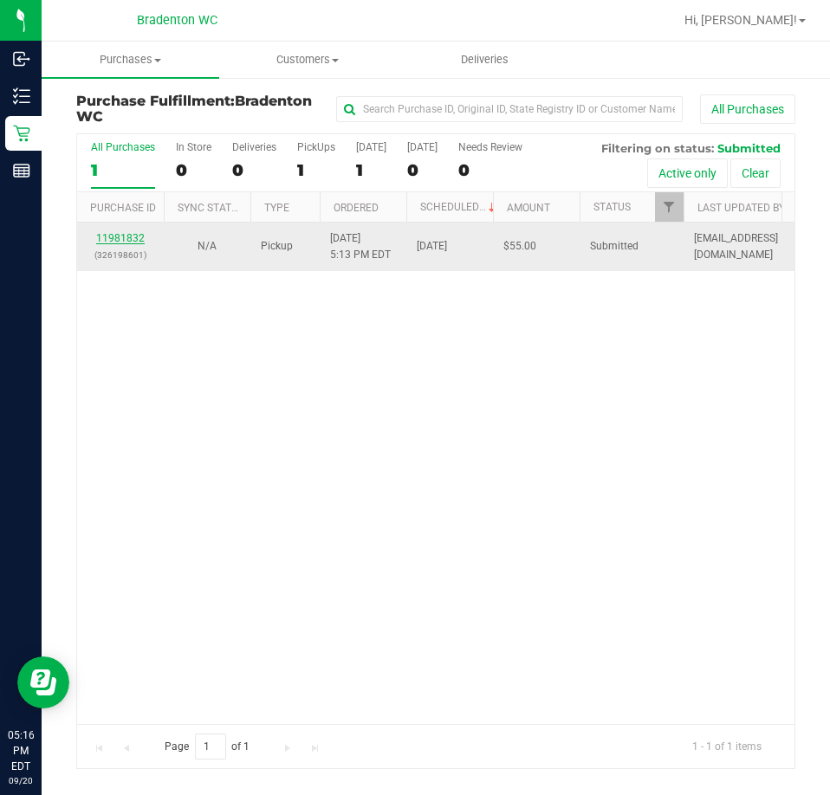
click at [126, 237] on link "11981832" at bounding box center [120, 238] width 49 height 12
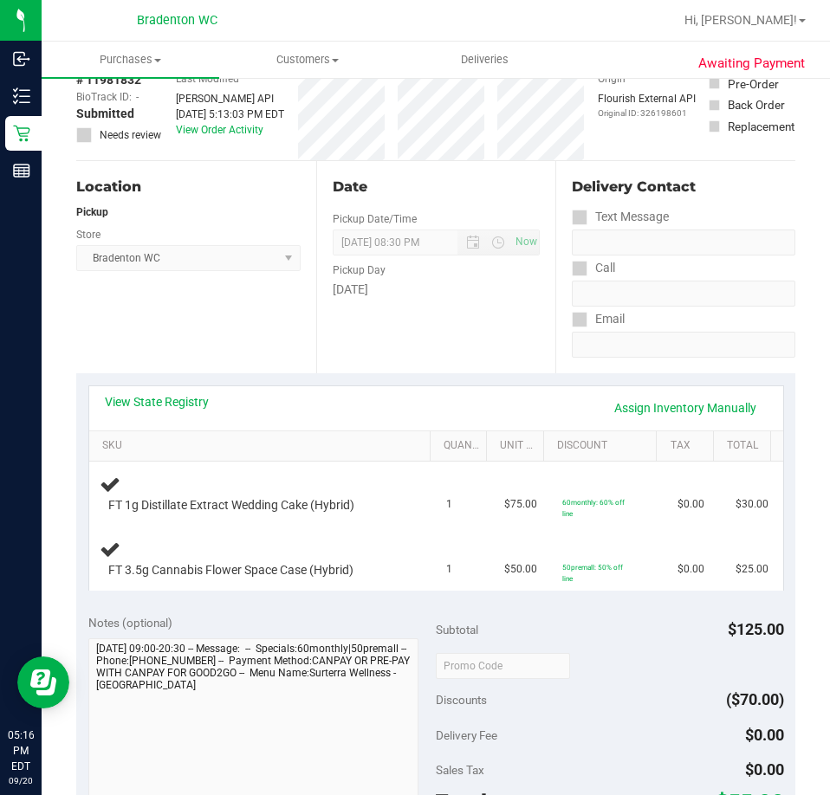
scroll to position [109, 0]
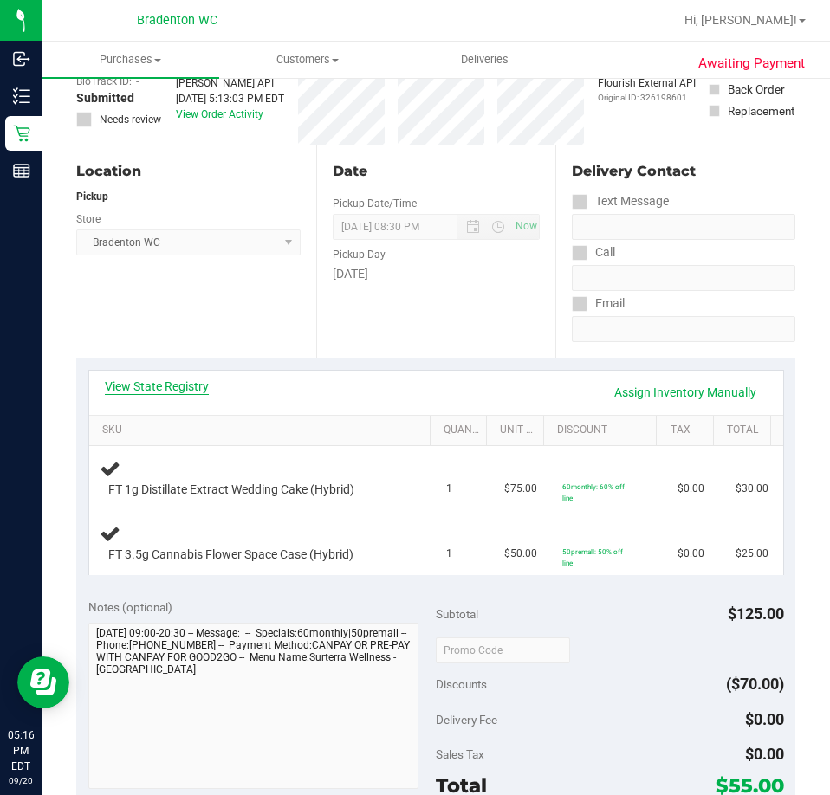
click at [176, 392] on link "View State Registry" at bounding box center [157, 386] width 104 height 17
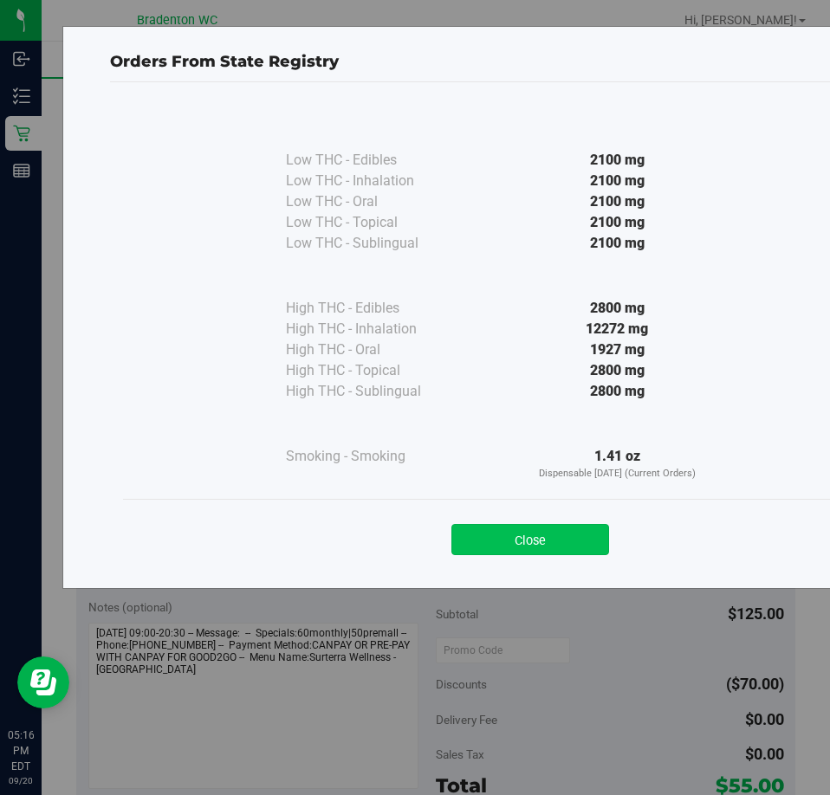
click at [558, 550] on button "Close" at bounding box center [530, 539] width 158 height 31
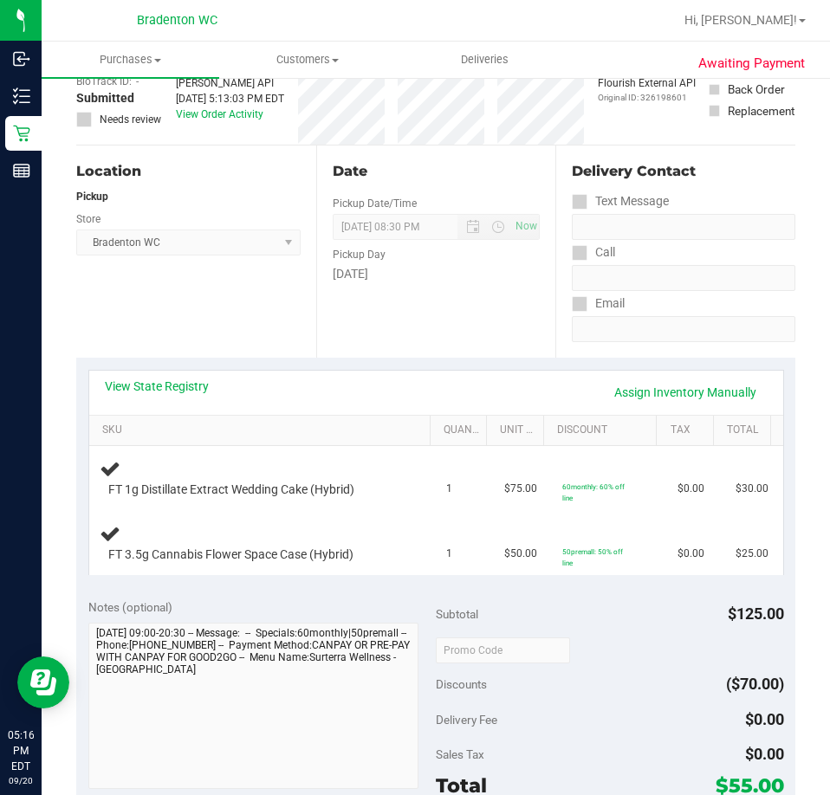
click at [184, 353] on div "Location Pickup Store Bradenton WC Select Store Bonita Springs WC Boynton Beach…" at bounding box center [196, 252] width 240 height 212
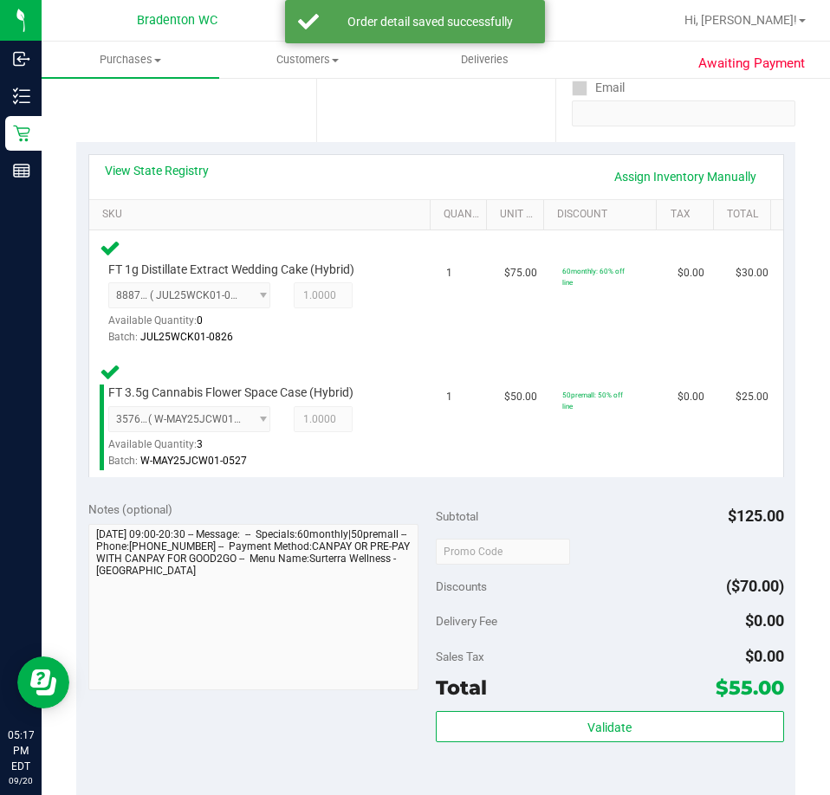
scroll to position [577, 0]
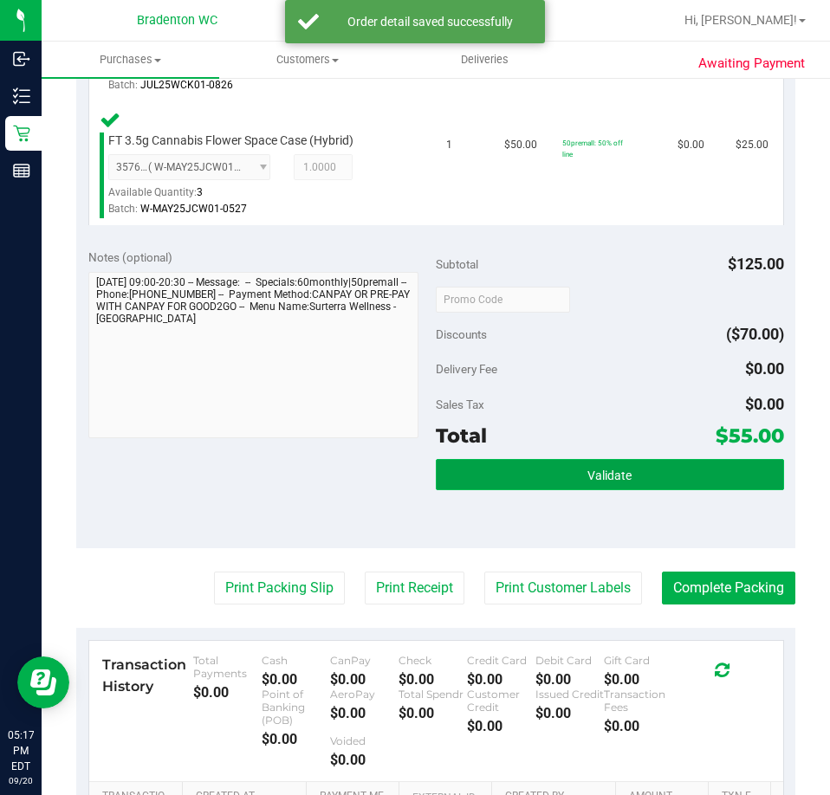
click at [541, 484] on button "Validate" at bounding box center [610, 474] width 348 height 31
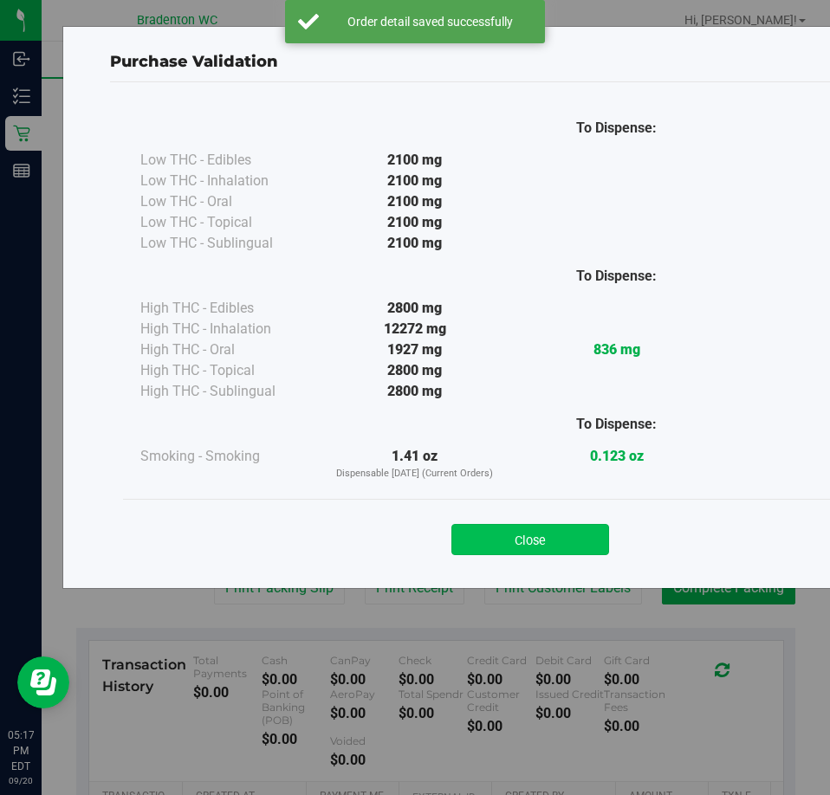
click at [517, 527] on button "Close" at bounding box center [530, 539] width 158 height 31
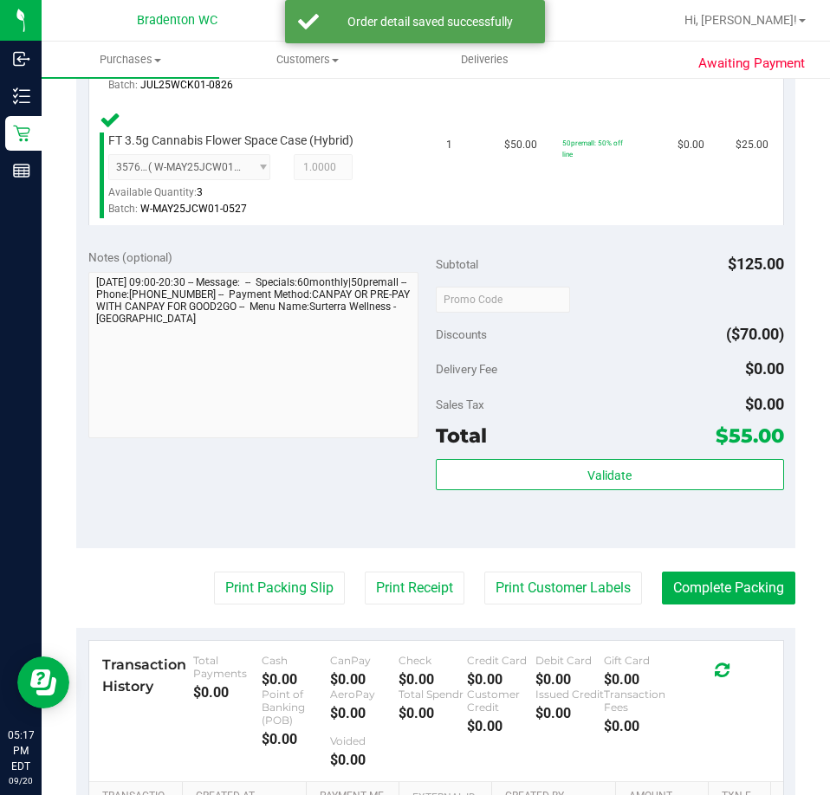
click at [515, 534] on div "Validate" at bounding box center [610, 498] width 348 height 78
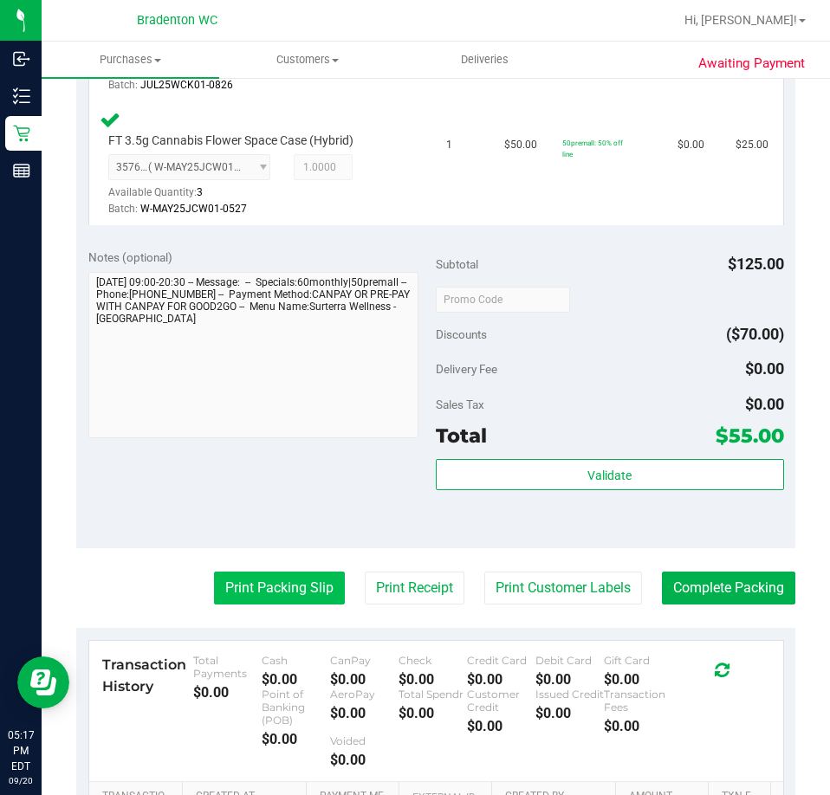
click at [243, 583] on button "Print Packing Slip" at bounding box center [279, 588] width 131 height 33
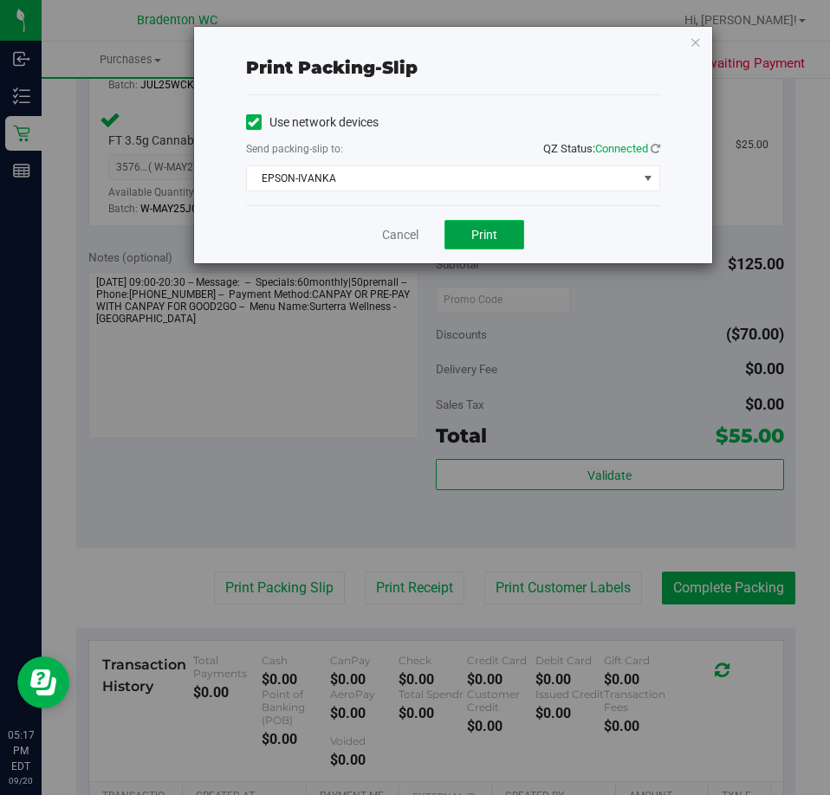
click at [493, 243] on button "Print" at bounding box center [484, 234] width 80 height 29
click at [393, 239] on link "Cancel" at bounding box center [400, 235] width 36 height 18
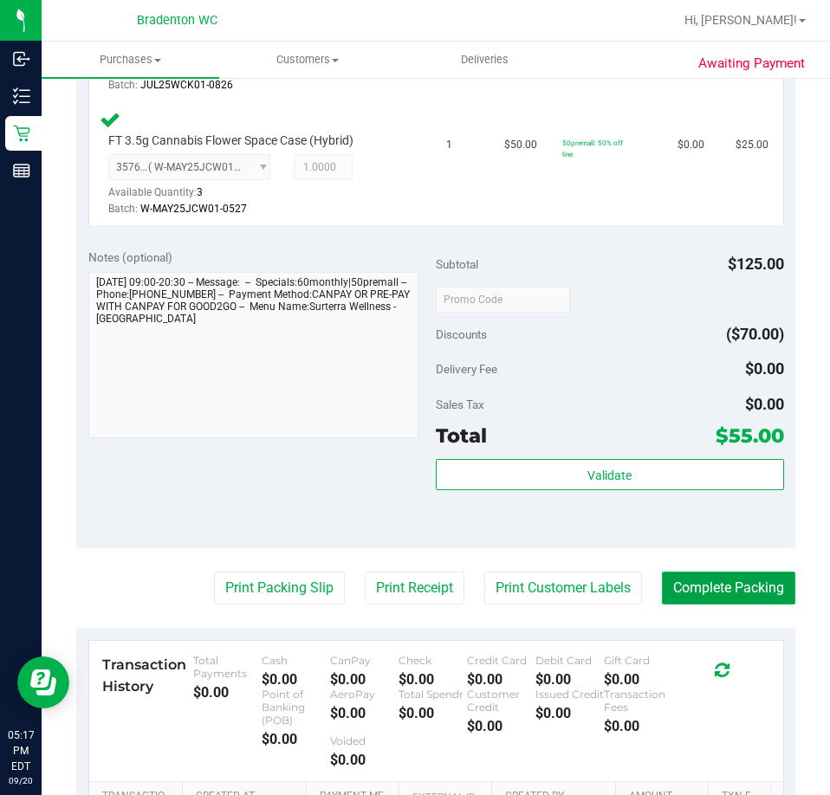
click at [676, 578] on button "Complete Packing" at bounding box center [728, 588] width 133 height 33
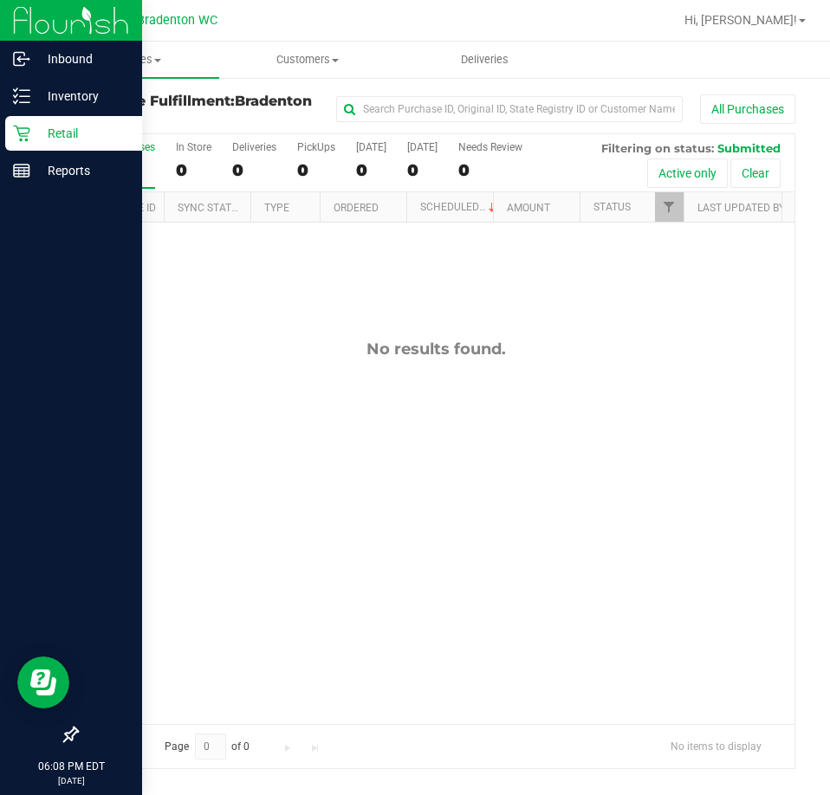
click at [27, 134] on icon at bounding box center [21, 133] width 17 height 17
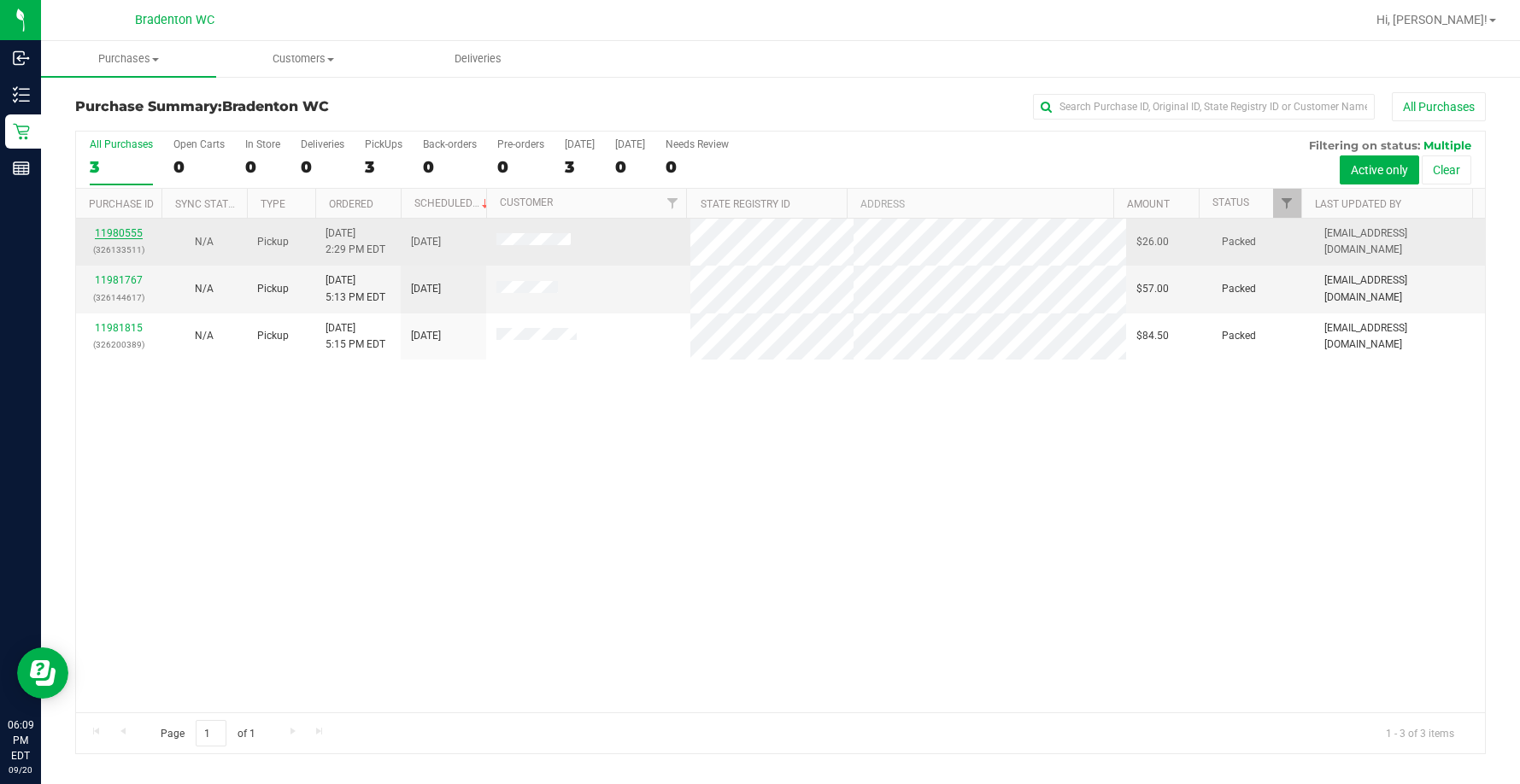
click at [131, 238] on link "11980555" at bounding box center [118, 233] width 48 height 12
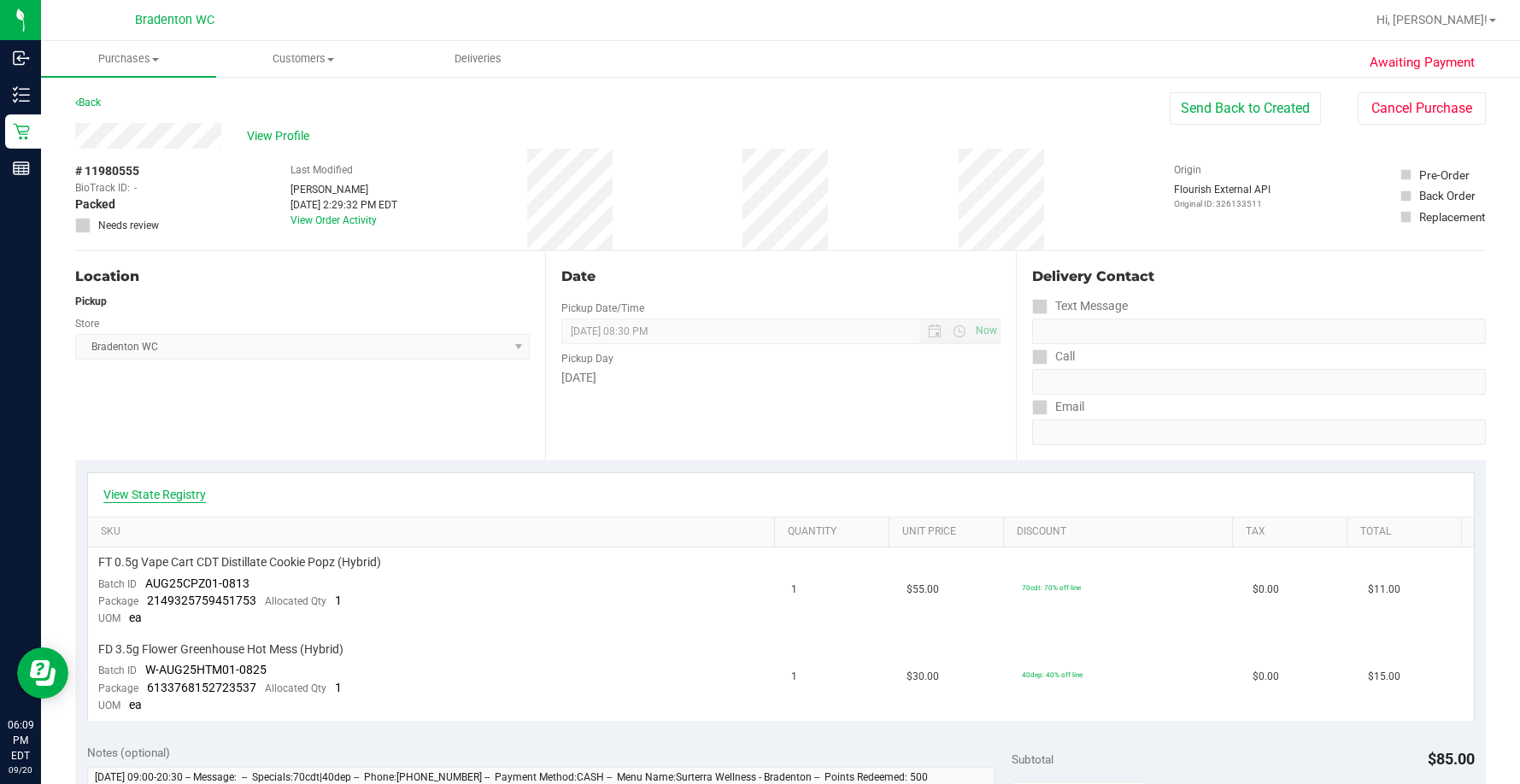
click at [178, 490] on link "View State Registry" at bounding box center [155, 494] width 103 height 17
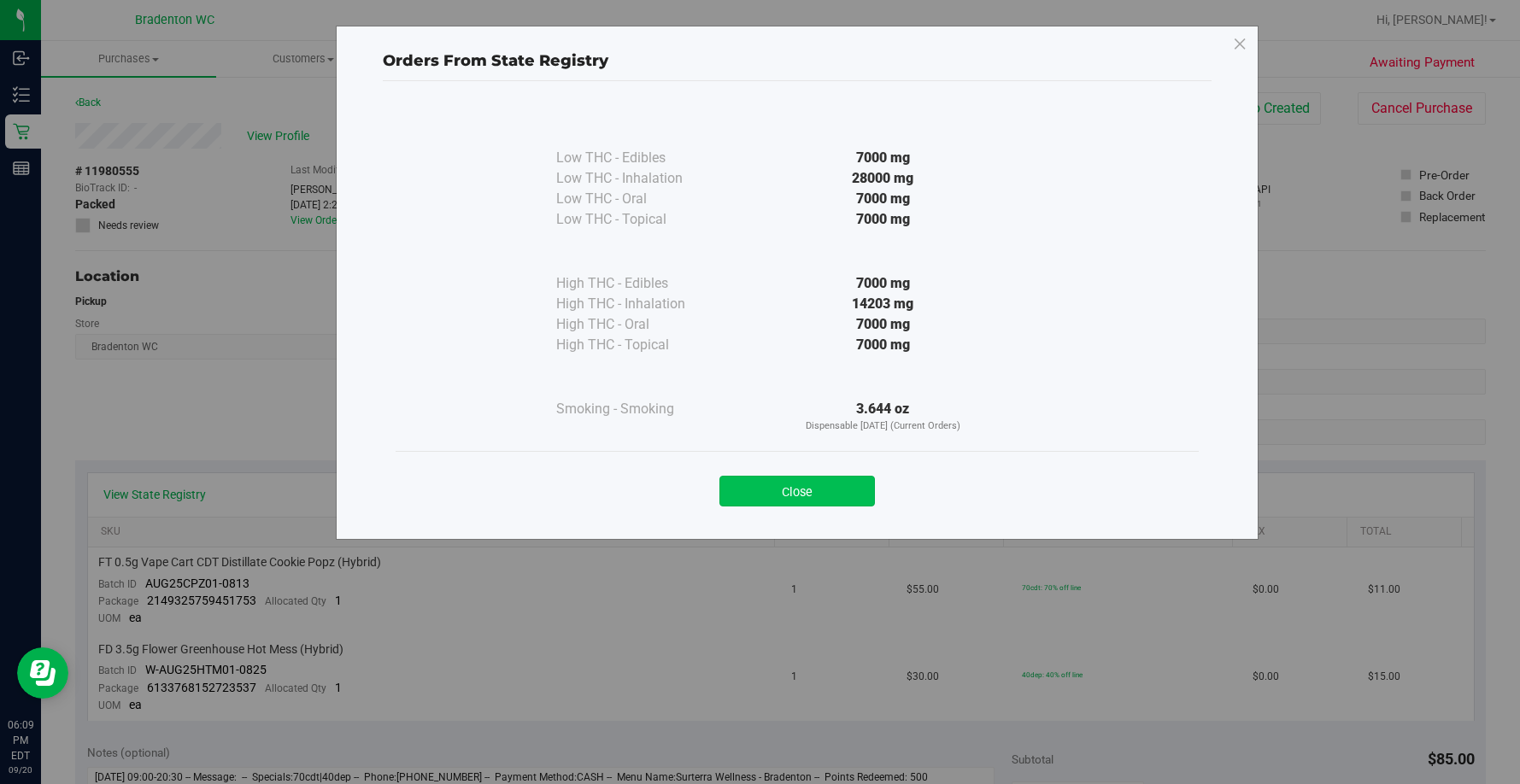
click at [770, 488] on button "Close" at bounding box center [797, 491] width 156 height 31
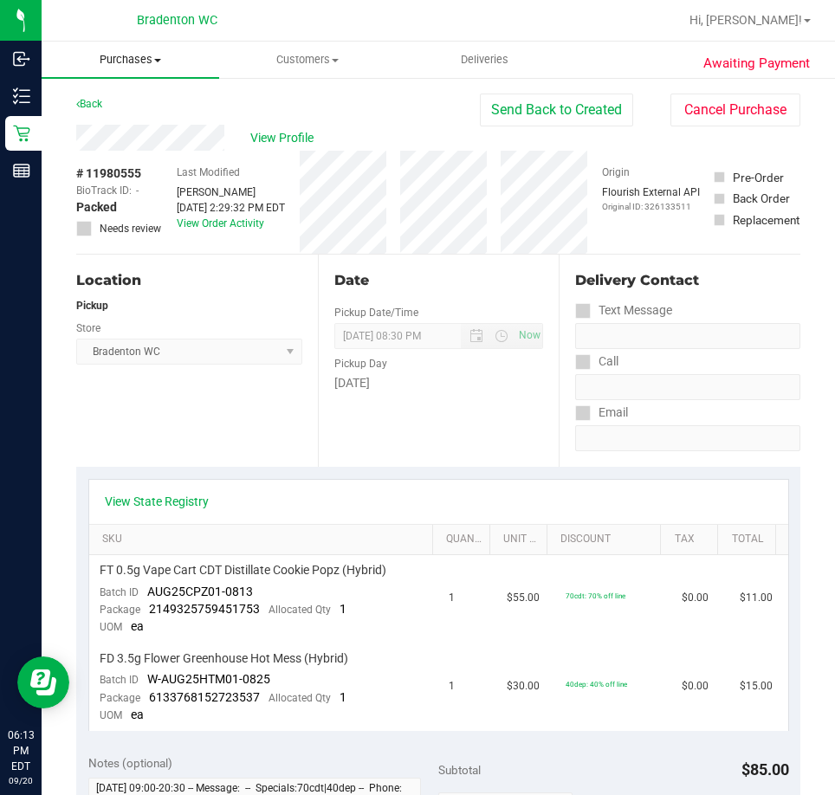
click at [147, 62] on span "Purchases" at bounding box center [131, 60] width 178 height 16
click at [123, 124] on span "Fulfillment" at bounding box center [95, 125] width 107 height 15
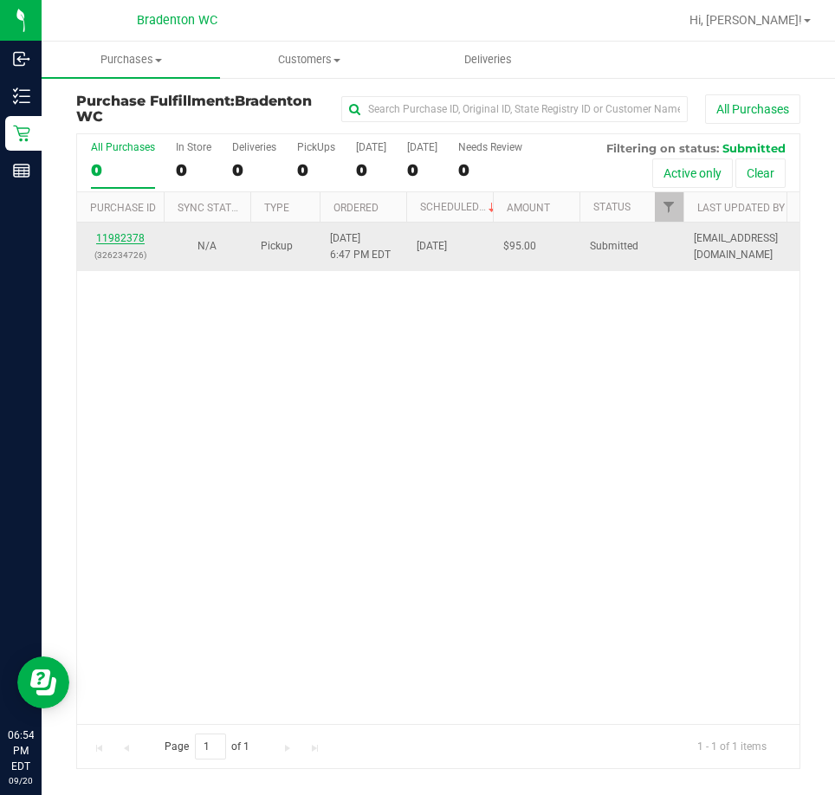
click at [126, 239] on link "11982378" at bounding box center [120, 238] width 49 height 12
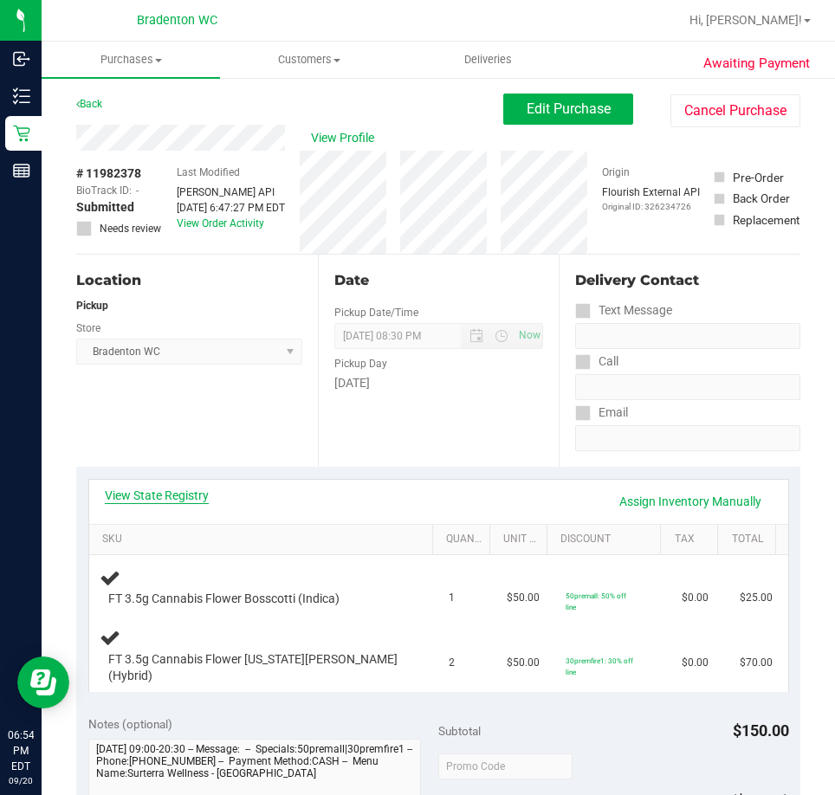
click at [186, 496] on link "View State Registry" at bounding box center [157, 495] width 104 height 17
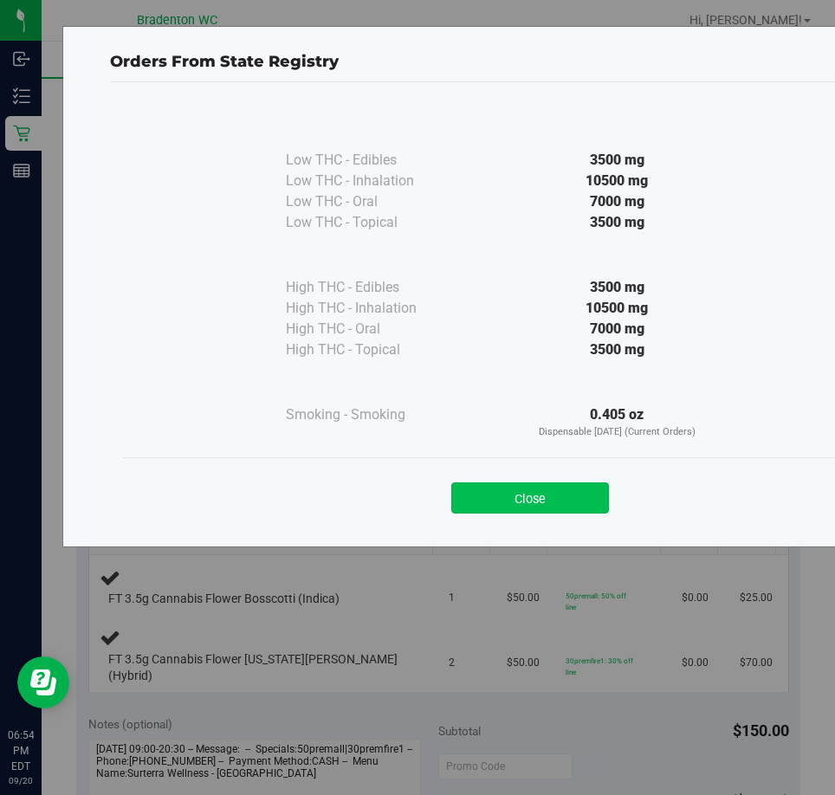
click at [561, 487] on button "Close" at bounding box center [530, 498] width 158 height 31
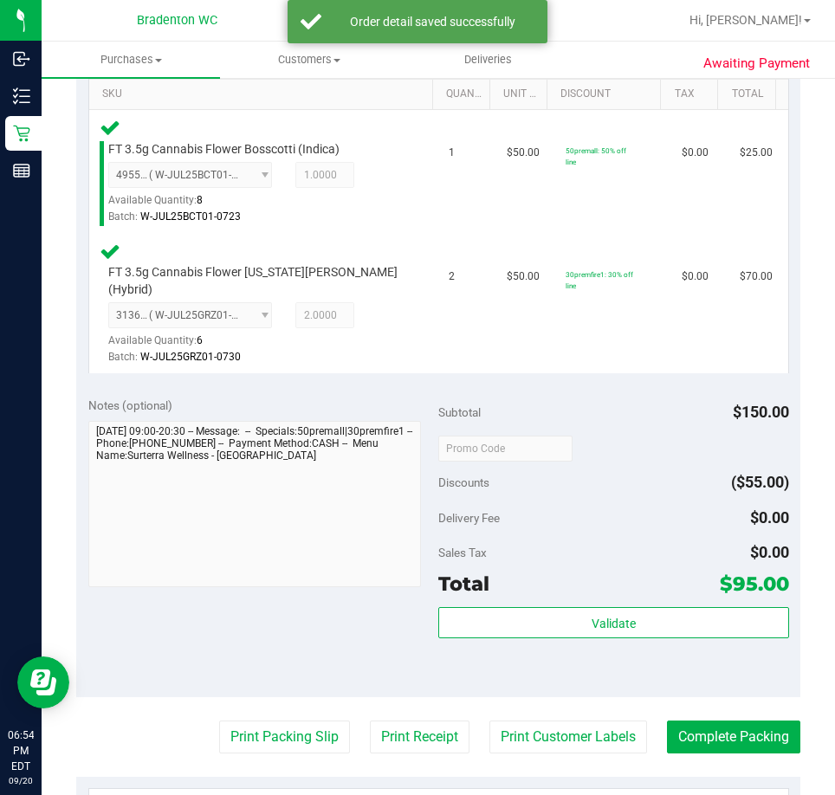
scroll to position [453, 0]
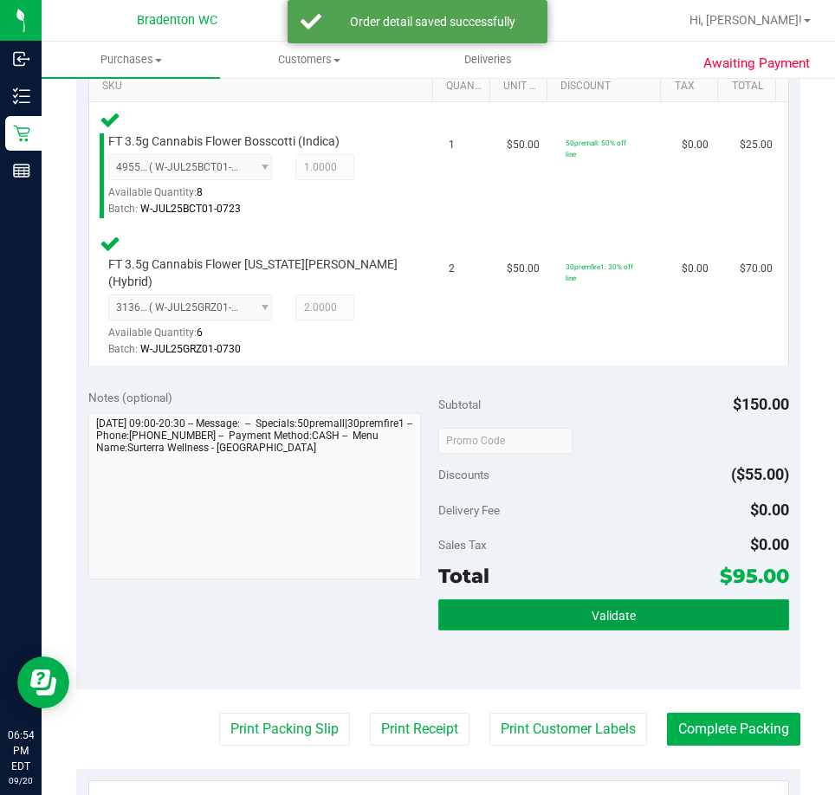
click at [667, 602] on button "Validate" at bounding box center [613, 614] width 351 height 31
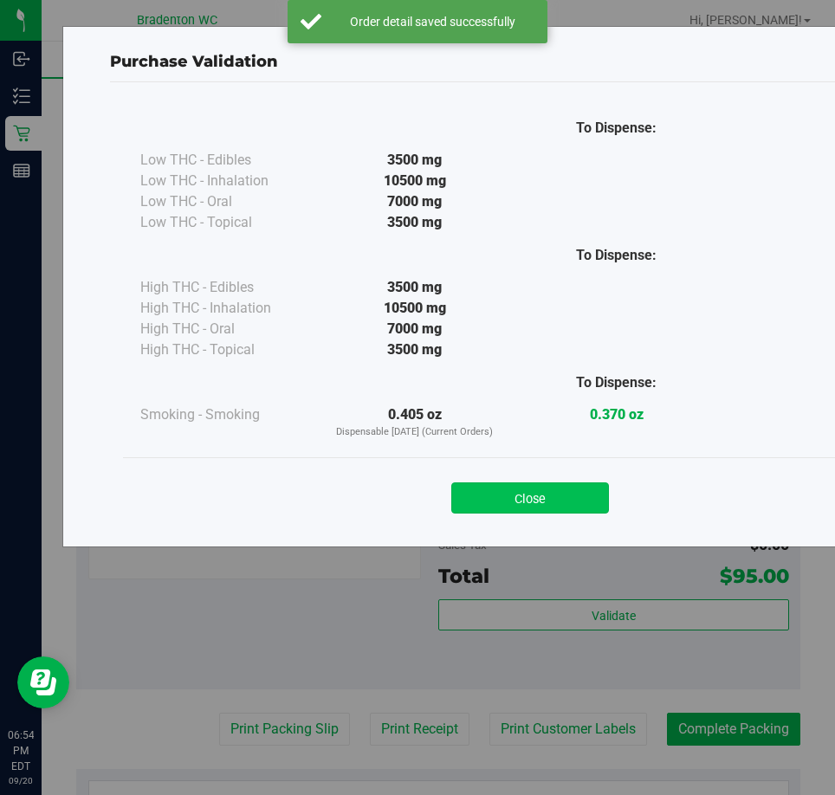
click at [571, 499] on button "Close" at bounding box center [530, 498] width 158 height 31
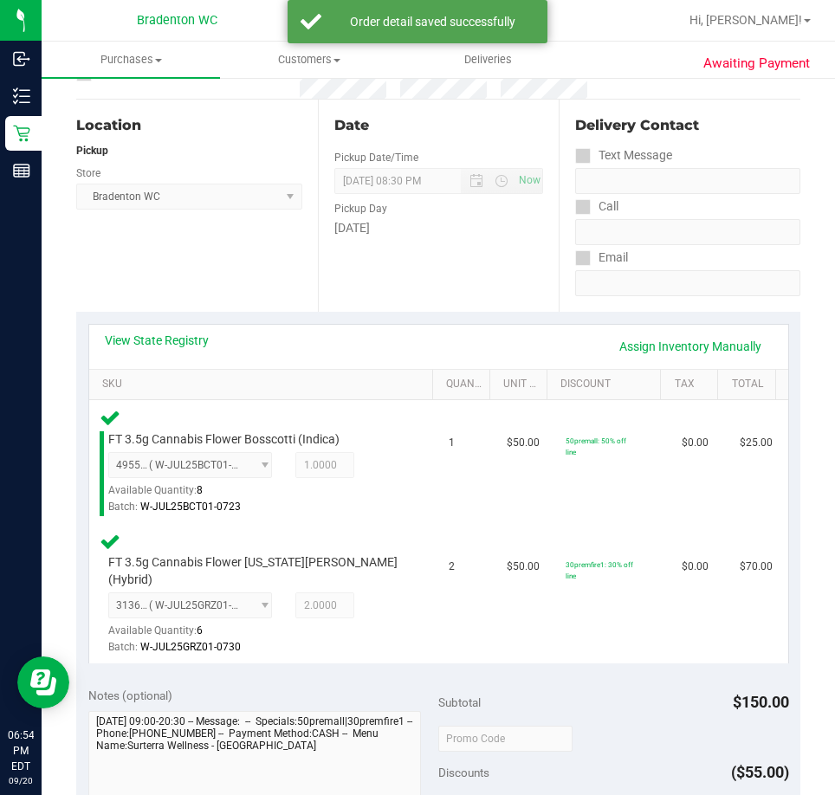
scroll to position [0, 0]
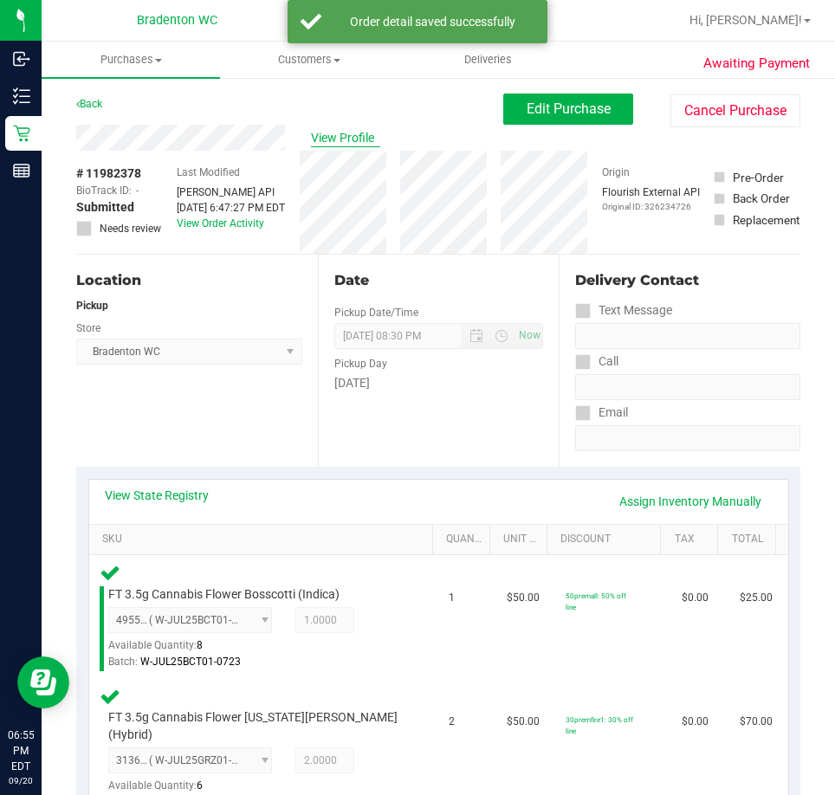
click at [355, 141] on span "View Profile" at bounding box center [345, 138] width 69 height 18
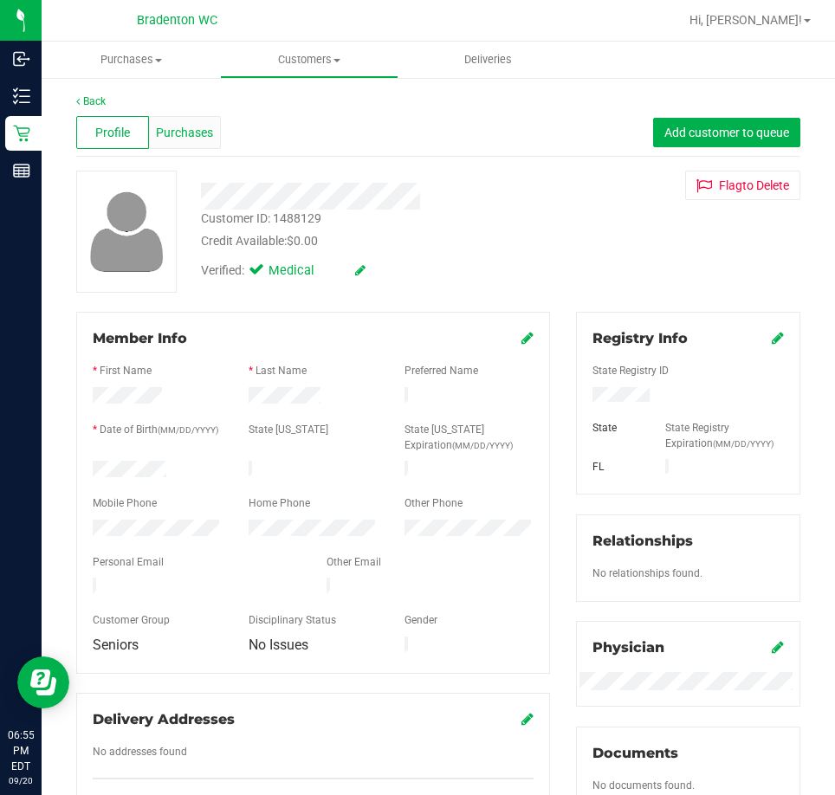
click at [207, 131] on span "Purchases" at bounding box center [184, 133] width 57 height 18
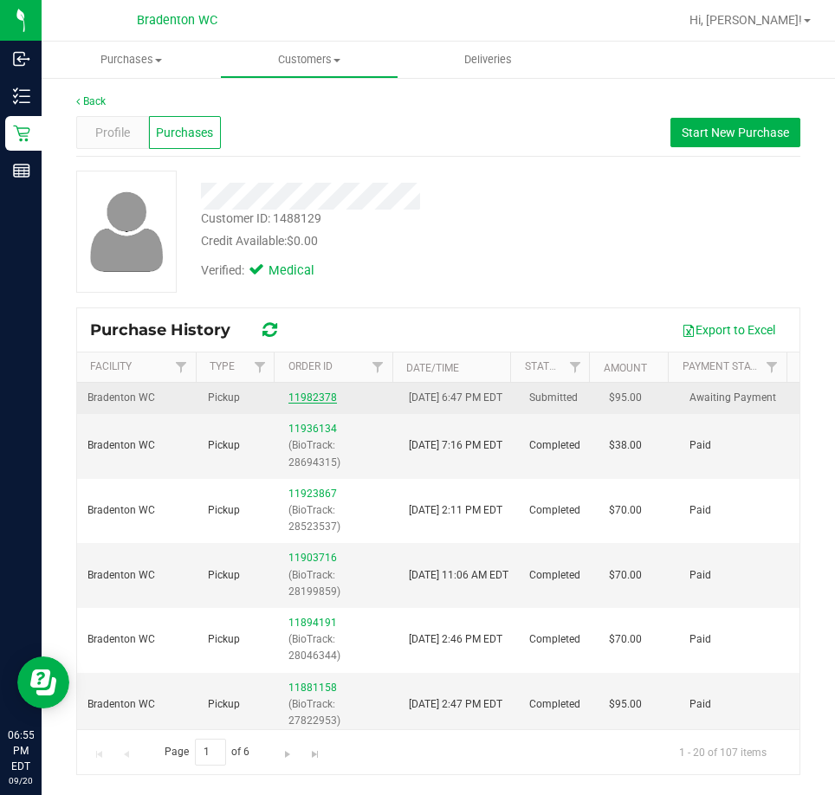
click at [314, 404] on link "11982378" at bounding box center [312, 398] width 49 height 12
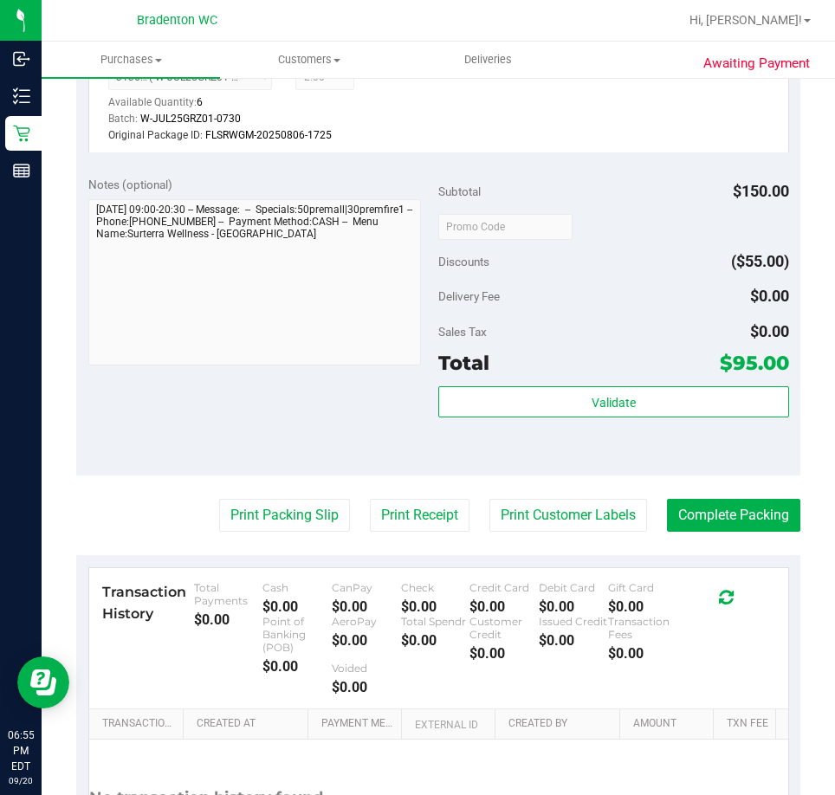
scroll to position [688, 0]
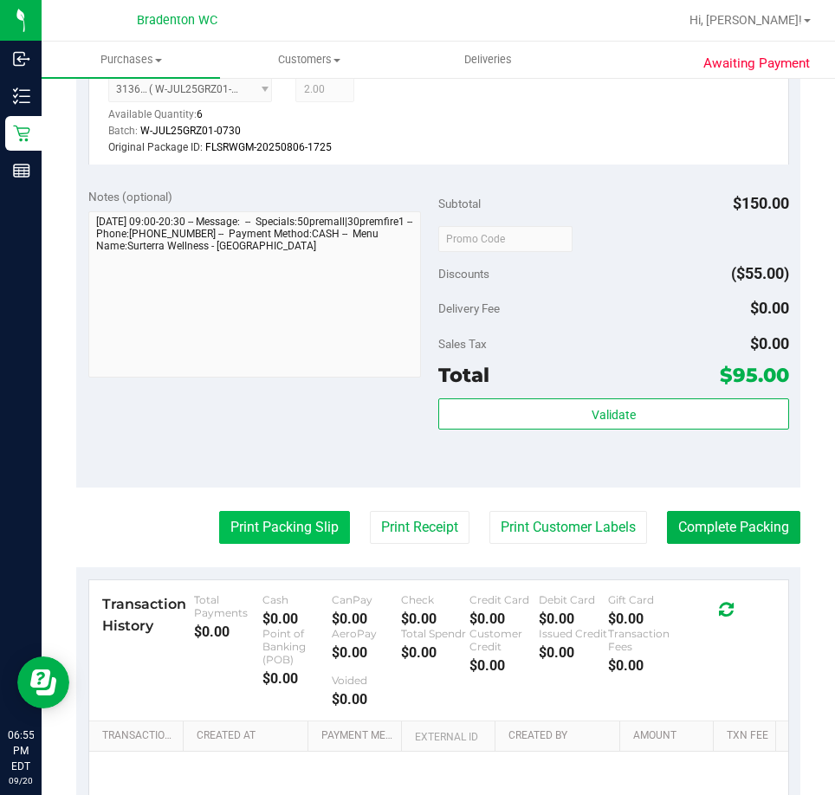
click at [296, 526] on button "Print Packing Slip" at bounding box center [284, 527] width 131 height 33
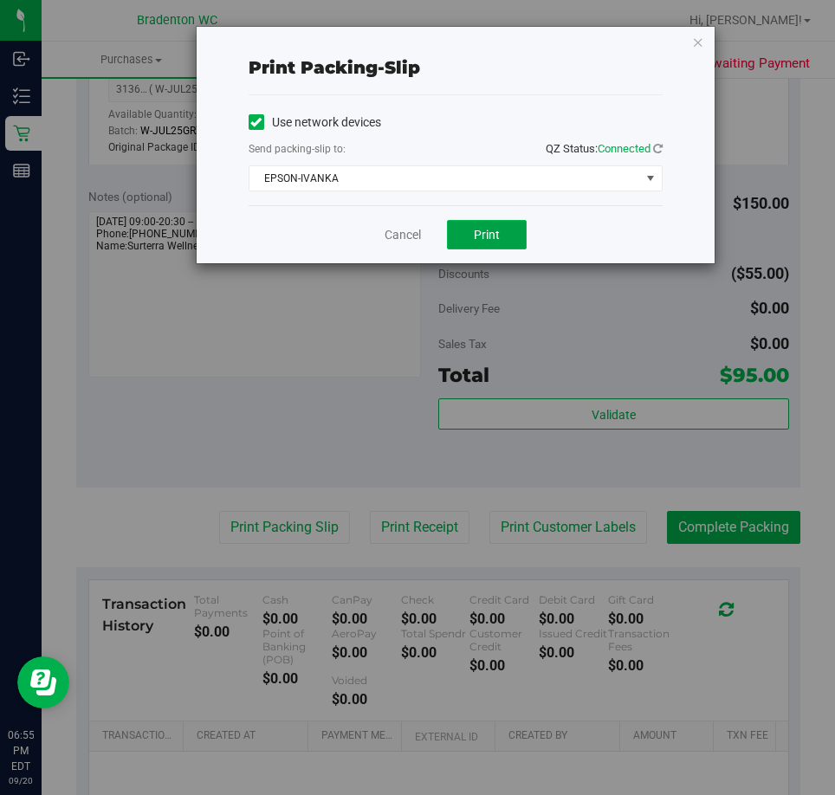
click at [483, 233] on span "Print" at bounding box center [487, 235] width 26 height 14
click at [400, 232] on link "Cancel" at bounding box center [403, 235] width 36 height 18
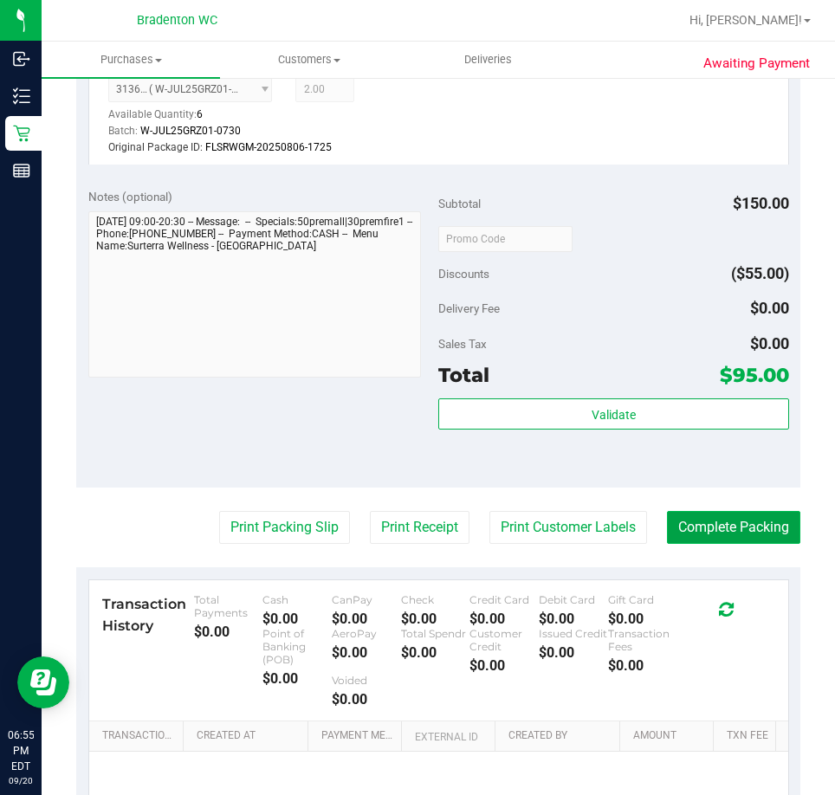
click at [726, 525] on button "Complete Packing" at bounding box center [733, 527] width 133 height 33
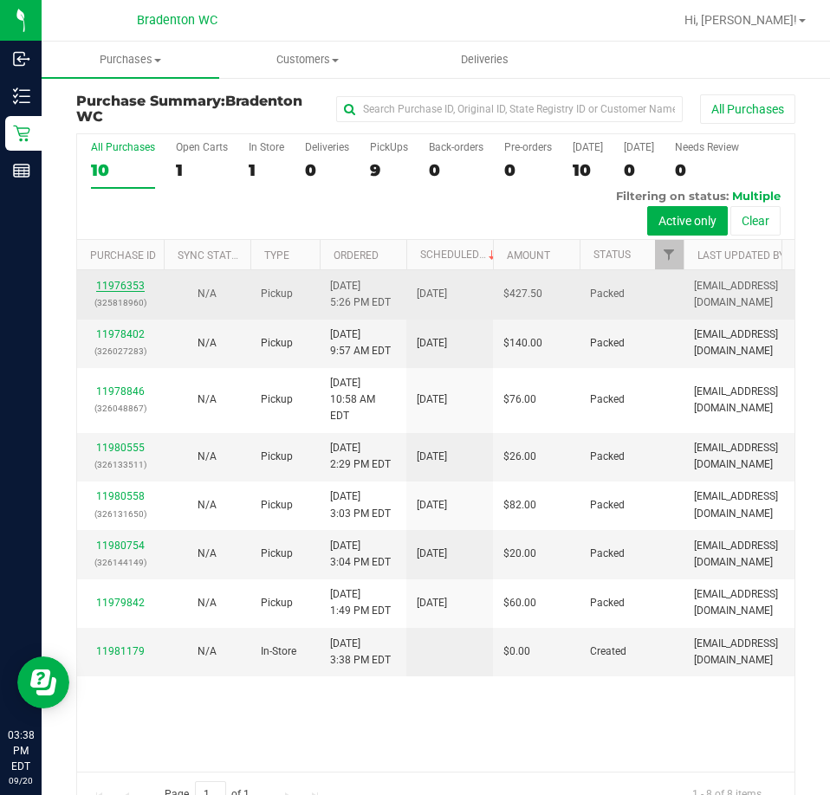
click at [131, 284] on link "11976353" at bounding box center [120, 286] width 49 height 12
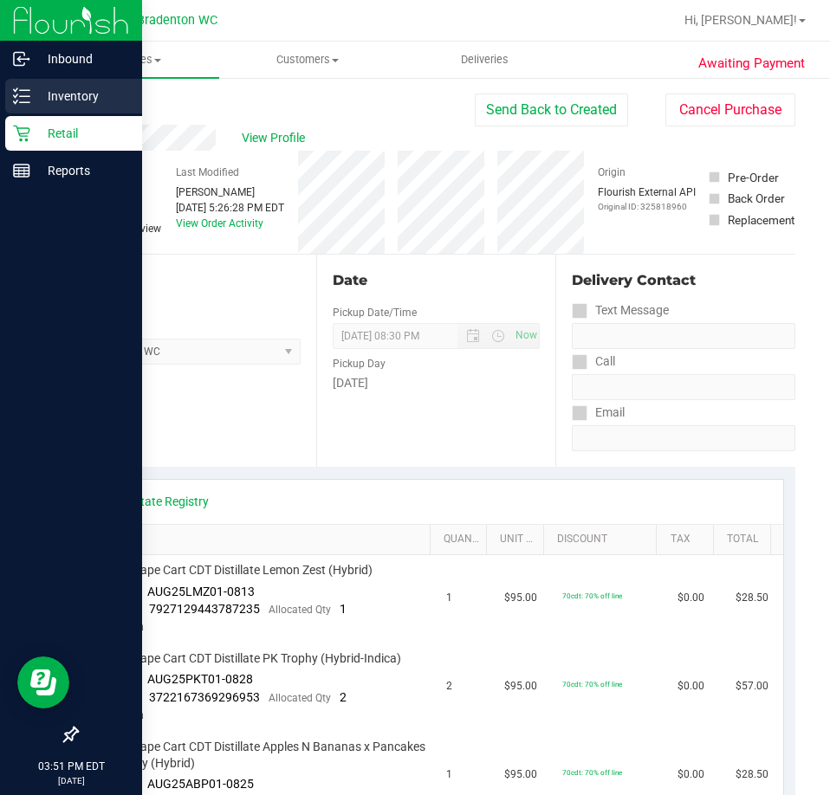
click at [29, 100] on icon at bounding box center [21, 95] width 17 height 17
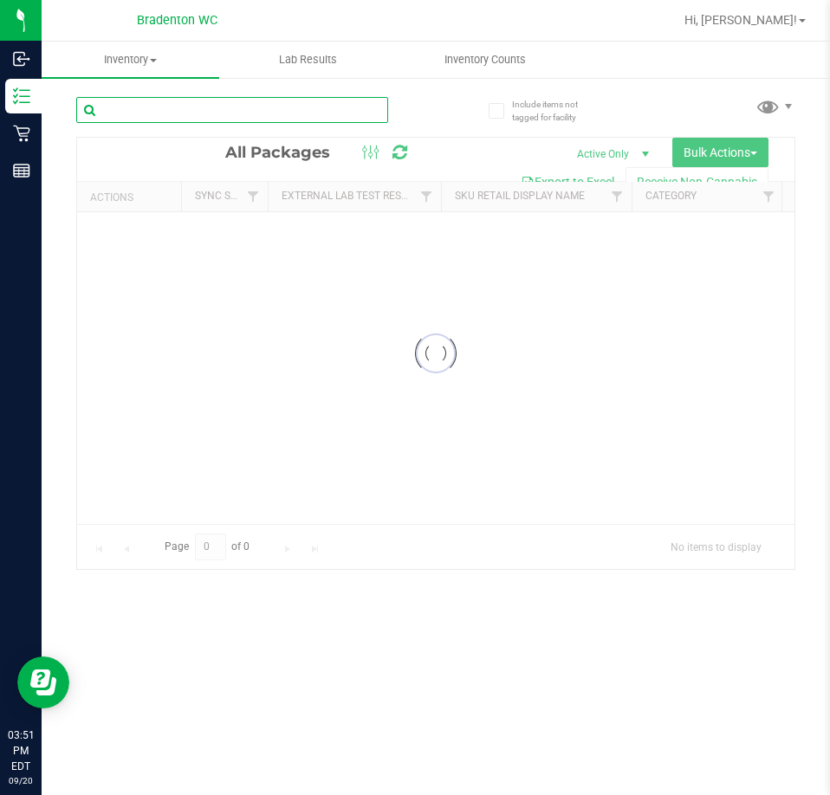
click at [179, 116] on input "text" at bounding box center [232, 110] width 312 height 26
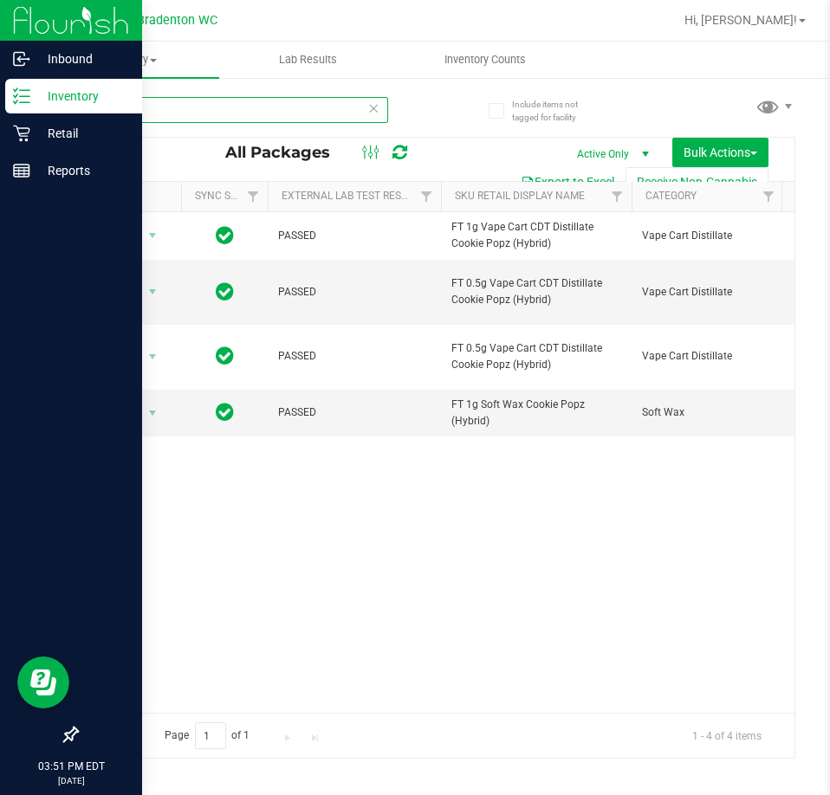
type input "popz"
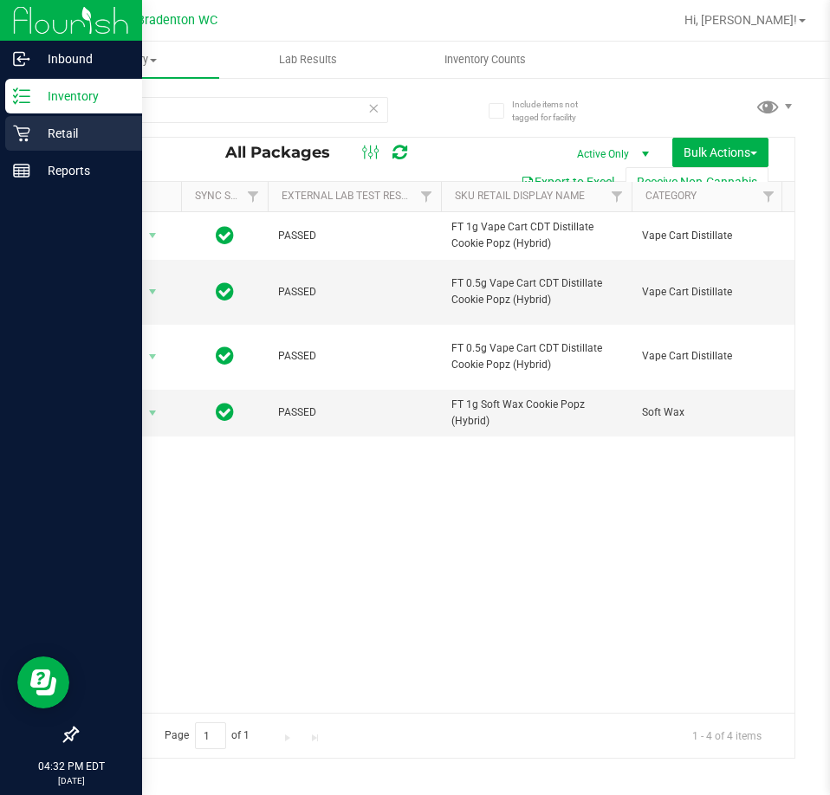
click at [16, 126] on icon at bounding box center [21, 134] width 16 height 16
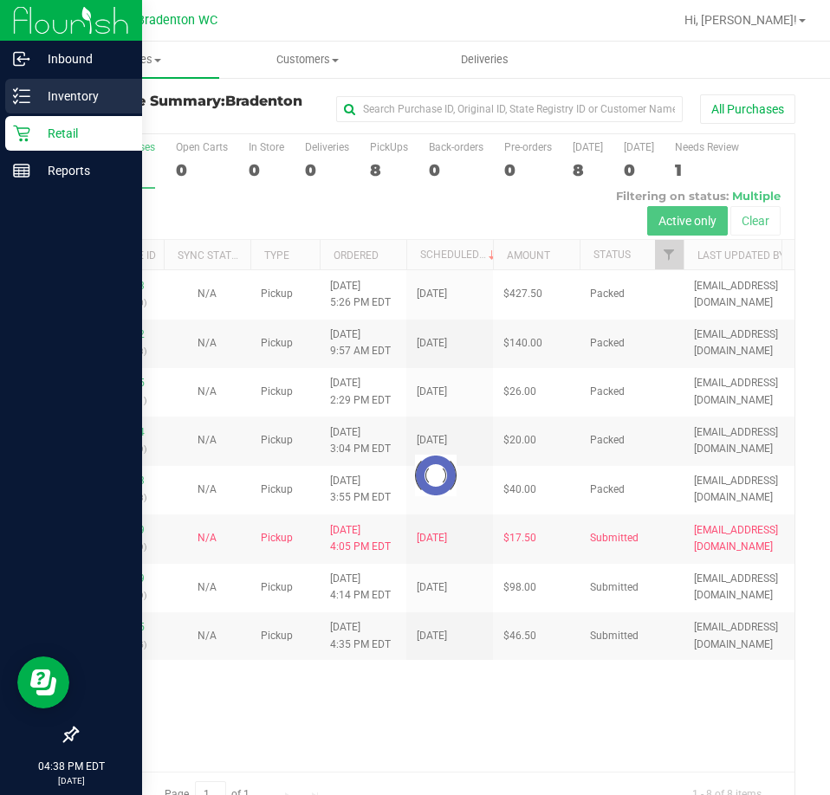
click at [21, 93] on icon at bounding box center [21, 95] width 17 height 17
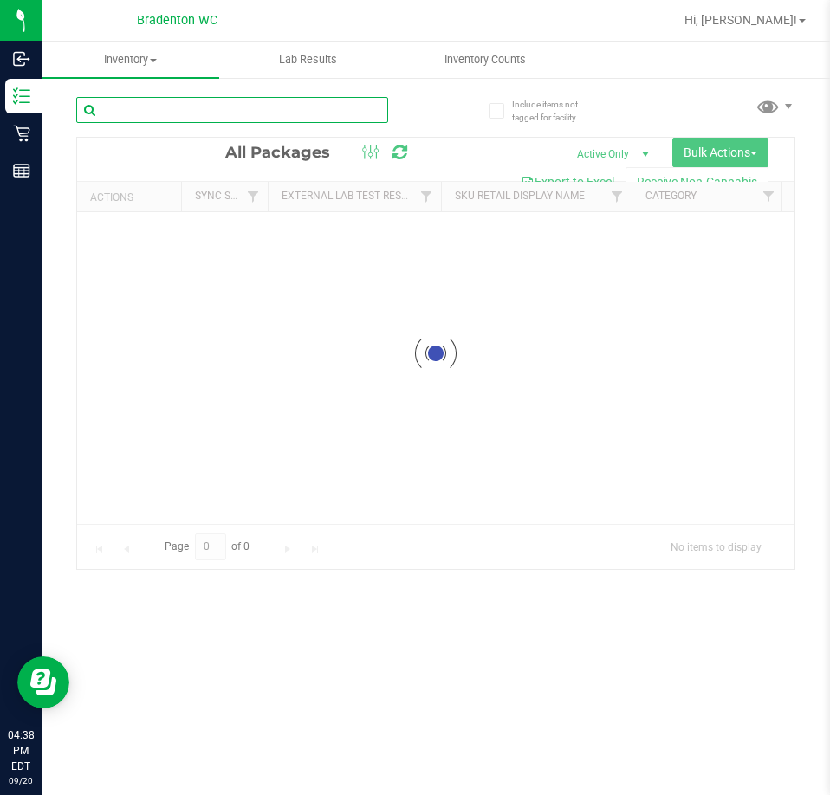
click at [232, 111] on div "Inventory All packages All inventory Waste log Create inventory Lab Results Inv…" at bounding box center [436, 419] width 788 height 754
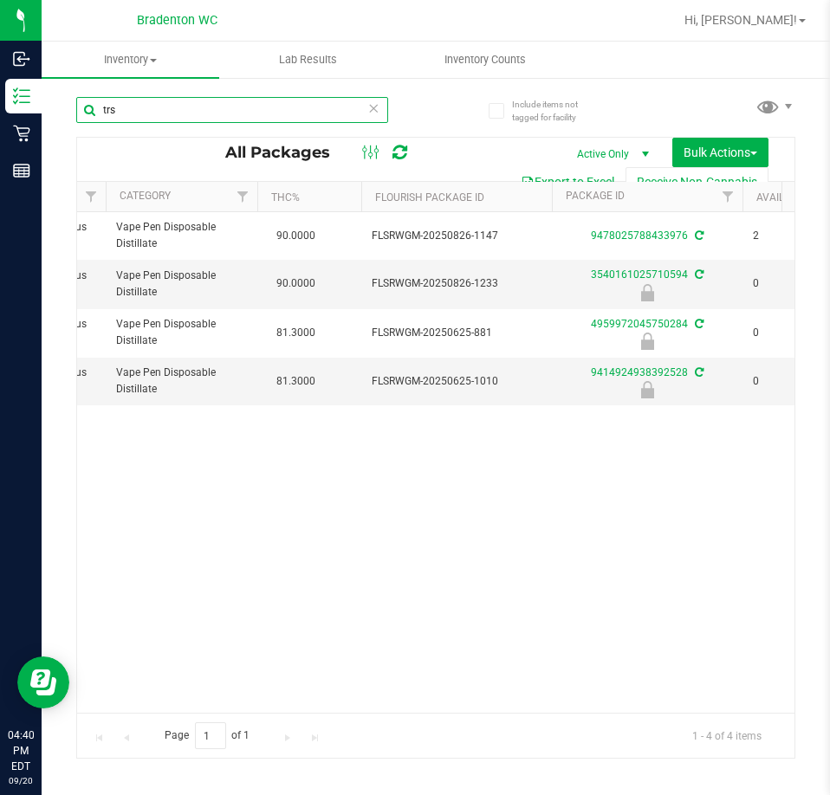
scroll to position [0, 521]
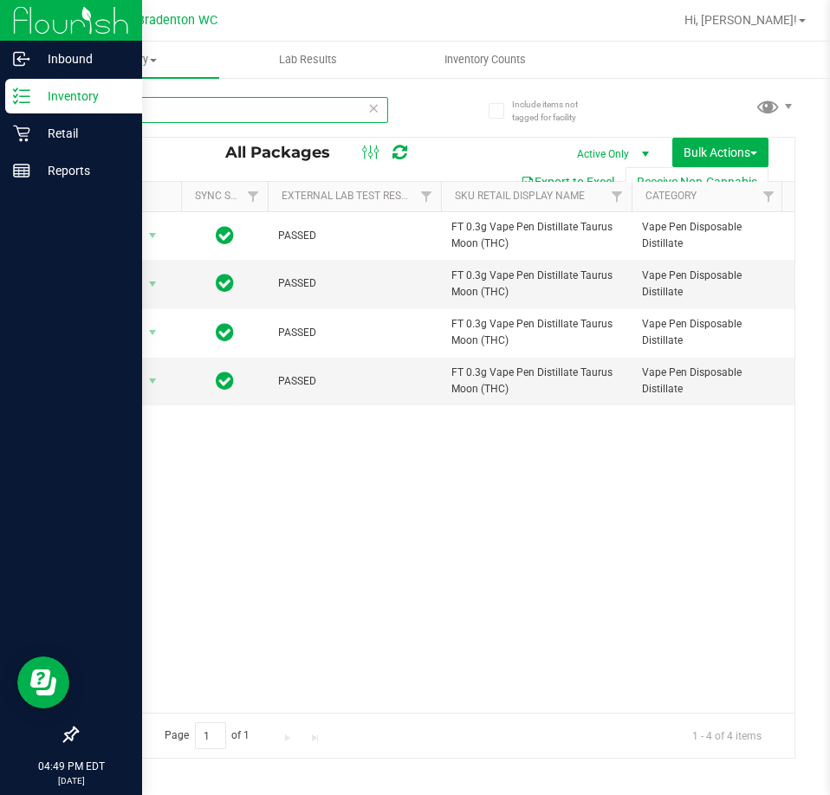
type input "t"
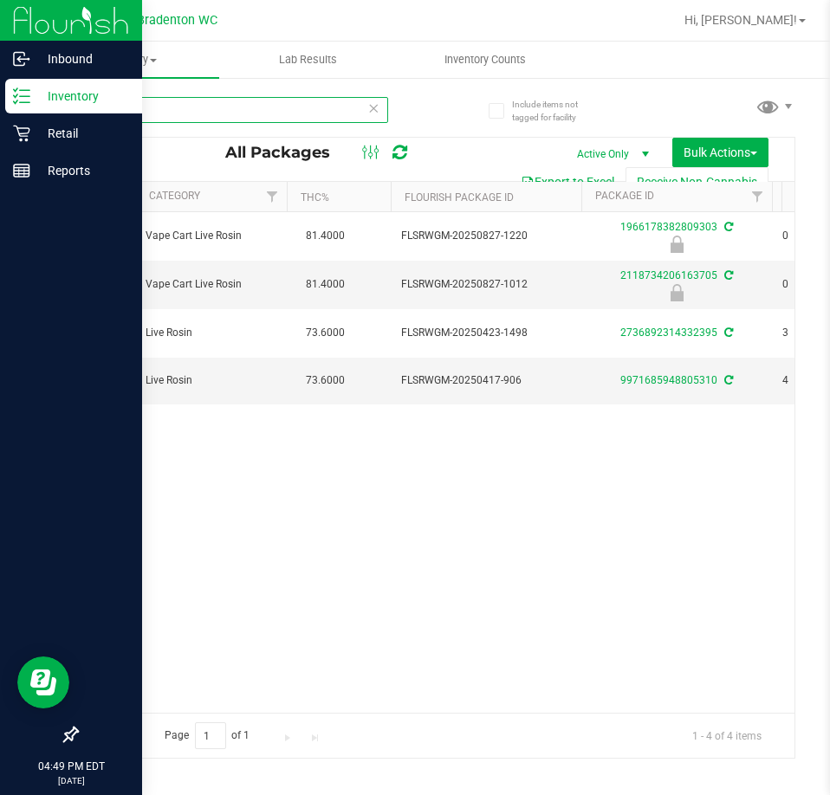
scroll to position [0, 567]
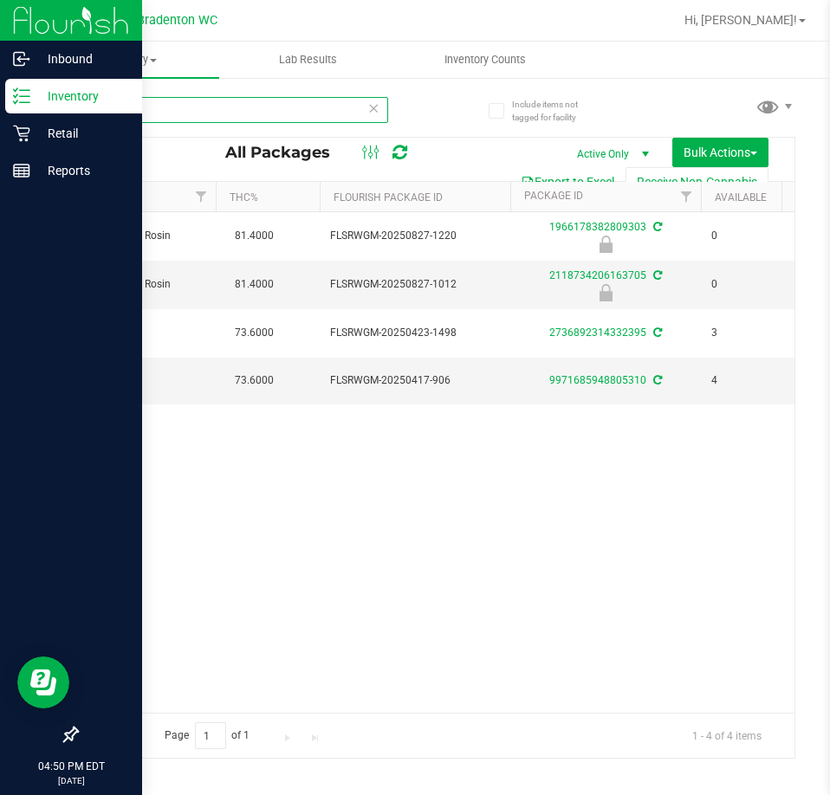
type input "sgz"
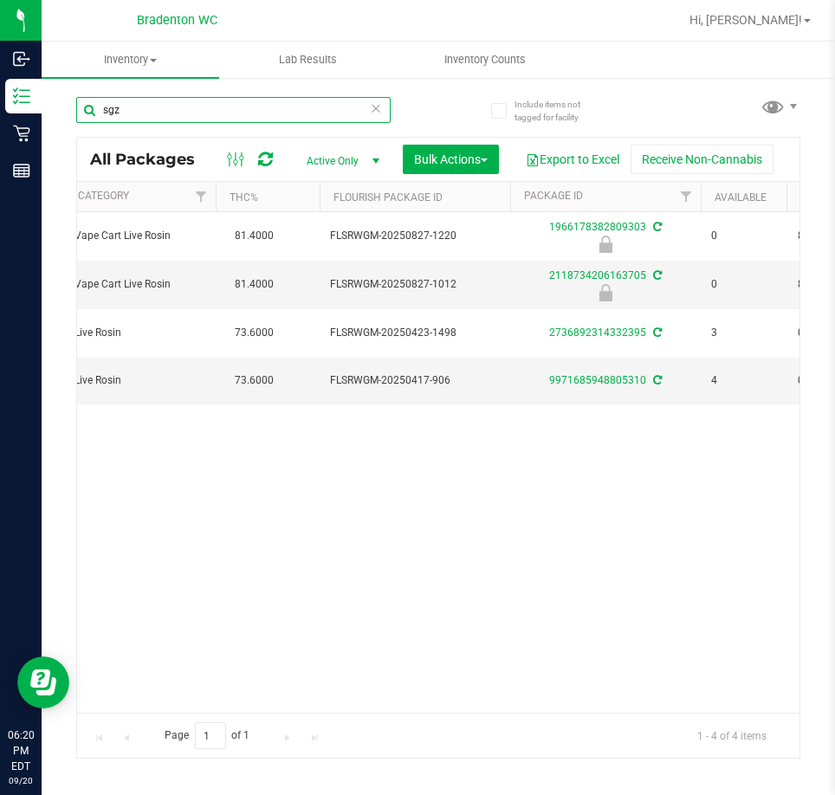
drag, startPoint x: 88, startPoint y: 118, endPoint x: -47, endPoint y: 128, distance: 135.5
click at [0, 128] on html "Inbound Inventory Retail Reports 06:20 PM EDT 09/20/2025 09/20 Bradenton WC Hi,…" at bounding box center [417, 397] width 835 height 795
type input "mbl"
